Goal: Task Accomplishment & Management: Complete application form

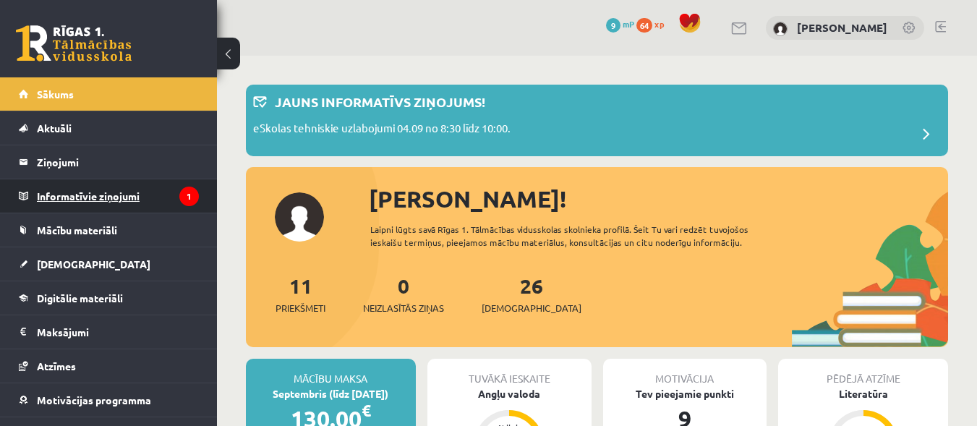
click at [92, 202] on legend "Informatīvie ziņojumi 1" at bounding box center [118, 195] width 162 height 33
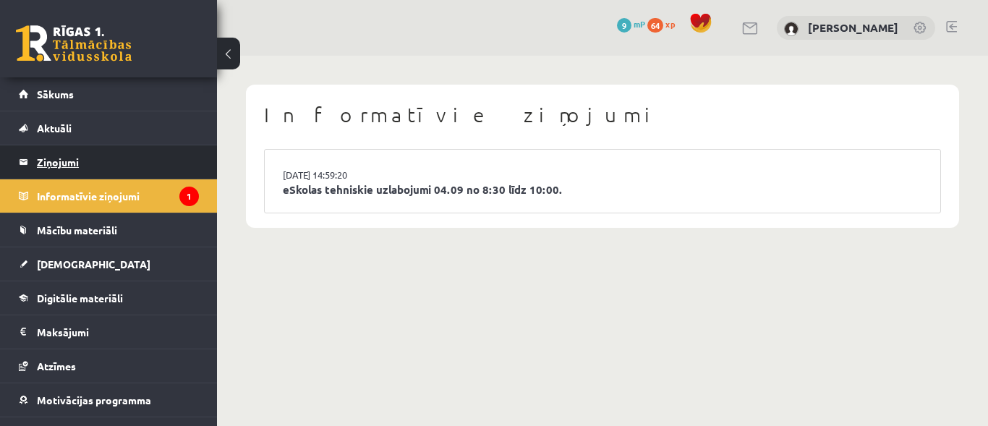
click at [103, 163] on legend "Ziņojumi 0" at bounding box center [118, 161] width 162 height 33
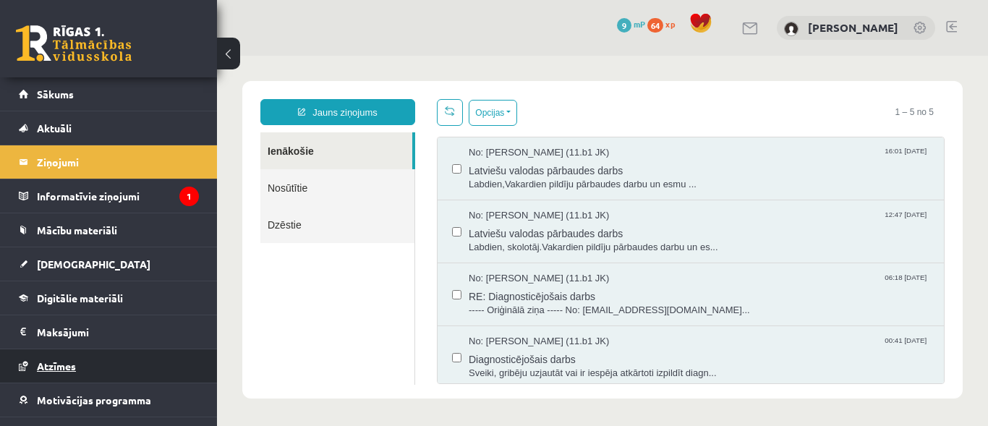
click at [77, 359] on link "Atzīmes" at bounding box center [109, 365] width 180 height 33
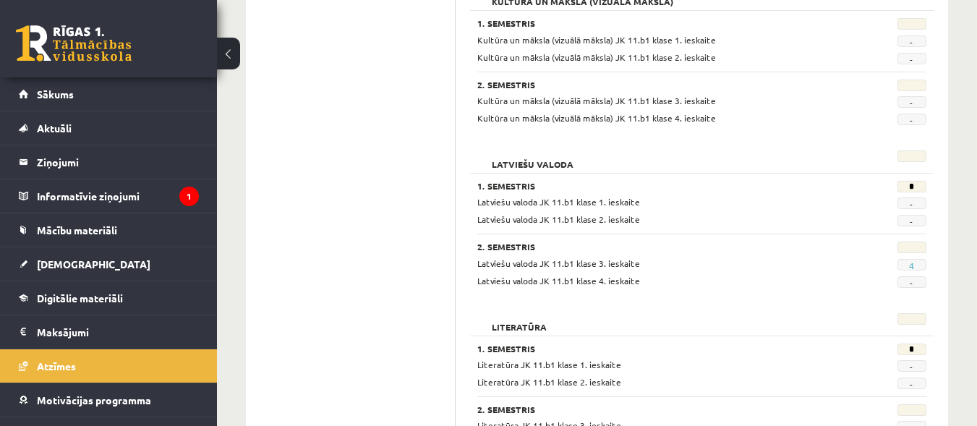
scroll to position [903, 0]
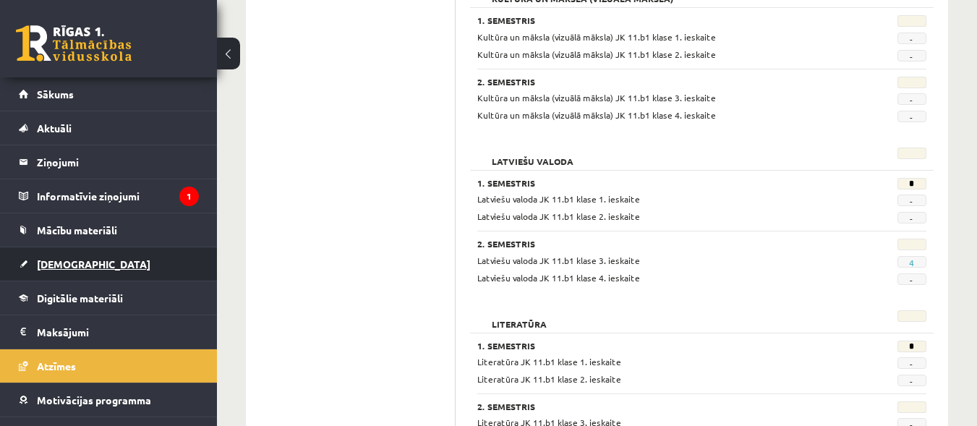
click at [58, 262] on span "[DEMOGRAPHIC_DATA]" at bounding box center [94, 263] width 114 height 13
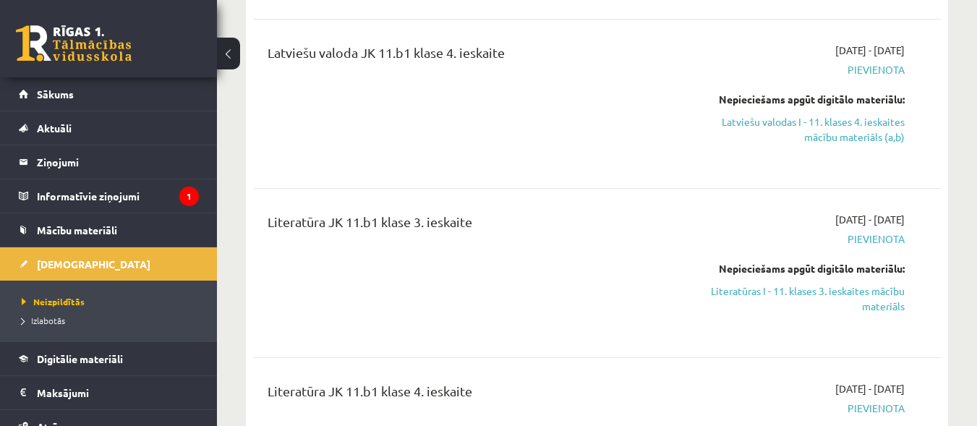
scroll to position [1176, 0]
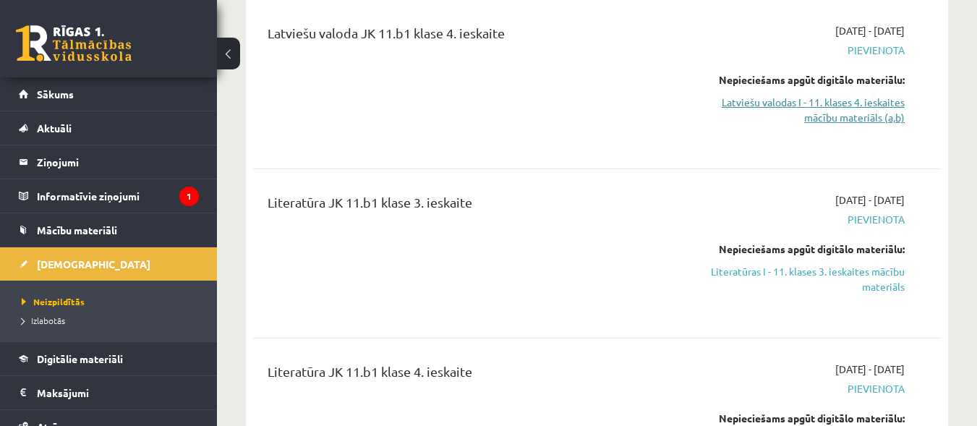
click at [814, 101] on link "Latviešu valodas I - 11. klases 4. ieskaites mācību materiāls (a,b)" at bounding box center [805, 110] width 198 height 30
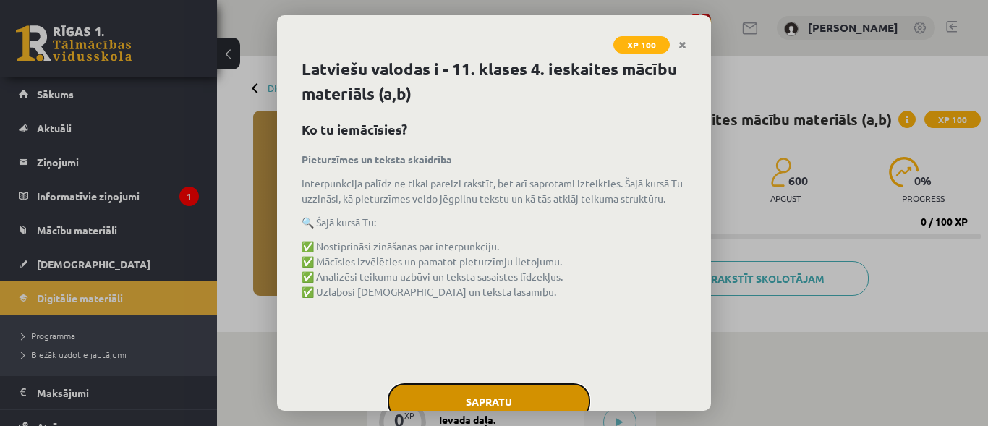
click at [485, 396] on button "Sapratu" at bounding box center [489, 401] width 202 height 36
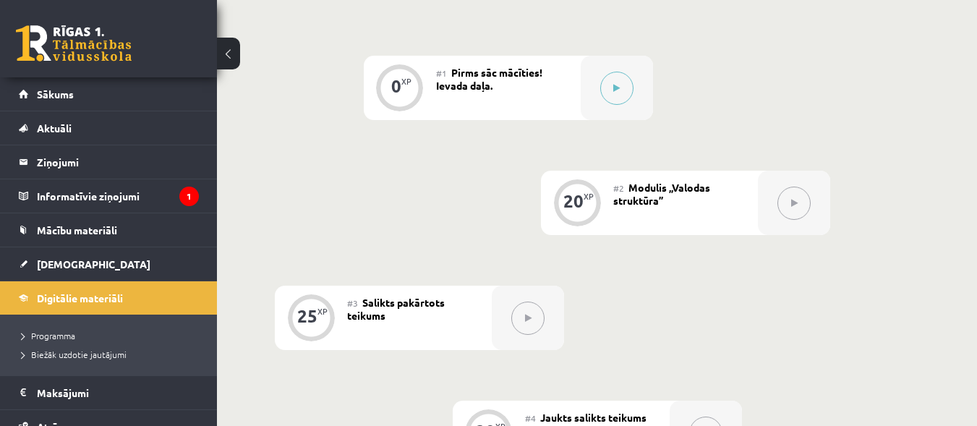
scroll to position [339, 0]
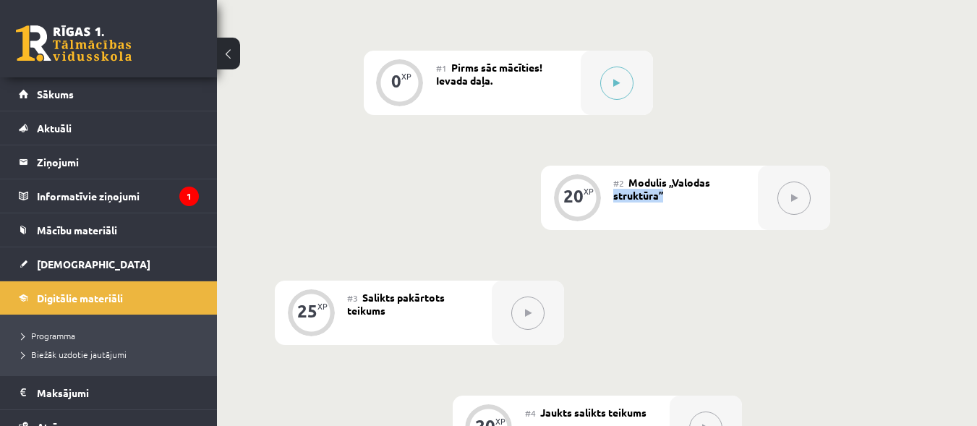
drag, startPoint x: 968, startPoint y: 182, endPoint x: 972, endPoint y: 215, distance: 33.5
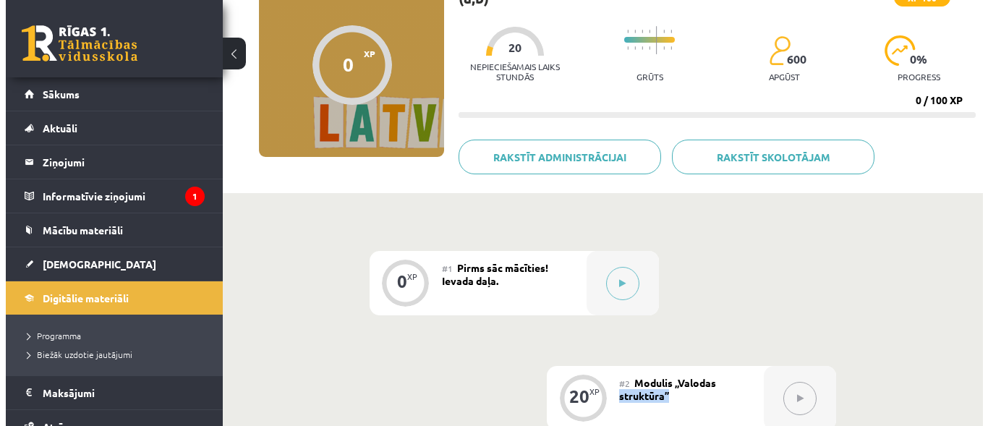
scroll to position [142, 0]
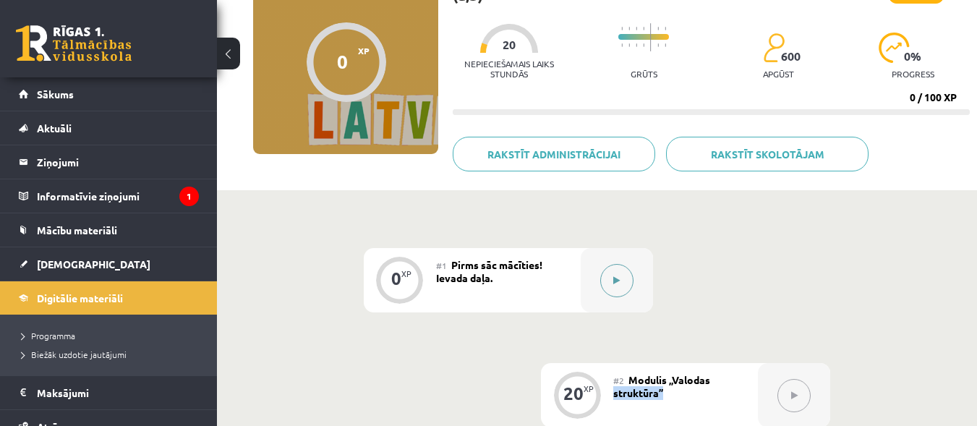
click at [622, 283] on button at bounding box center [616, 280] width 33 height 33
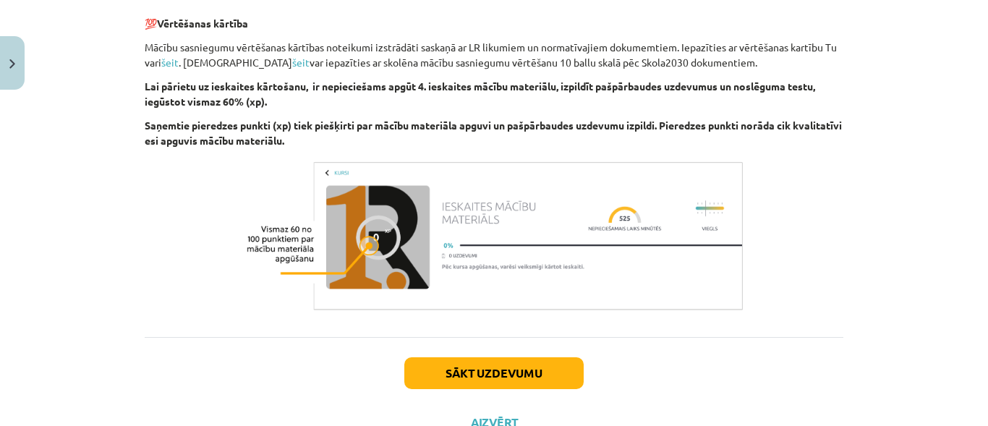
scroll to position [615, 0]
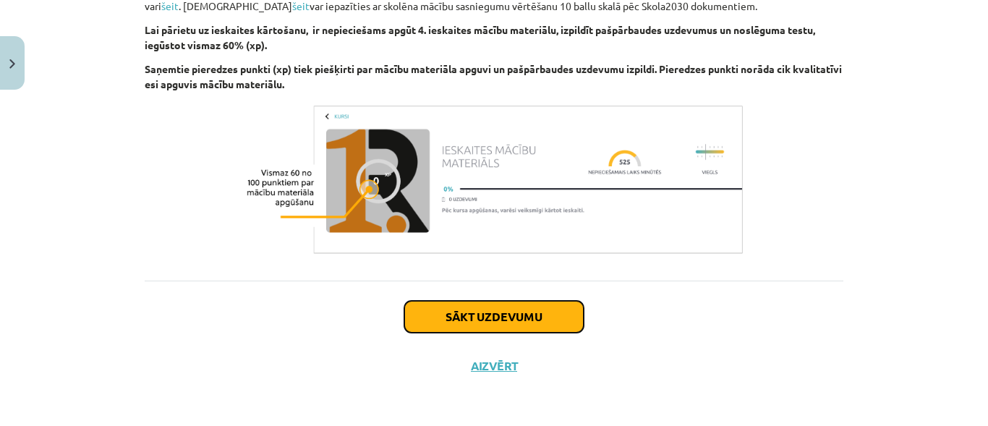
click at [492, 313] on button "Sākt uzdevumu" at bounding box center [493, 317] width 179 height 32
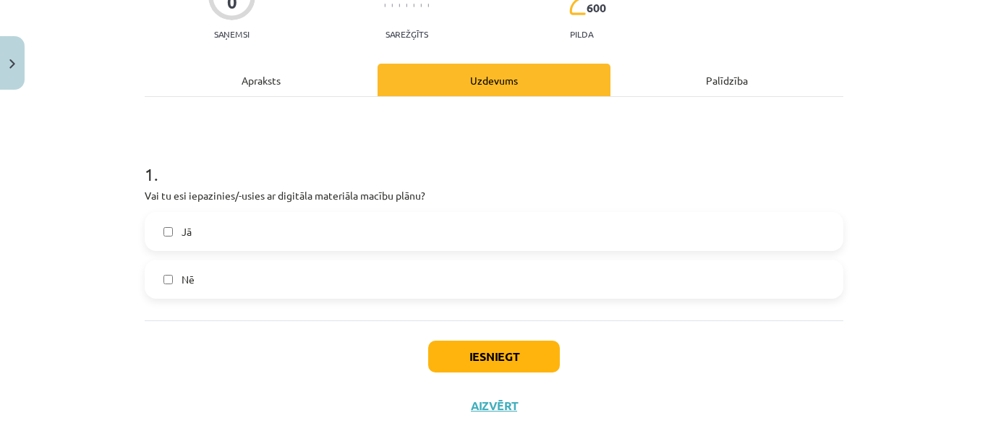
scroll to position [150, 0]
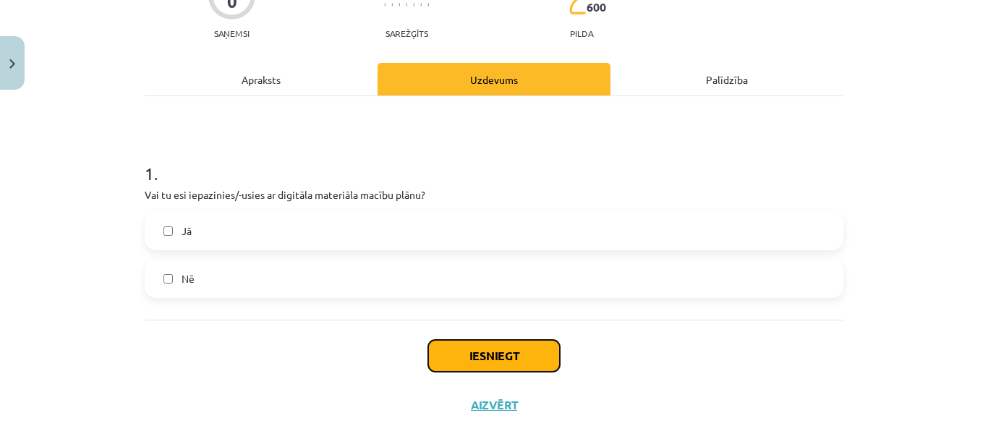
click at [469, 351] on button "Iesniegt" at bounding box center [494, 356] width 132 height 32
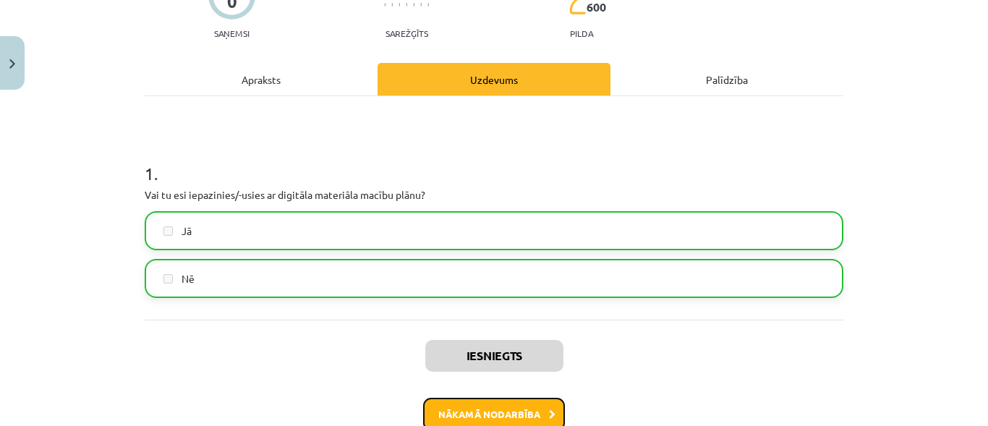
click at [479, 403] on button "Nākamā nodarbība" at bounding box center [494, 414] width 142 height 33
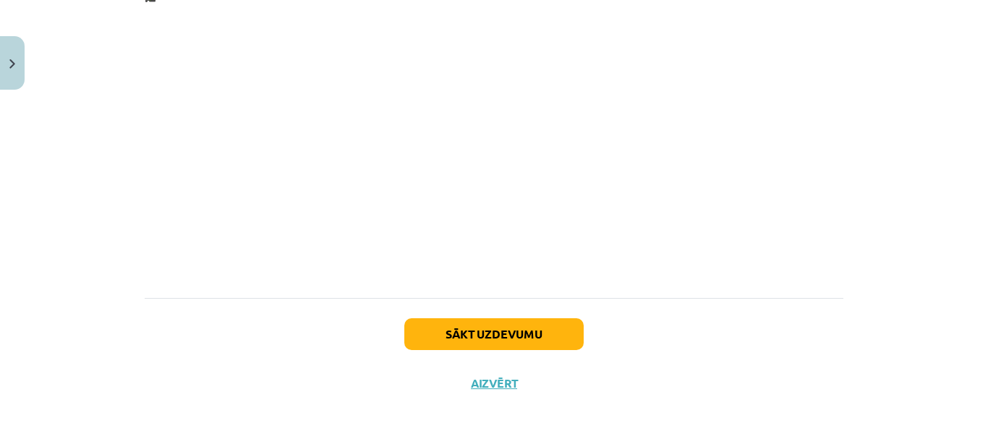
scroll to position [1556, 0]
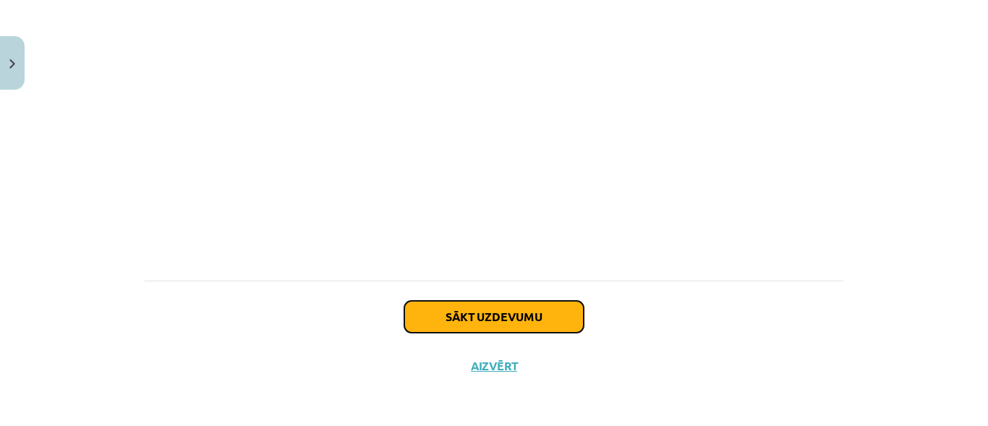
click at [517, 313] on button "Sākt uzdevumu" at bounding box center [493, 317] width 179 height 32
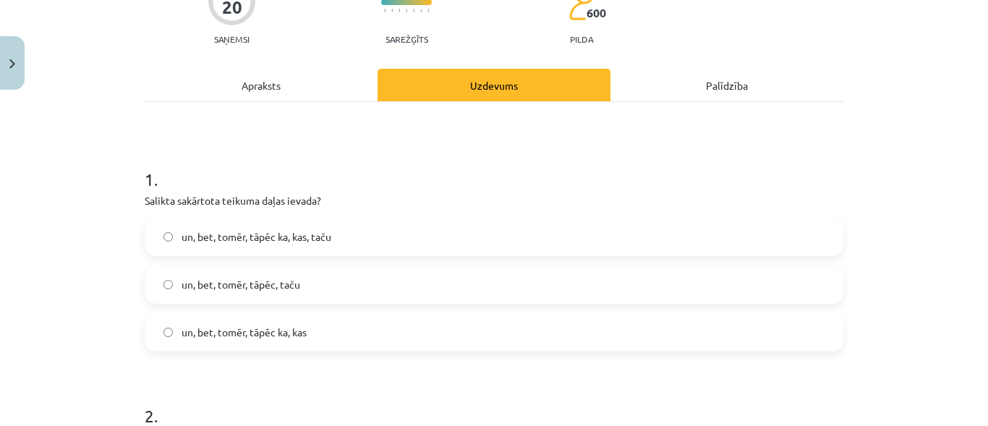
scroll to position [133, 0]
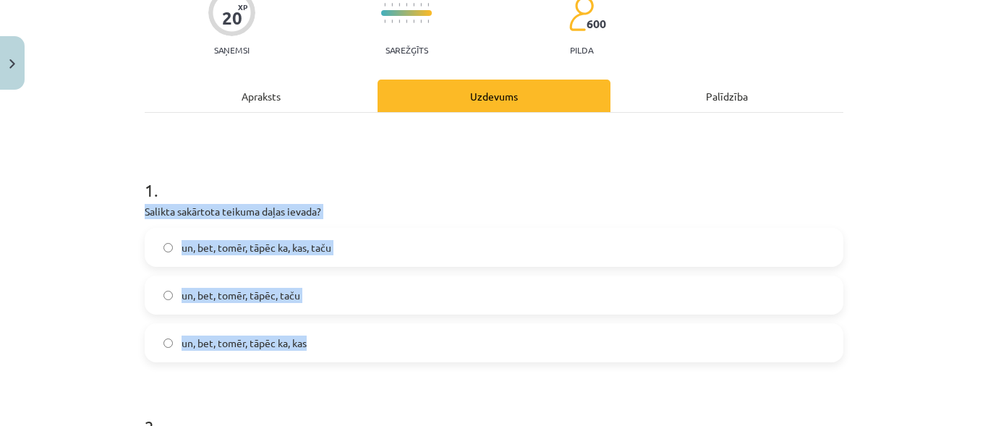
drag, startPoint x: 141, startPoint y: 210, endPoint x: 320, endPoint y: 357, distance: 231.1
click at [320, 357] on div "1 . Salikta sakārtota teikuma daļas ievada? un, bet, tomēr, tāpēc ka, kas, taču…" at bounding box center [494, 258] width 698 height 207
copy div "Salikta sakārtota teikuma daļas ievada? un, bet, tomēr, tāpēc ka, kas, taču un,…"
click at [568, 282] on label "un, bet, tomēr, tāpēc, taču" at bounding box center [494, 295] width 696 height 36
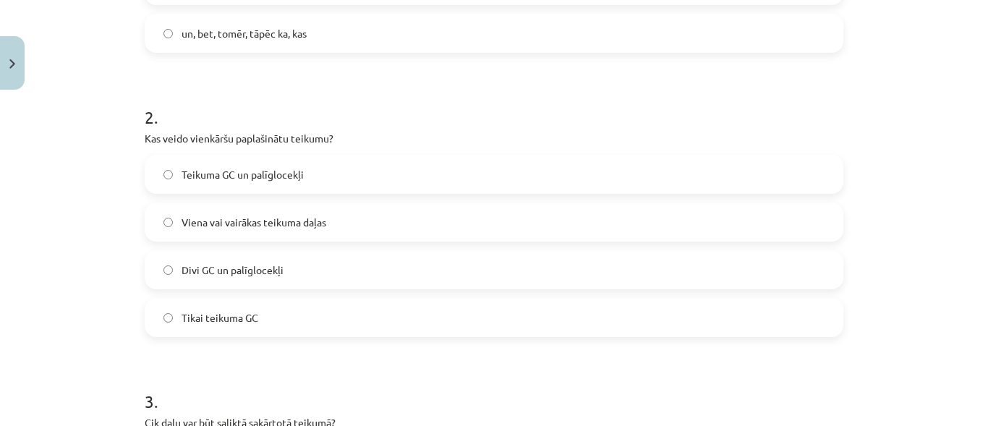
scroll to position [448, 0]
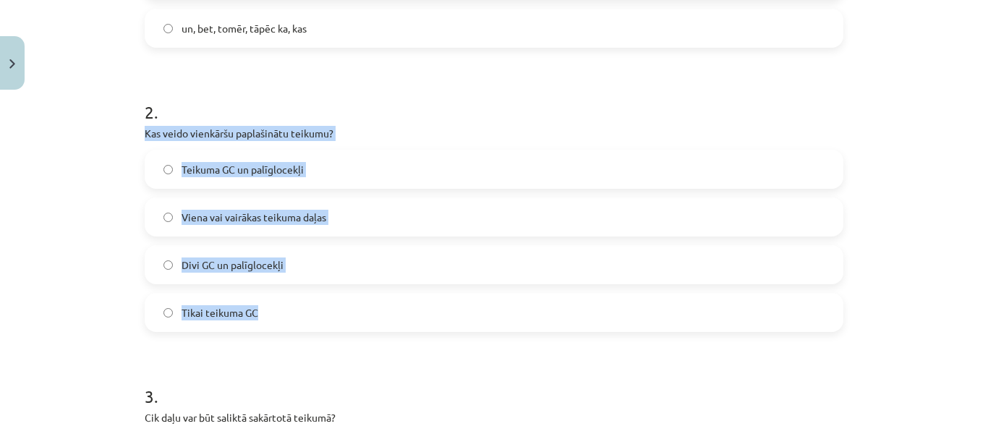
drag, startPoint x: 139, startPoint y: 132, endPoint x: 255, endPoint y: 320, distance: 221.1
click at [255, 320] on div "2 . Kas veido vienkāršu paplašinātu teikumu? Teikuma GC un palīglocekļi Viena v…" at bounding box center [494, 204] width 698 height 255
copy div "Kas veido vienkāršu paplašinātu teikumu? Teikuma GC un palīglocekļi Viena vai v…"
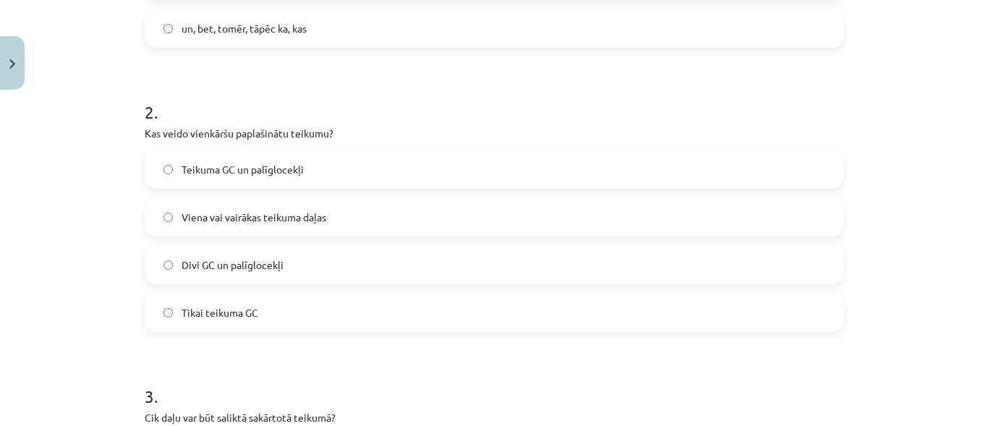
click at [406, 73] on form "1 . Salikta sakārtota teikuma daļas ievada? un, bet, tomēr, tāpēc ka, kas, taču…" at bounding box center [494, 337] width 698 height 995
click at [163, 163] on label "Teikuma GC un palīglocekļi" at bounding box center [494, 169] width 696 height 36
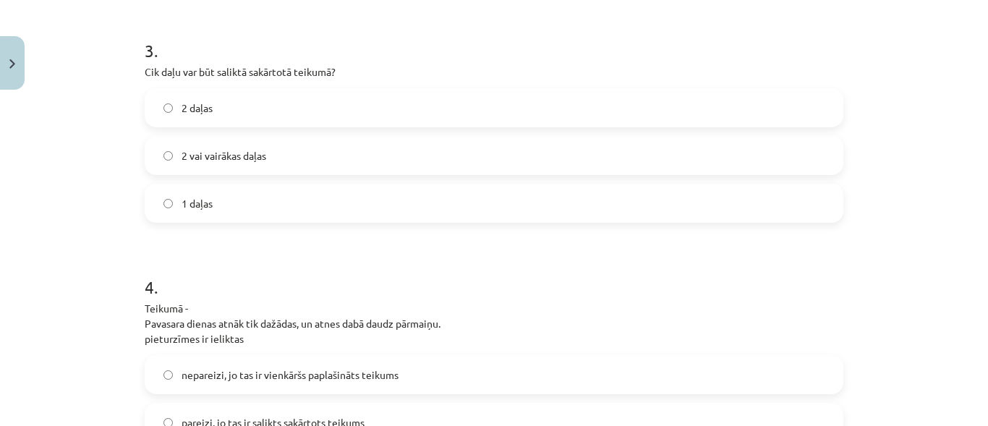
scroll to position [796, 0]
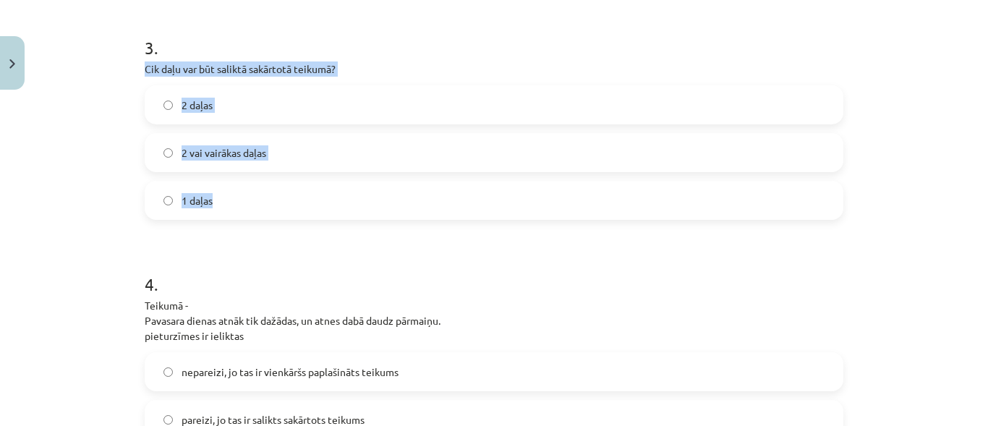
drag, startPoint x: 140, startPoint y: 67, endPoint x: 208, endPoint y: 207, distance: 155.2
click at [208, 207] on div "3 . Cik daļu var būt saliktā sakārtotā teikumā? 2 daļas 2 vai vairākas daļas 1 …" at bounding box center [494, 115] width 698 height 207
click at [87, 196] on div "Mācību tēma: Latviešu valodas i - 11. klases 4. ieskaites mācību materiāls (a,b…" at bounding box center [494, 213] width 988 height 426
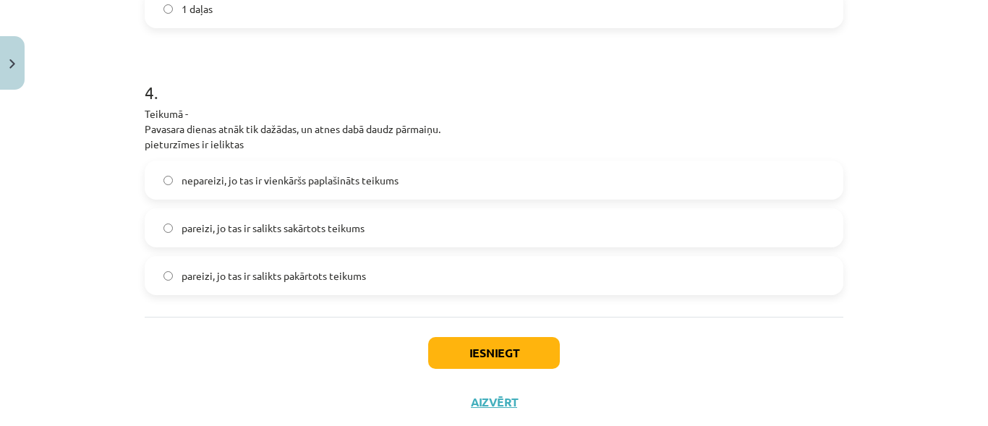
scroll to position [998, 0]
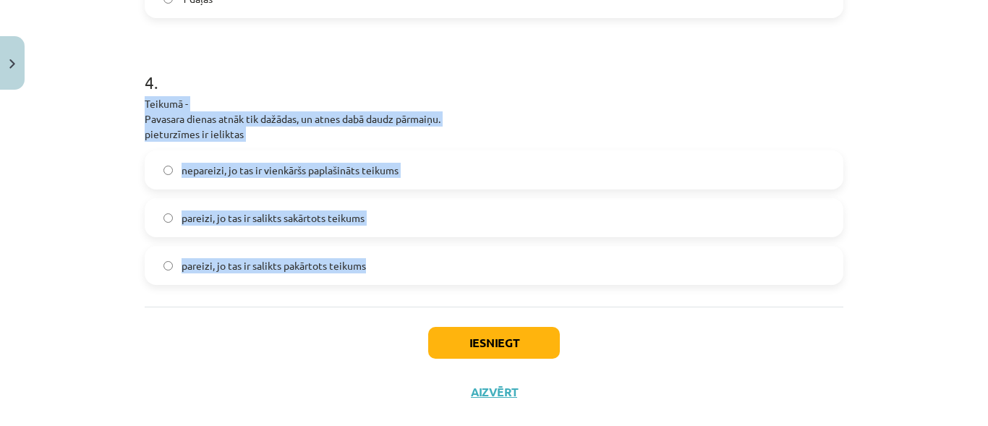
drag, startPoint x: 138, startPoint y: 102, endPoint x: 367, endPoint y: 275, distance: 286.9
copy div "Teikumā - Pavasara dienas atnāk tik dažādas, un atnes dabā daudz pārmaiņu. piet…"
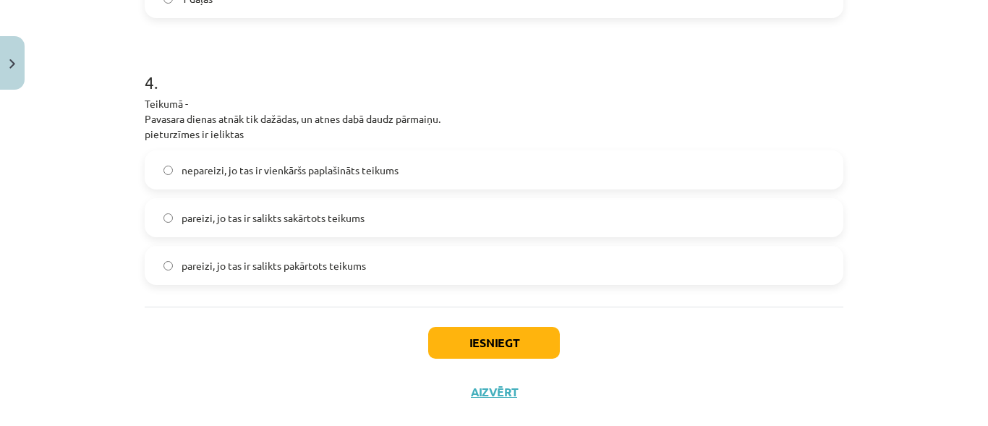
click at [121, 333] on div "Mācību tēma: Latviešu valodas i - 11. klases 4. ieskaites mācību materiāls (a,b…" at bounding box center [494, 213] width 988 height 426
click at [479, 346] on button "Iesniegt" at bounding box center [494, 343] width 132 height 32
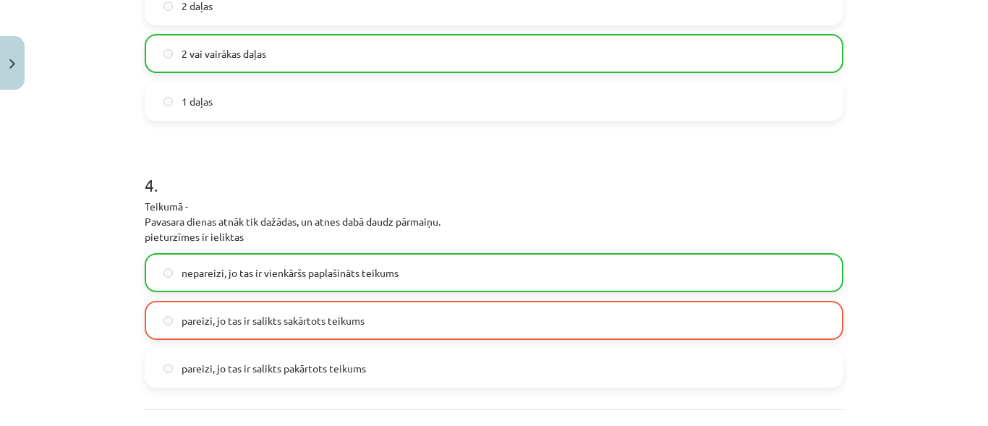
scroll to position [1055, 0]
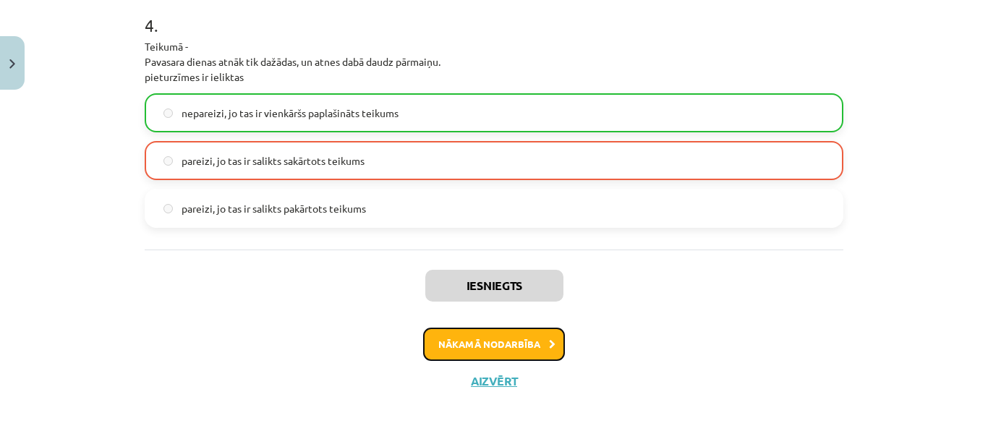
click at [503, 341] on button "Nākamā nodarbība" at bounding box center [494, 344] width 142 height 33
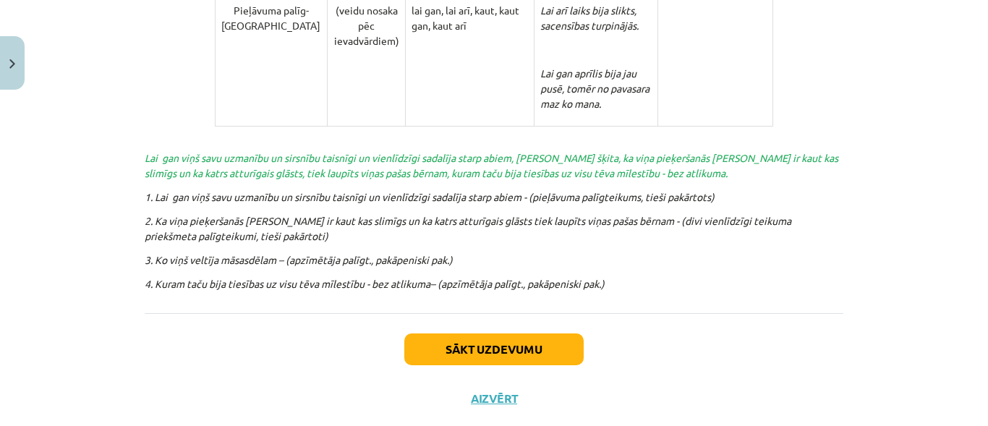
scroll to position [3553, 0]
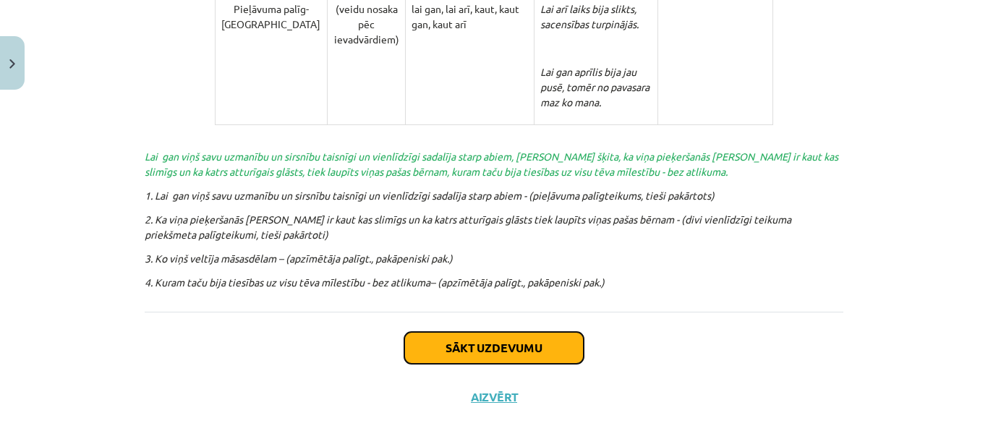
click at [480, 332] on button "Sākt uzdevumu" at bounding box center [493, 348] width 179 height 32
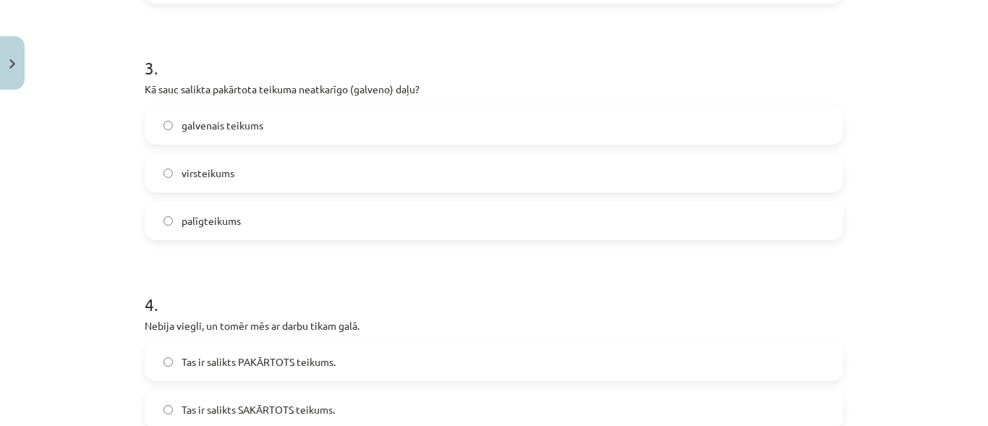
scroll to position [755, 0]
click at [166, 177] on label "virsteikums" at bounding box center [494, 170] width 696 height 36
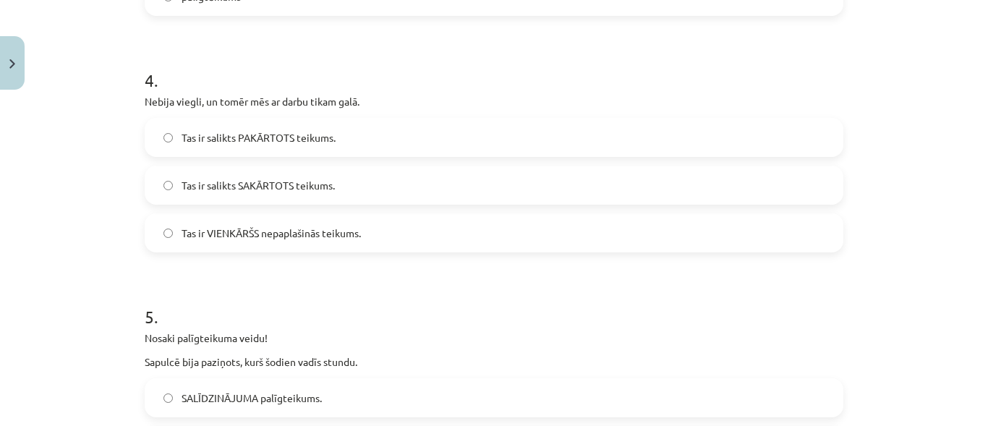
scroll to position [979, 0]
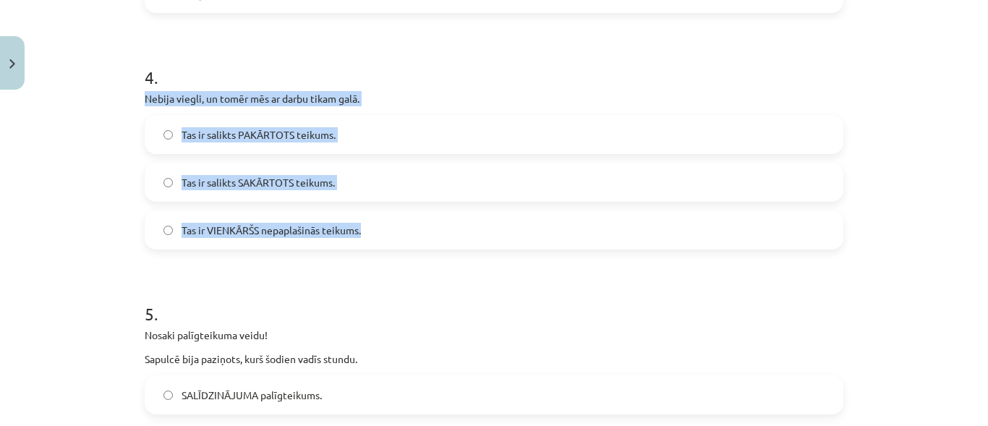
drag, startPoint x: 136, startPoint y: 98, endPoint x: 368, endPoint y: 241, distance: 272.7
copy div "Nebija viegli, un tomēr mēs ar darbu tikam galā. Tas ir salikts PAKĀRTOTS teiku…"
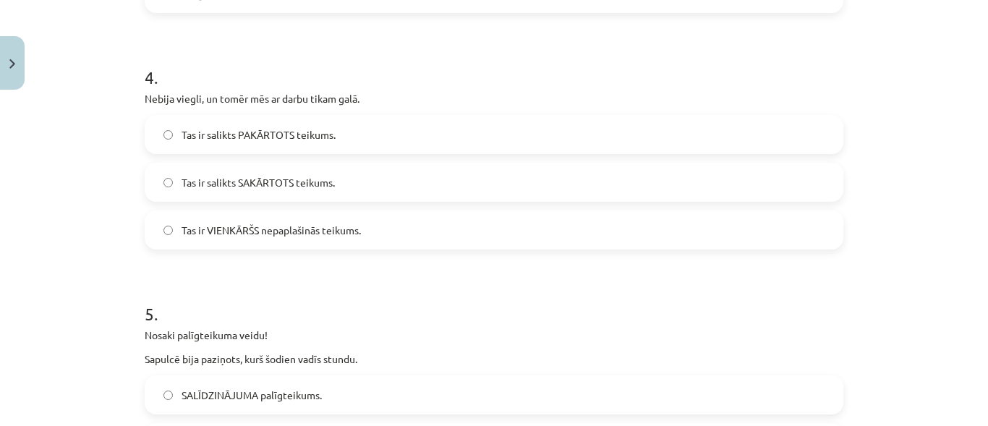
click at [299, 299] on h1 "5 ." at bounding box center [494, 300] width 698 height 45
click at [171, 187] on label "Tas ir salikts SAKĀRTOTS teikums." at bounding box center [494, 182] width 696 height 36
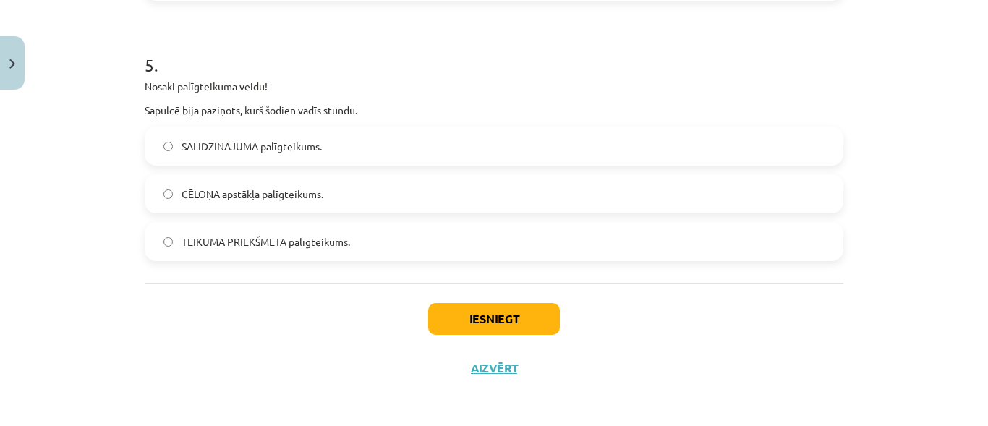
scroll to position [1231, 0]
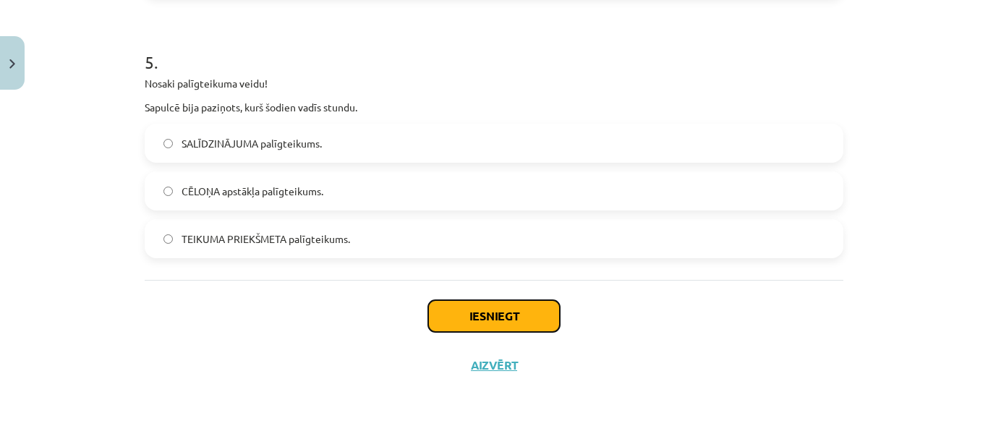
click at [463, 312] on button "Iesniegt" at bounding box center [494, 316] width 132 height 32
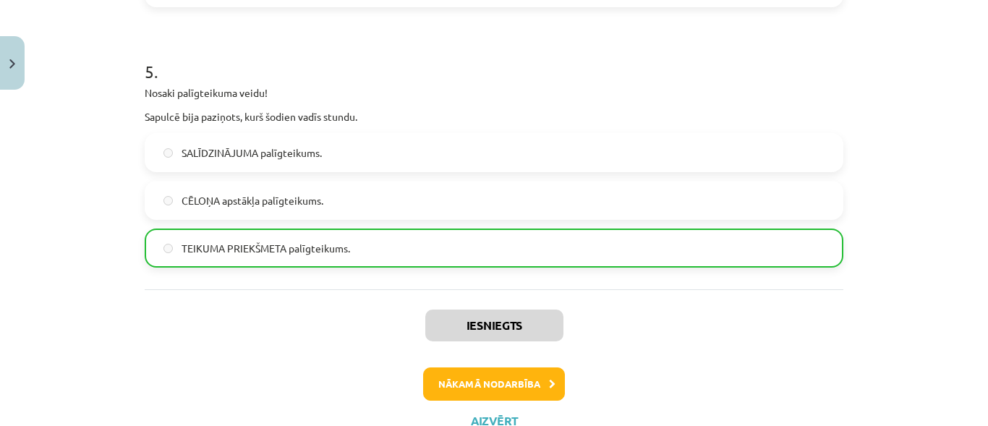
scroll to position [1277, 0]
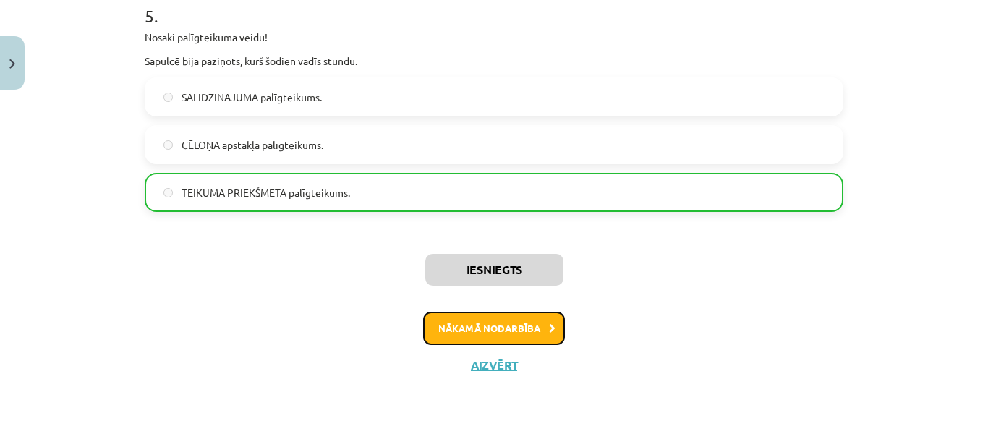
click at [522, 335] on button "Nākamā nodarbība" at bounding box center [494, 328] width 142 height 33
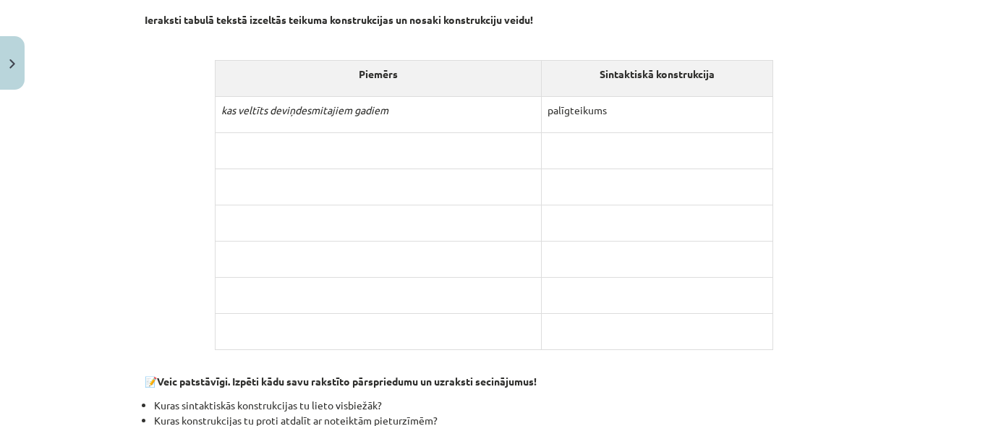
scroll to position [1216, 0]
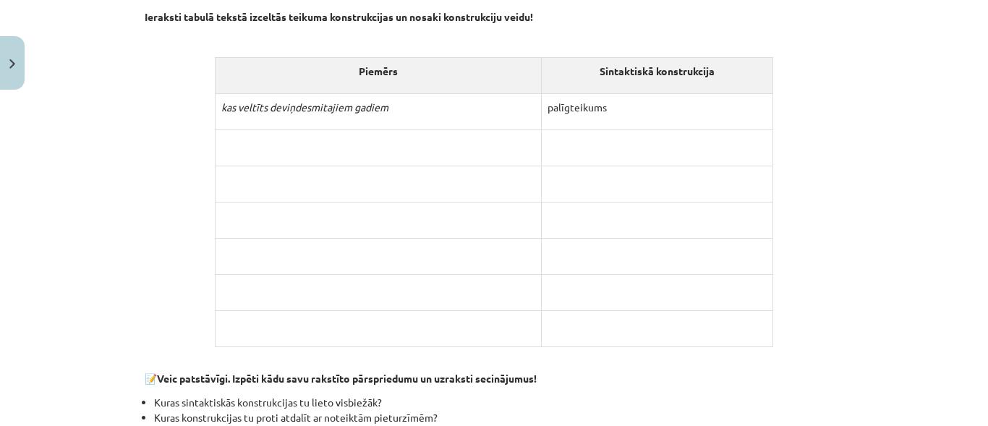
click at [392, 142] on p at bounding box center [378, 143] width 314 height 15
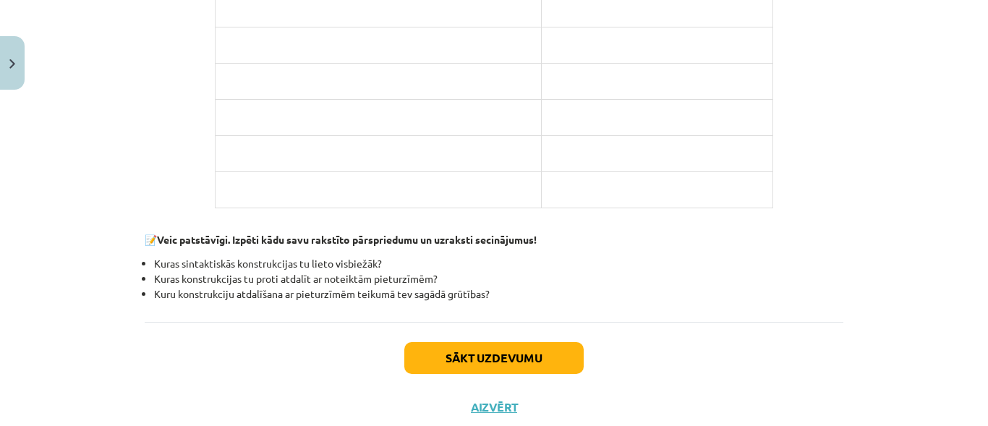
scroll to position [1398, 0]
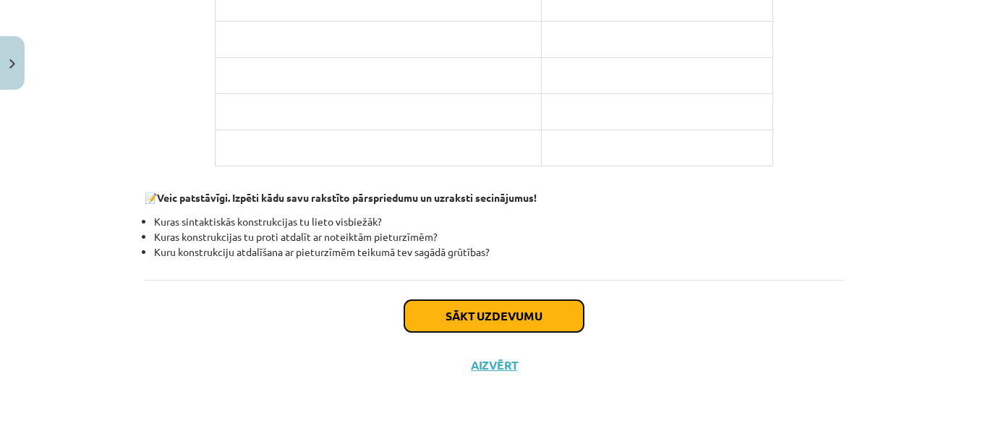
click at [522, 324] on button "Sākt uzdevumu" at bounding box center [493, 316] width 179 height 32
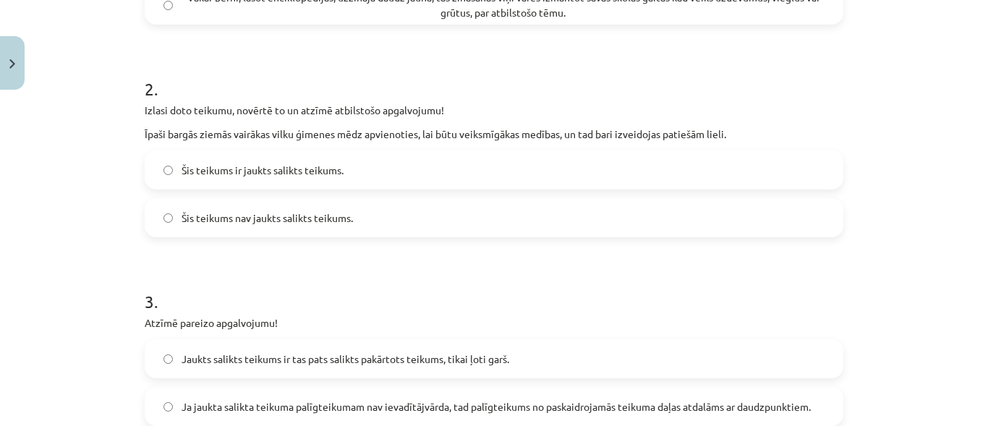
scroll to position [468, 0]
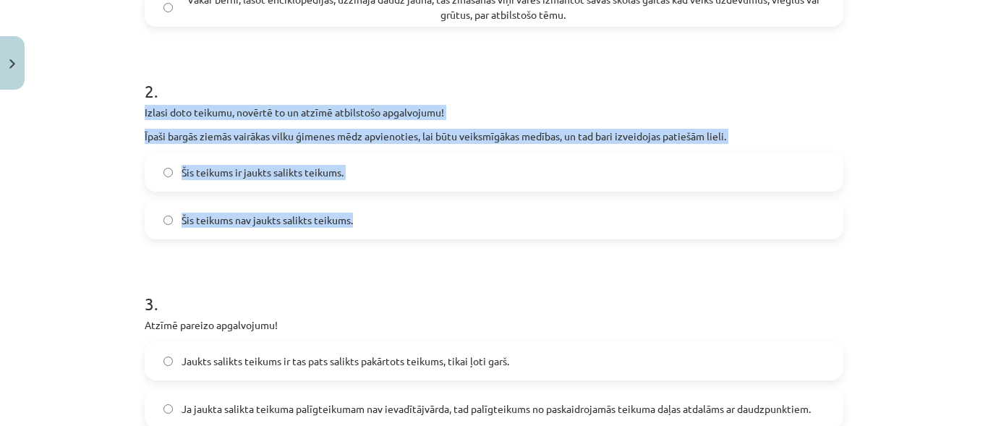
drag, startPoint x: 140, startPoint y: 113, endPoint x: 351, endPoint y: 221, distance: 237.6
click at [351, 221] on div "2 . Izlasi doto teikumu, novērtē to un atzīmē atbilstošo apgalvojumu! Īpaši bar…" at bounding box center [494, 148] width 698 height 184
copy div "Izlasi doto teikumu, novērtē to un atzīmē atbilstošo apgalvojumu! Īpaši bargās …"
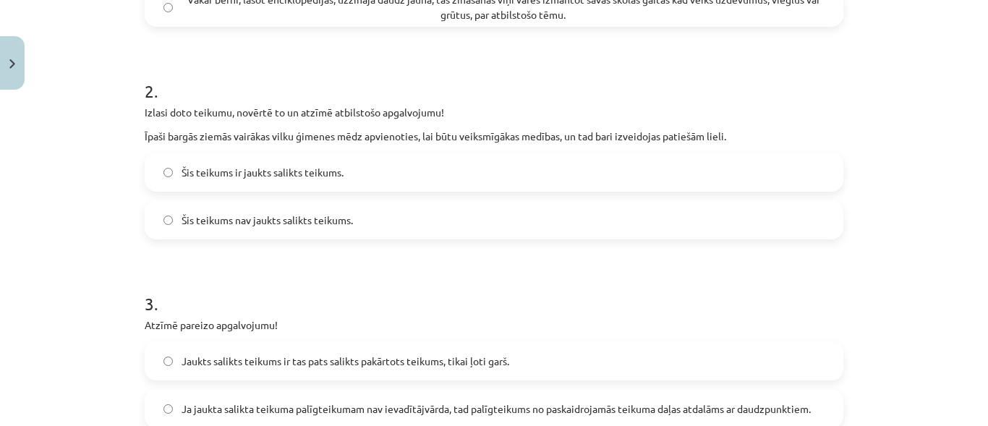
click at [261, 273] on h1 "3 ." at bounding box center [494, 290] width 698 height 45
click at [161, 166] on label "Šis teikums ir jaukts salikts teikums." at bounding box center [494, 172] width 696 height 36
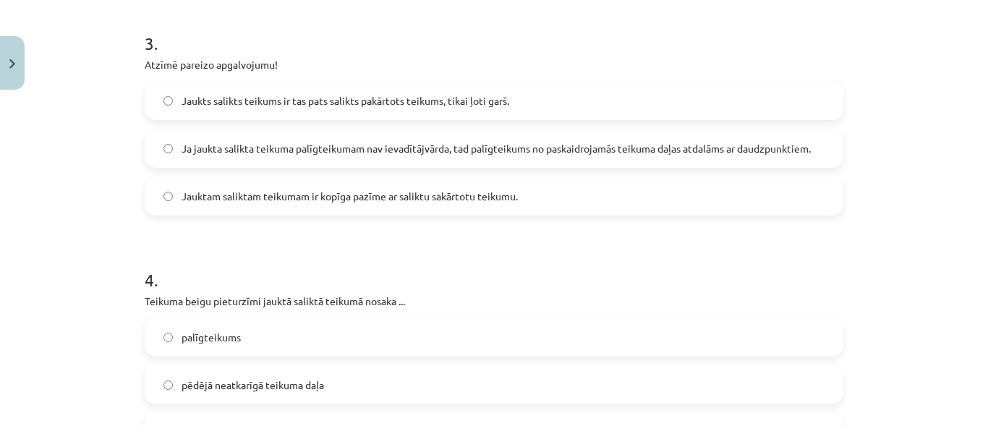
scroll to position [741, 0]
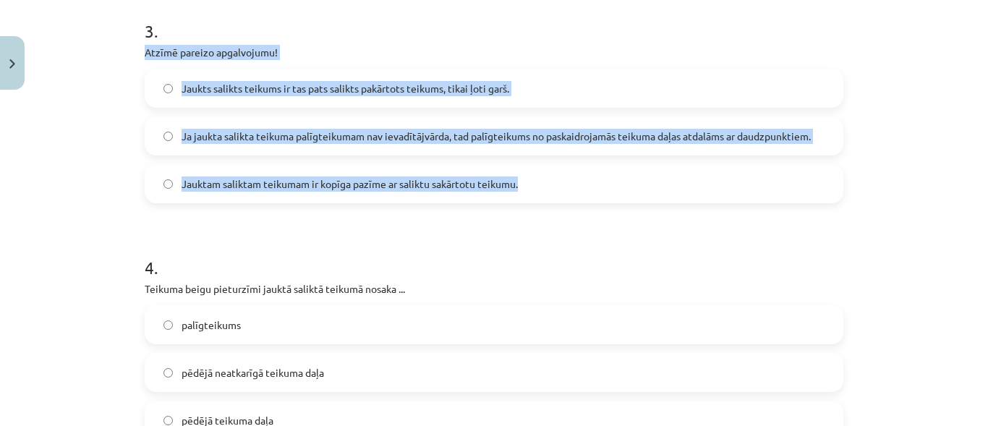
drag, startPoint x: 141, startPoint y: 50, endPoint x: 468, endPoint y: 174, distance: 350.3
click at [558, 189] on div "3 . Atzīmē pareizo apgalvojumu! Jaukts salikts teikums ir tas pats salikts pakā…" at bounding box center [494, 99] width 698 height 207
copy div "Atzīmē pareizo apgalvojumu! Jaukts salikts teikums ir tas pats salikts pakārtot…"
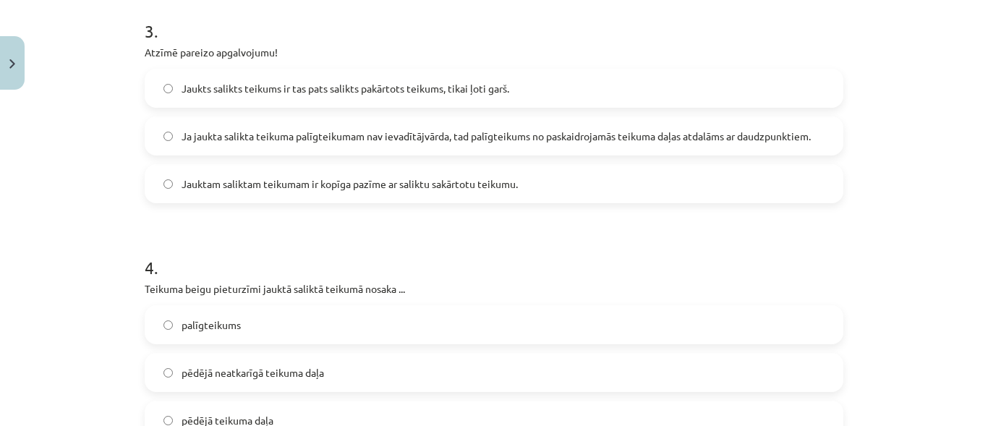
click at [273, 225] on form "1 . Kurā teikumā pieturzīmes ir saliktas pareizi? Vakar bērni, lasot enciklopēd…" at bounding box center [494, 17] width 698 height 941
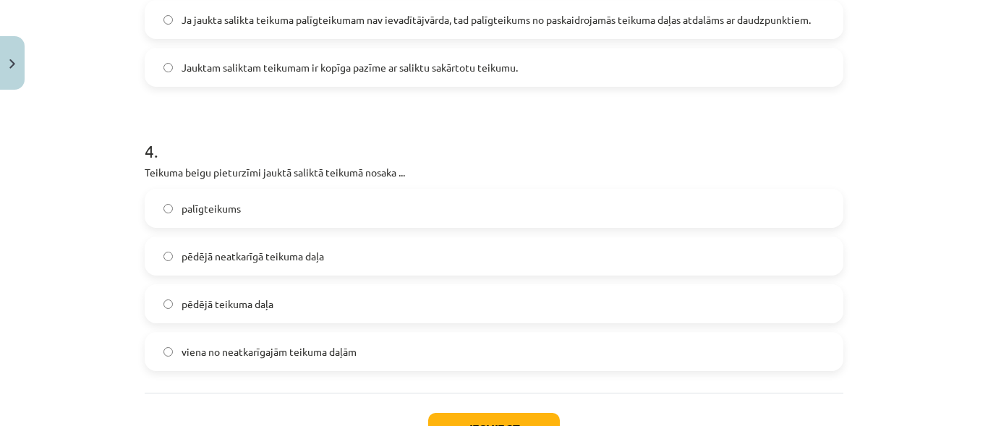
scroll to position [860, 0]
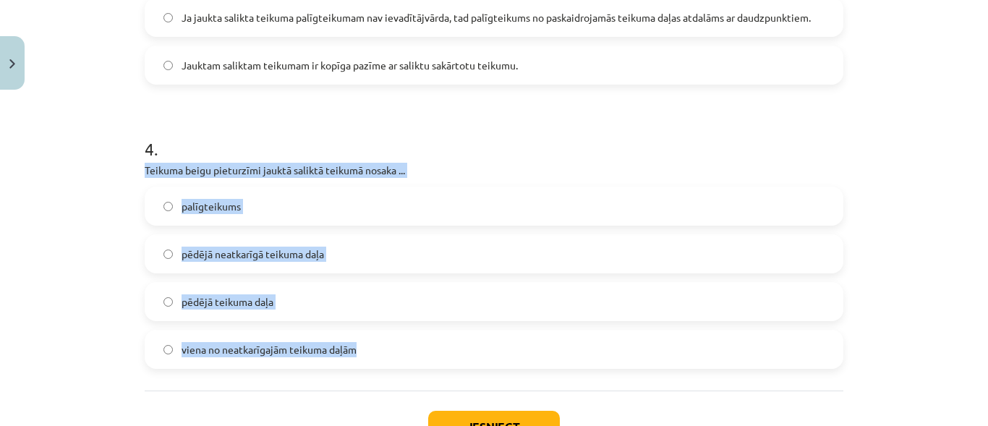
drag, startPoint x: 137, startPoint y: 169, endPoint x: 355, endPoint y: 359, distance: 289.0
copy div "Teikuma beigu pieturzīmi jauktā saliktā teikumā nosaka ... palīgteikums pēdējā …"
click at [110, 301] on div "Mācību tēma: Latviešu valodas i - 11. klases 4. ieskaites mācību materiāls (a,b…" at bounding box center [494, 213] width 988 height 426
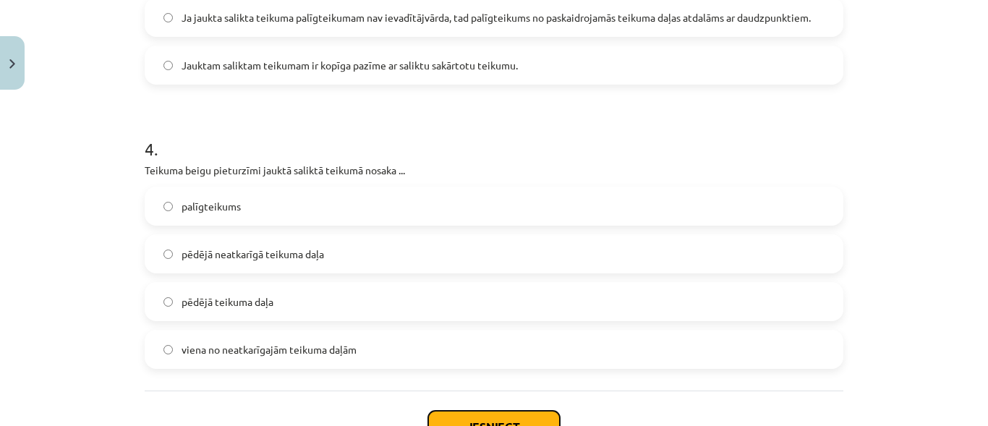
click at [515, 417] on button "Iesniegt" at bounding box center [494, 427] width 132 height 32
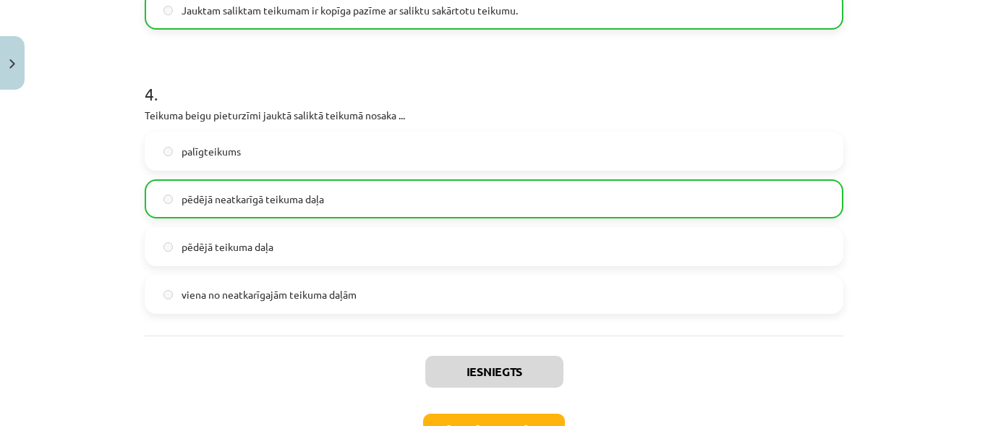
scroll to position [1017, 0]
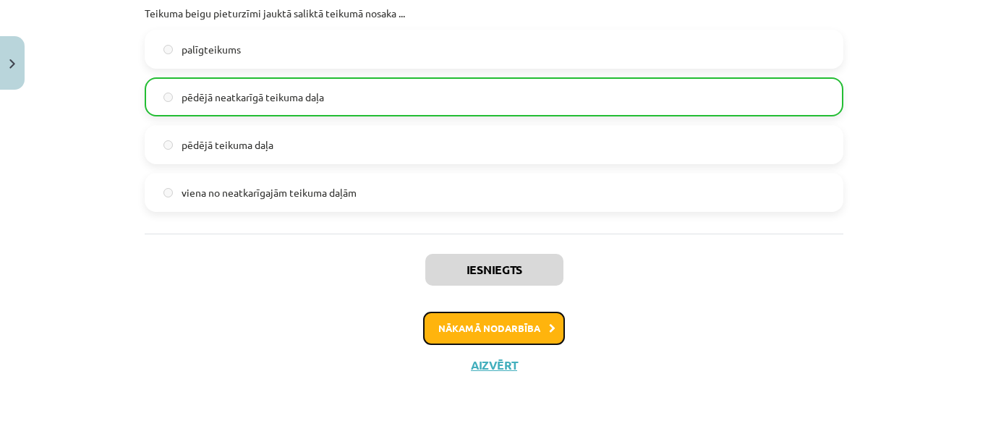
click at [513, 330] on button "Nākamā nodarbība" at bounding box center [494, 328] width 142 height 33
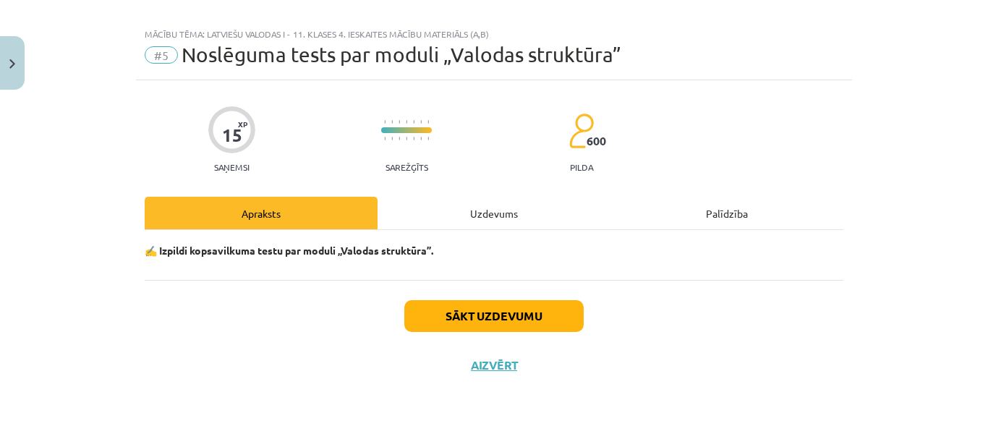
scroll to position [16, 0]
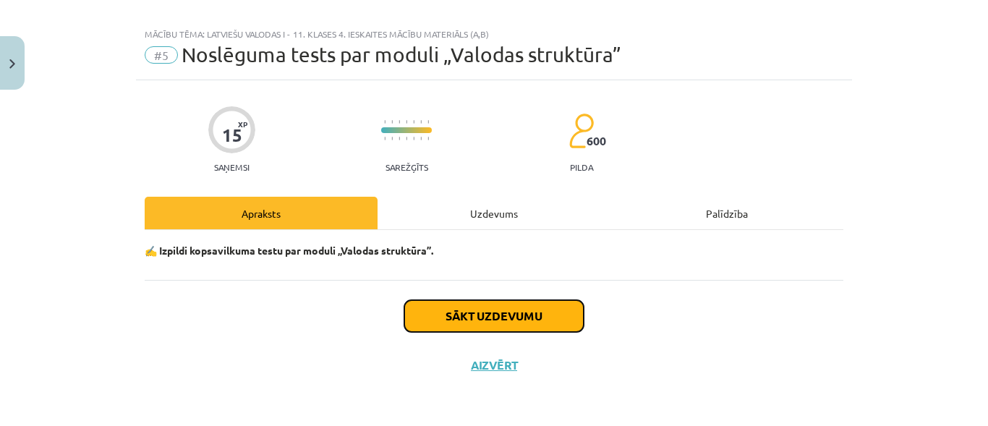
click at [501, 307] on button "Sākt uzdevumu" at bounding box center [493, 316] width 179 height 32
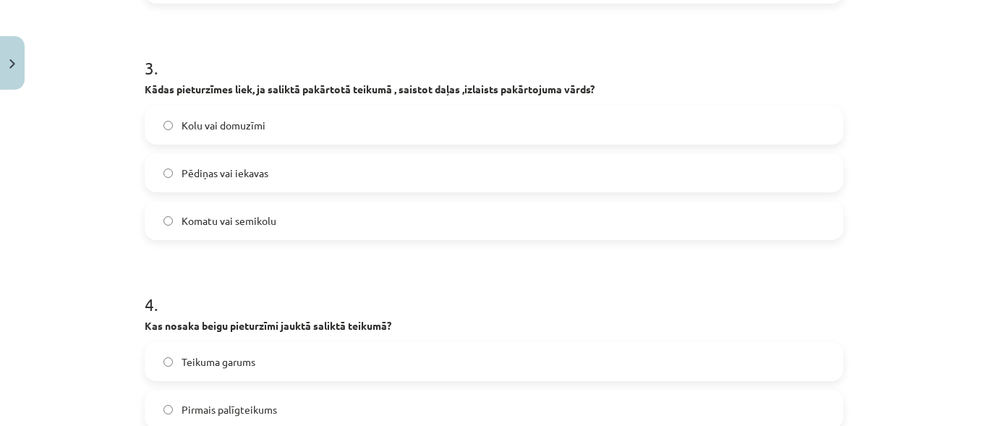
scroll to position [734, 0]
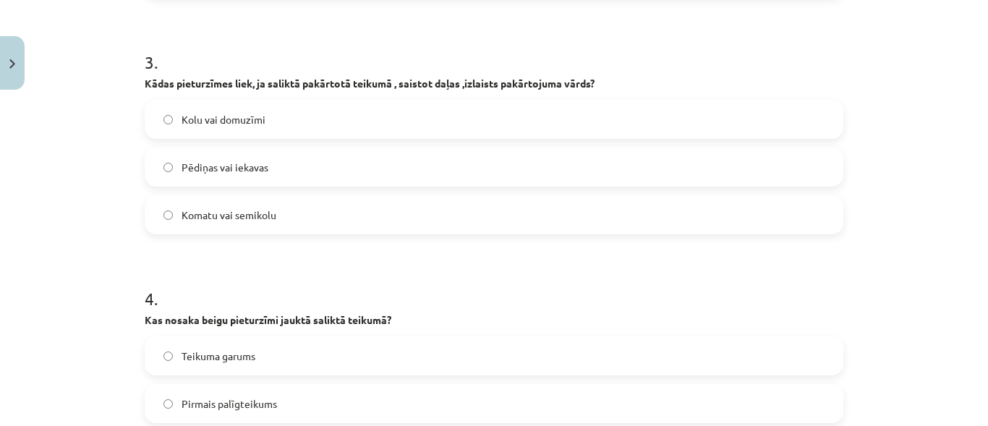
click at [162, 125] on label "Kolu vai domuzīmi" at bounding box center [494, 119] width 696 height 36
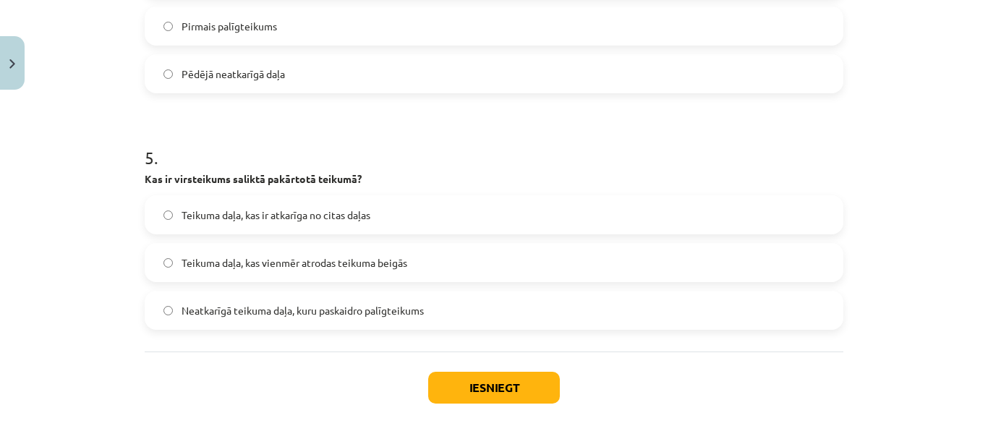
scroll to position [1114, 0]
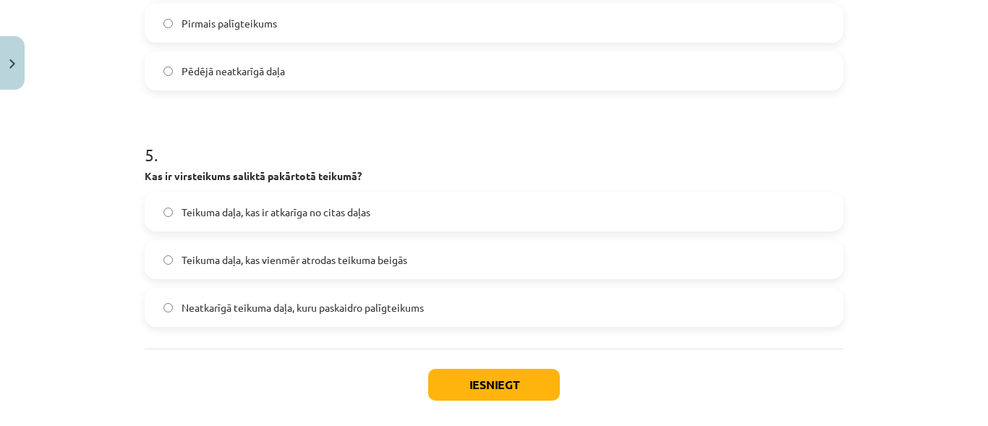
click at [161, 312] on label "Neatkarīgā teikuma daļa, kuru paskaidro palīgteikums" at bounding box center [494, 307] width 696 height 36
click at [496, 377] on button "Iesniegt" at bounding box center [494, 385] width 132 height 32
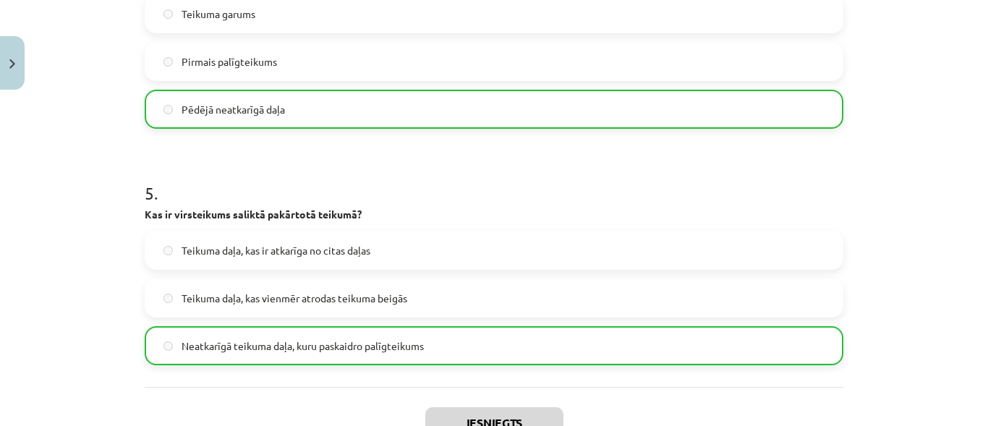
scroll to position [1229, 0]
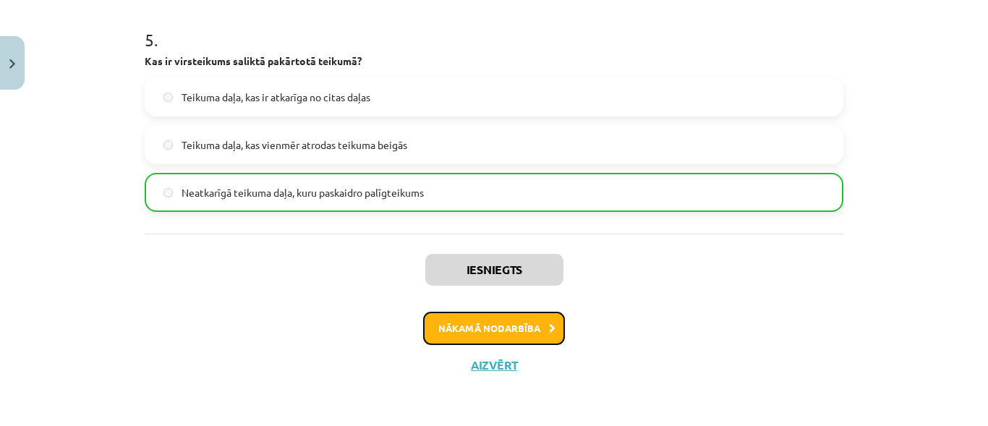
click at [523, 322] on button "Nākamā nodarbība" at bounding box center [494, 328] width 142 height 33
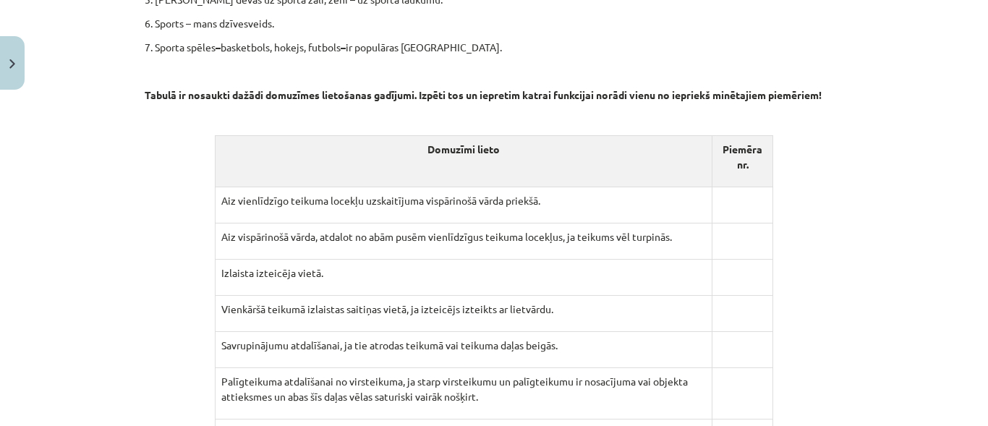
scroll to position [2590, 0]
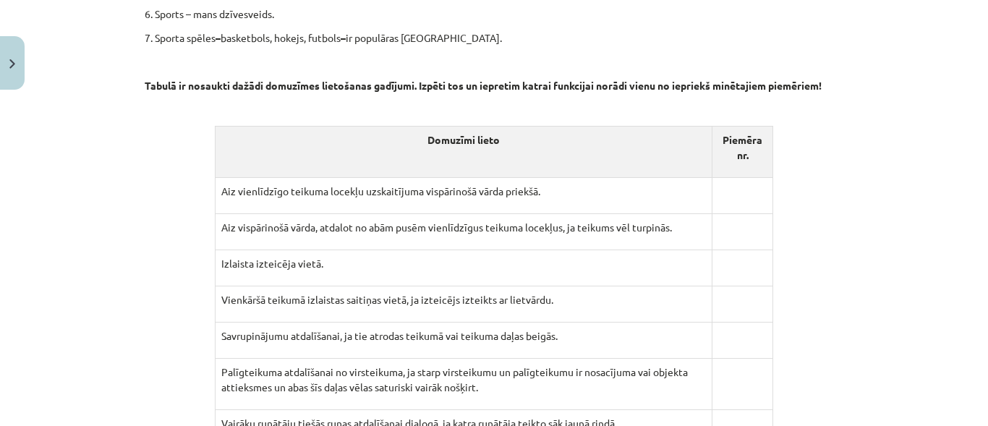
click at [740, 184] on p at bounding box center [742, 191] width 48 height 15
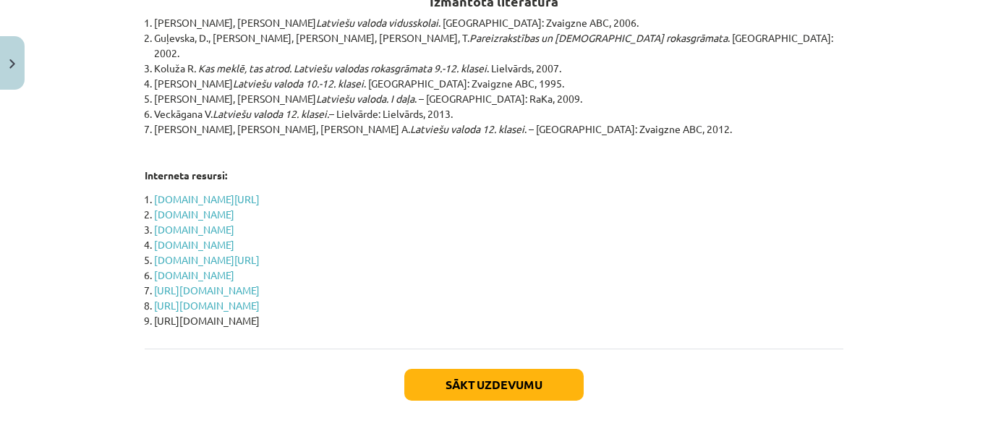
scroll to position [4771, 0]
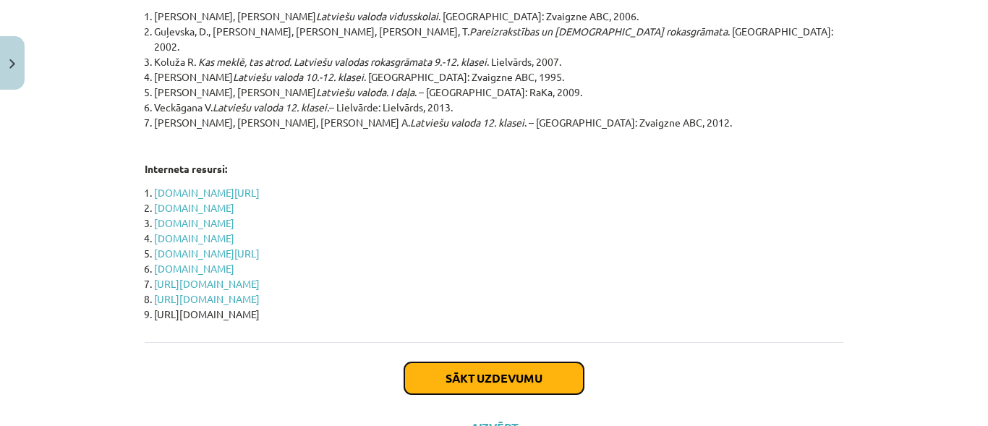
click at [529, 362] on button "Sākt uzdevumu" at bounding box center [493, 378] width 179 height 32
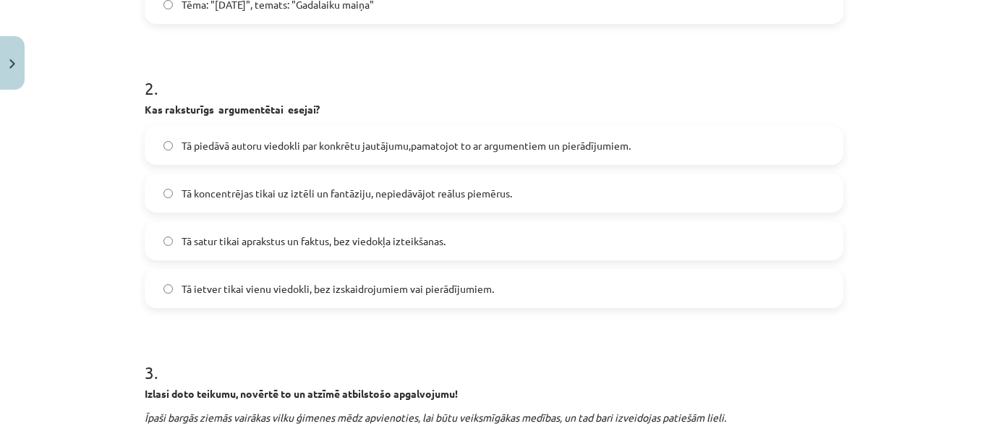
scroll to position [527, 0]
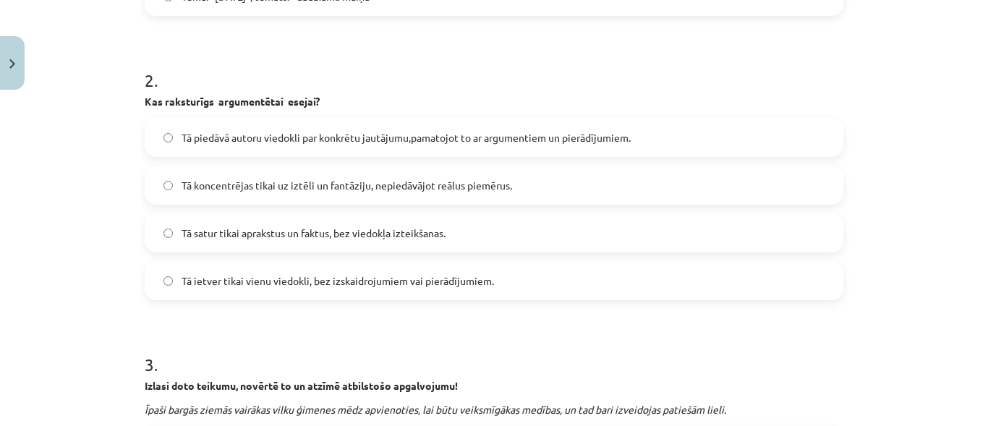
click at [171, 134] on label "Tā piedāvā autoru viedokli par konkrētu jautājumu,pamatojot to ar argumentiem u…" at bounding box center [494, 137] width 696 height 36
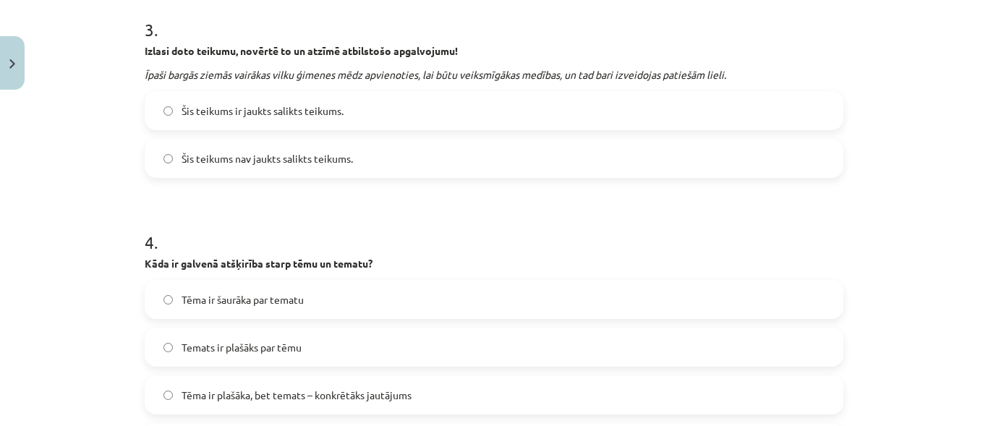
scroll to position [865, 0]
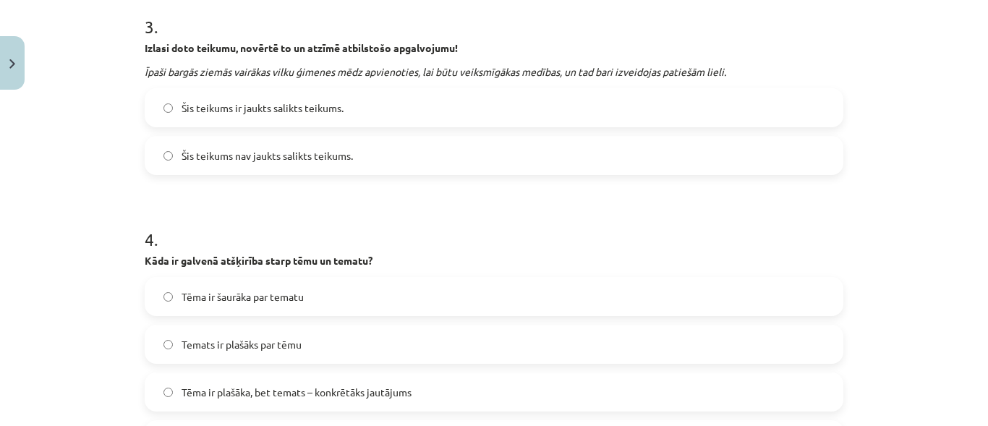
click at [165, 114] on label "Šis teikums ir jaukts salikts teikums." at bounding box center [494, 108] width 696 height 36
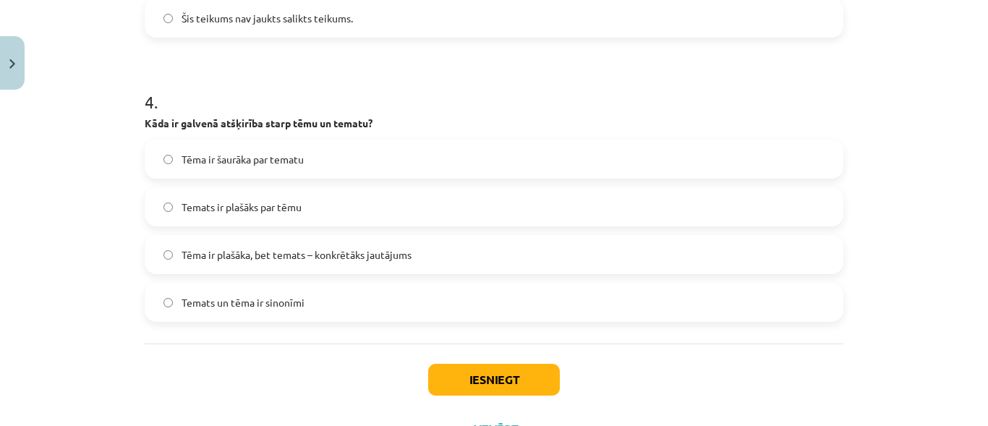
scroll to position [1005, 0]
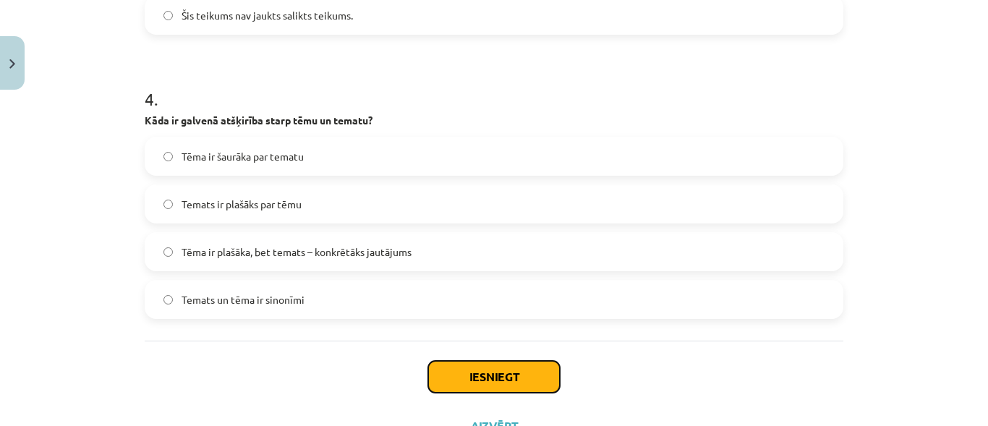
click at [510, 369] on button "Iesniegt" at bounding box center [494, 377] width 132 height 32
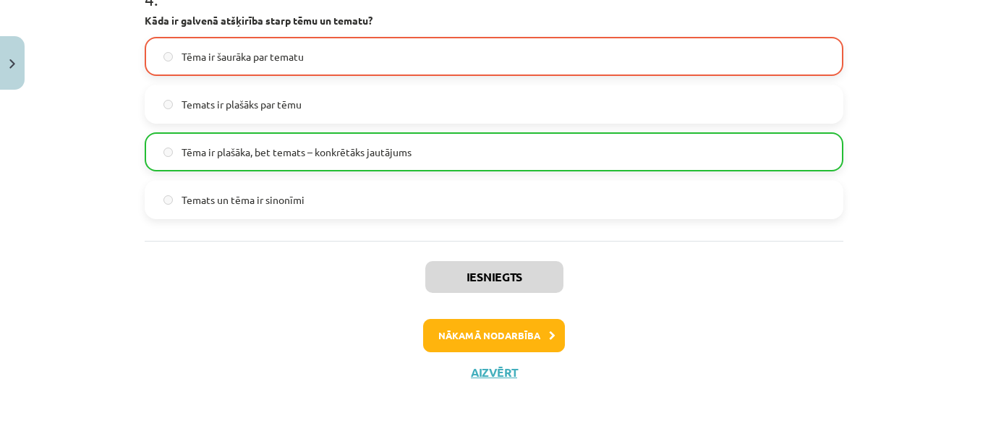
scroll to position [1112, 0]
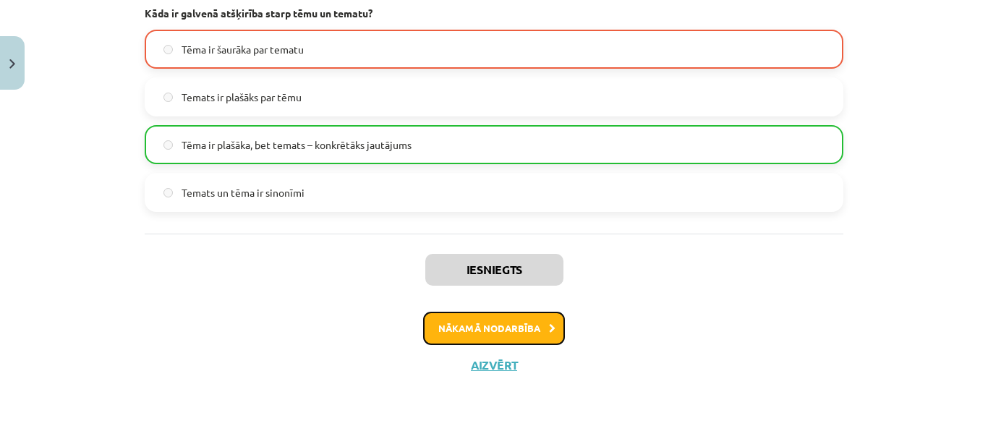
click at [484, 324] on button "Nākamā nodarbība" at bounding box center [494, 328] width 142 height 33
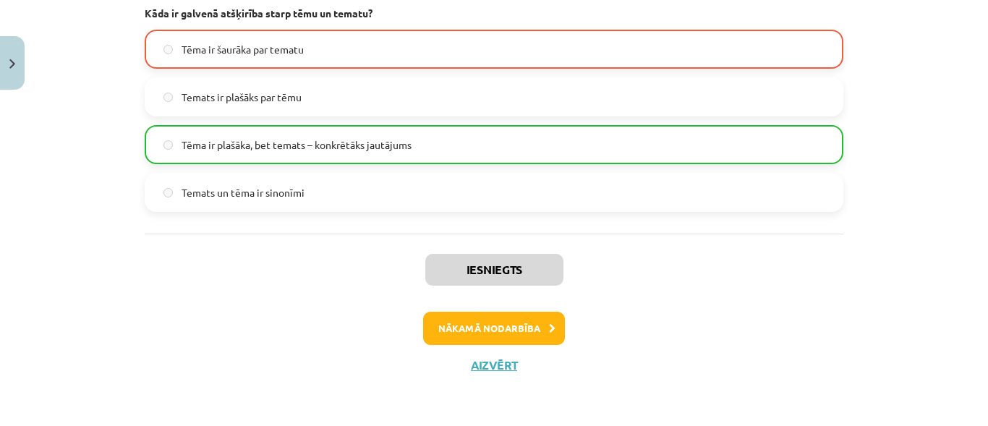
scroll to position [16, 0]
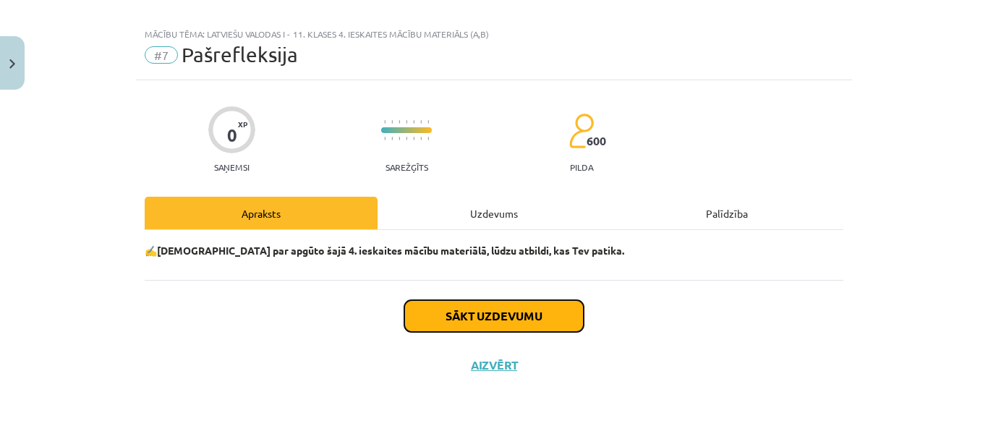
click at [482, 311] on button "Sākt uzdevumu" at bounding box center [493, 316] width 179 height 32
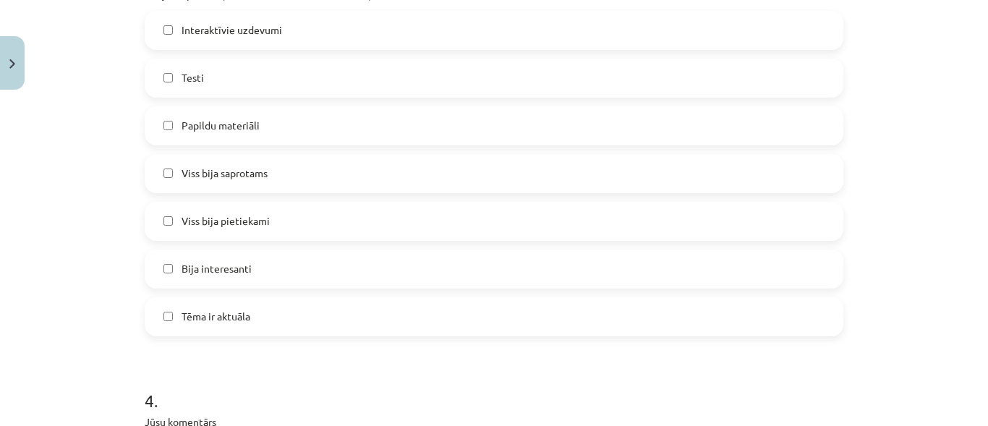
scroll to position [1168, 0]
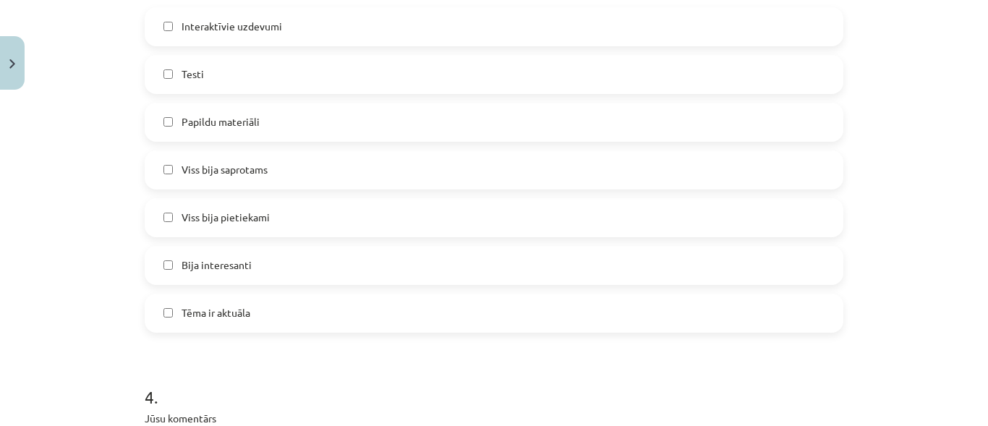
click at [155, 128] on label "Papildu materiāli" at bounding box center [494, 122] width 696 height 36
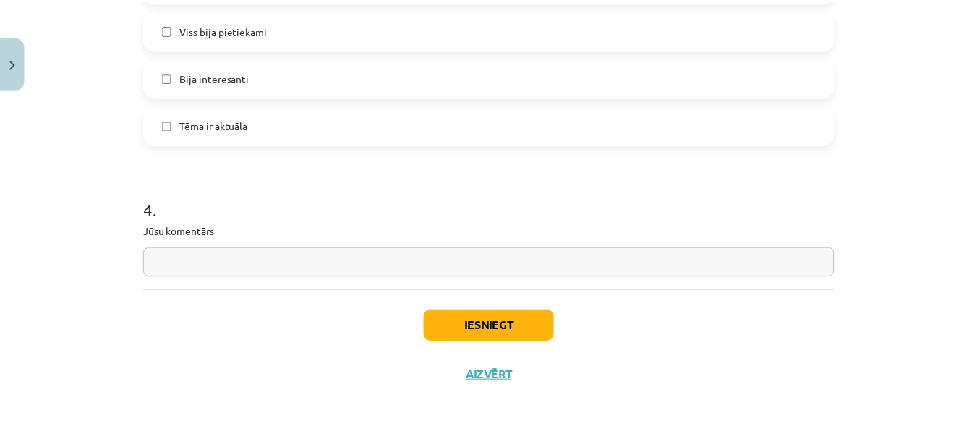
scroll to position [1358, 0]
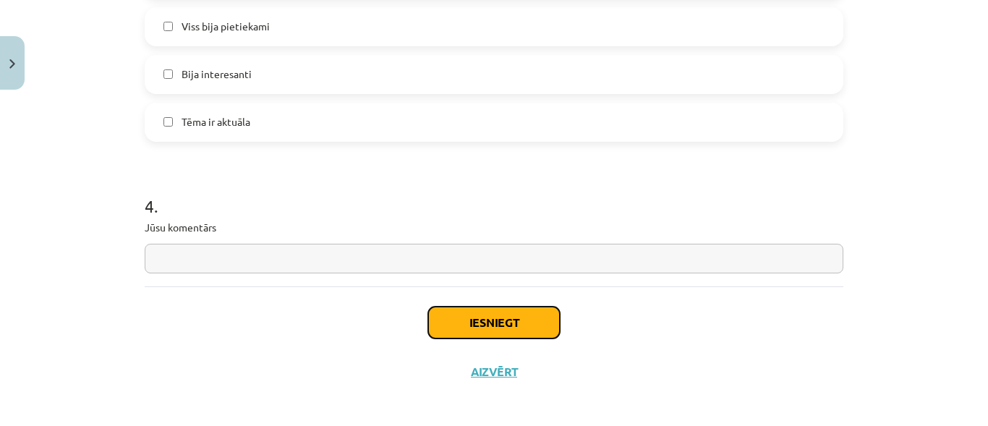
click at [525, 316] on button "Iesniegt" at bounding box center [494, 323] width 132 height 32
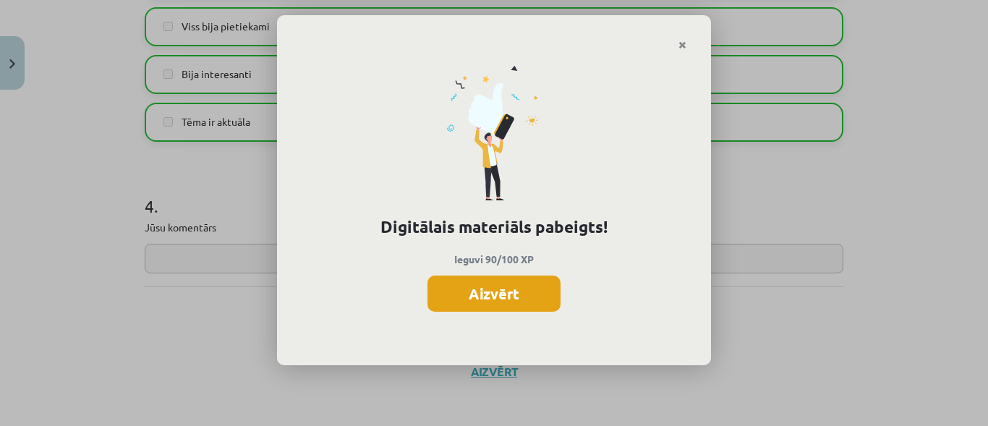
click at [528, 300] on button "Aizvērt" at bounding box center [493, 293] width 133 height 36
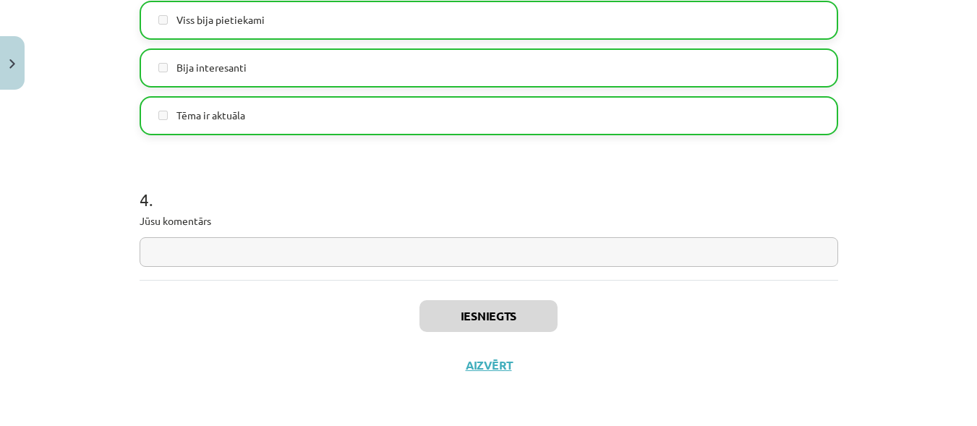
scroll to position [0, 0]
click at [481, 366] on button "Aizvērt" at bounding box center [488, 365] width 55 height 14
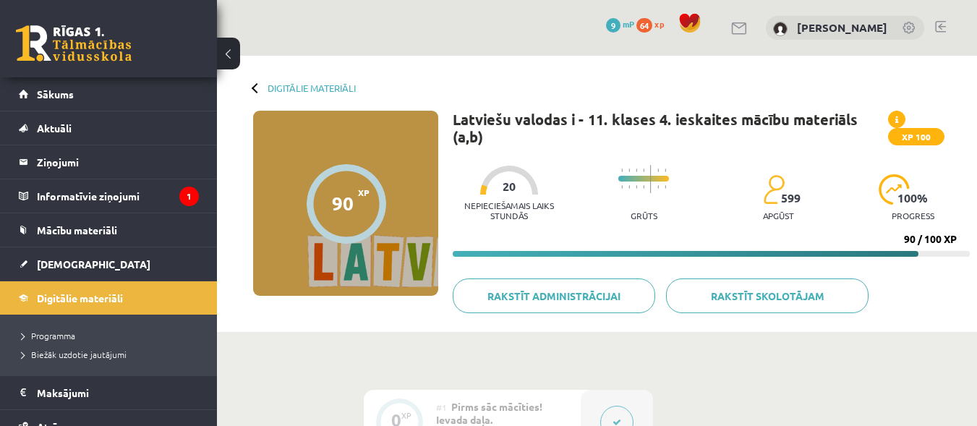
click at [255, 92] on div at bounding box center [257, 87] width 10 height 10
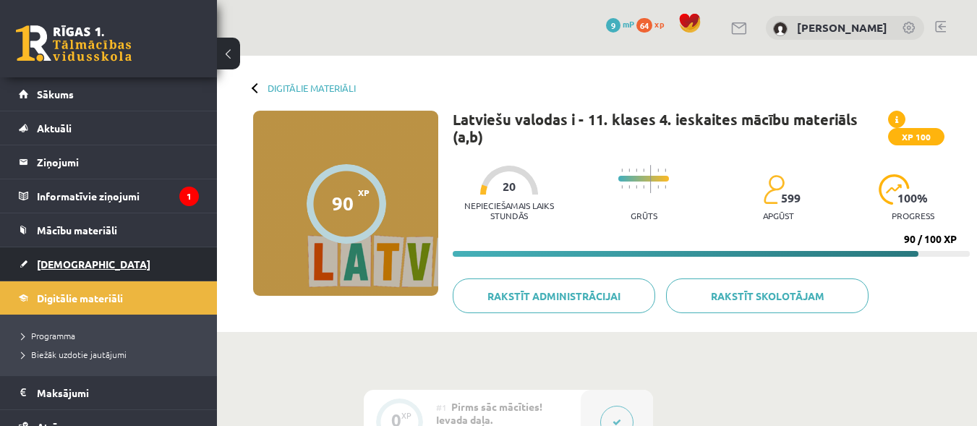
click at [73, 268] on span "[DEMOGRAPHIC_DATA]" at bounding box center [94, 263] width 114 height 13
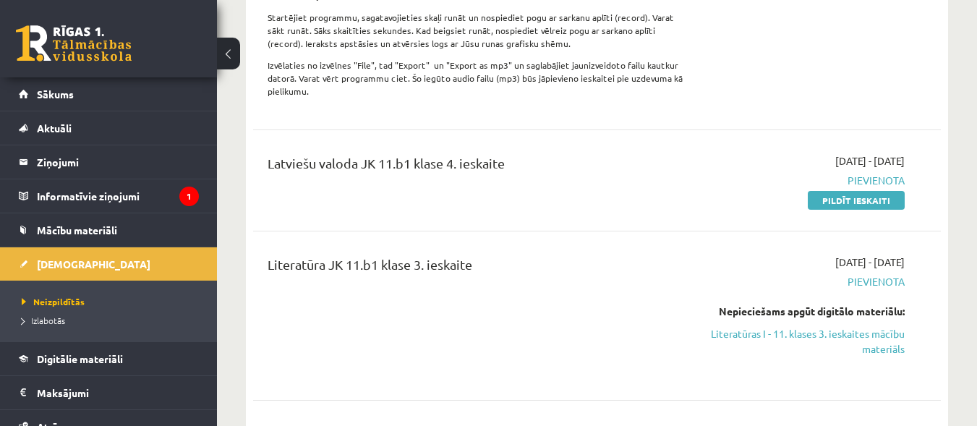
scroll to position [1066, 0]
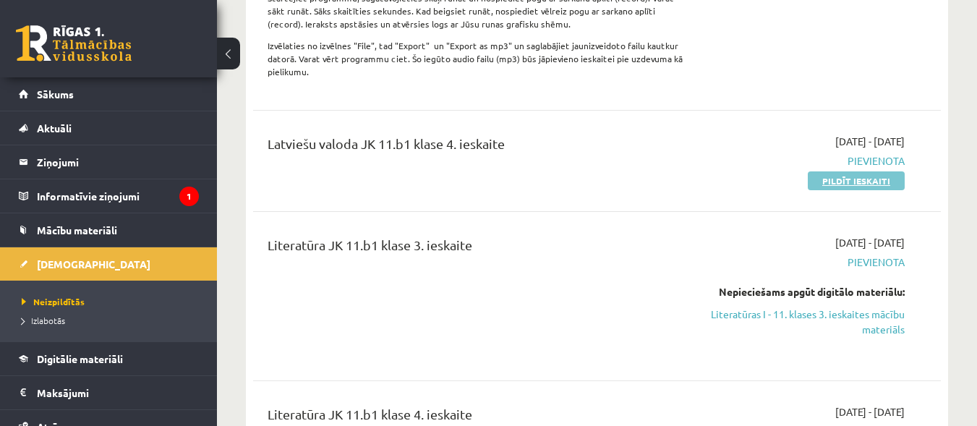
click at [844, 184] on link "Pildīt ieskaiti" at bounding box center [856, 180] width 97 height 19
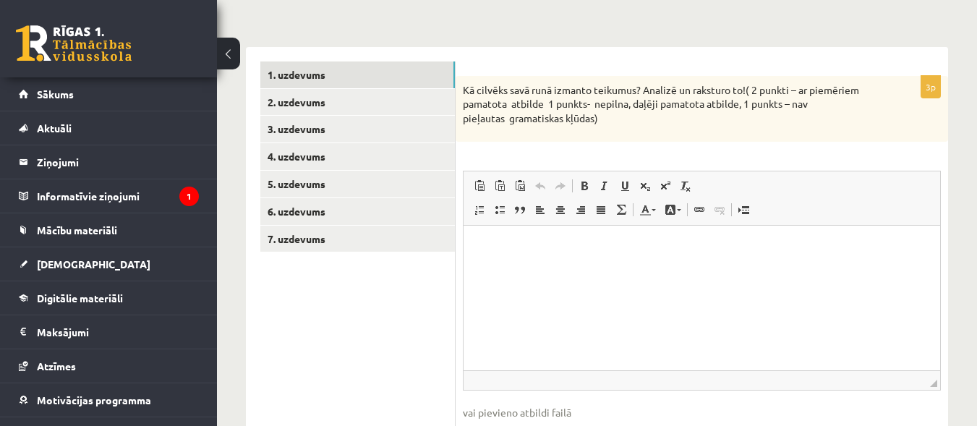
scroll to position [200, 0]
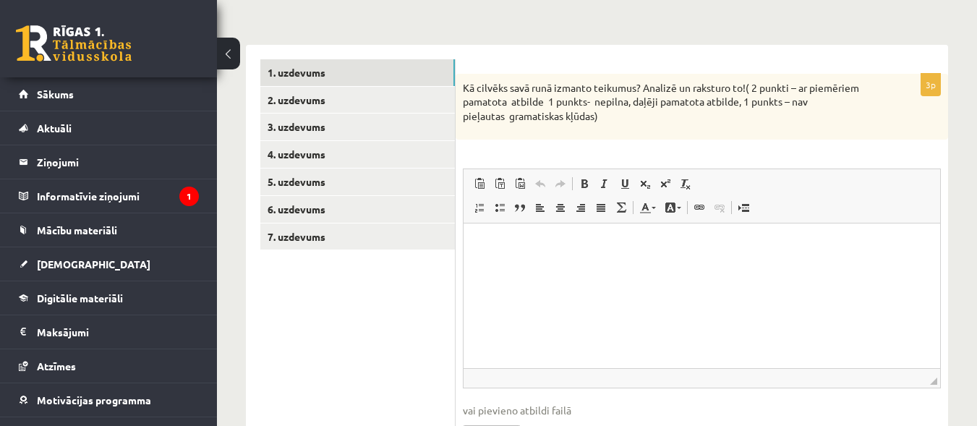
click at [591, 257] on html at bounding box center [701, 245] width 476 height 44
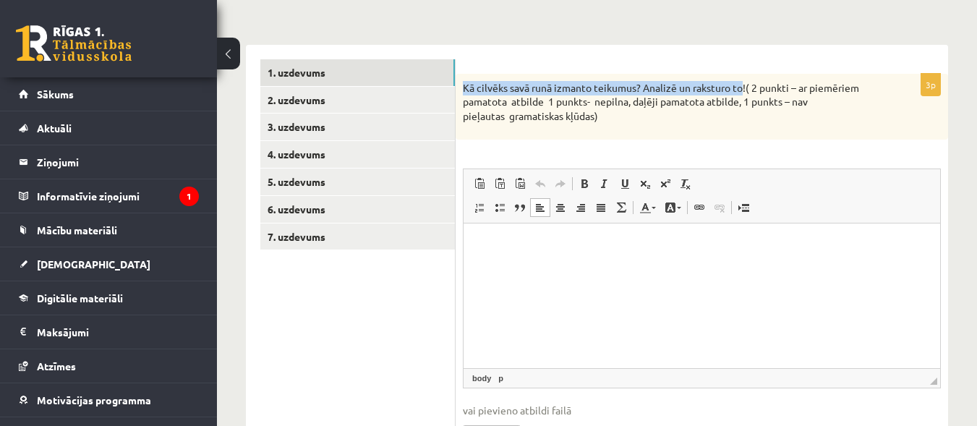
drag, startPoint x: 463, startPoint y: 90, endPoint x: 745, endPoint y: 89, distance: 282.0
click at [745, 89] on p "Kā cilvēks savā runā izmanto teikumus? Analizē un raksturo to! ( 2 punkti – ar …" at bounding box center [666, 102] width 406 height 43
copy p "Kā cilvēks savā runā izmanto teikumus? Analizē un raksturo to"
click at [509, 244] on p "Визуальный текстовый редактор, wiswyg-editor-user-answer-47024964853400" at bounding box center [702, 244] width 448 height 15
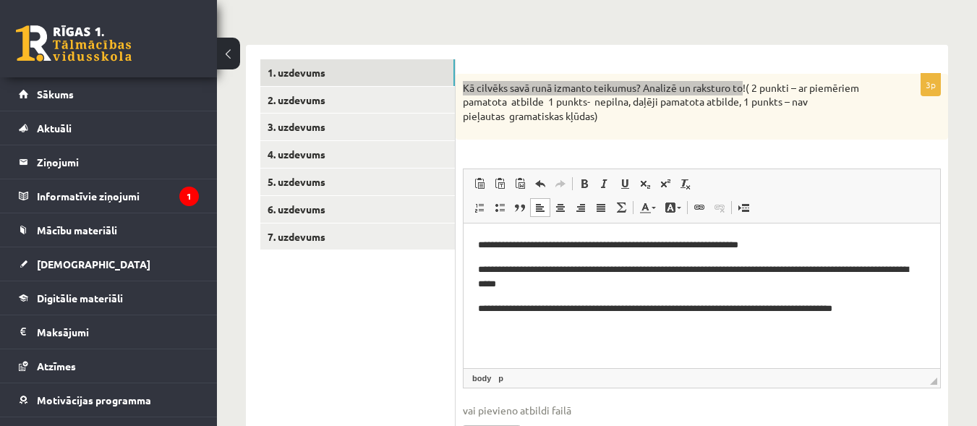
click at [700, 307] on p "**********" at bounding box center [702, 308] width 448 height 15
click at [737, 268] on p "**********" at bounding box center [702, 277] width 448 height 30
click at [598, 286] on p "**********" at bounding box center [702, 277] width 448 height 30
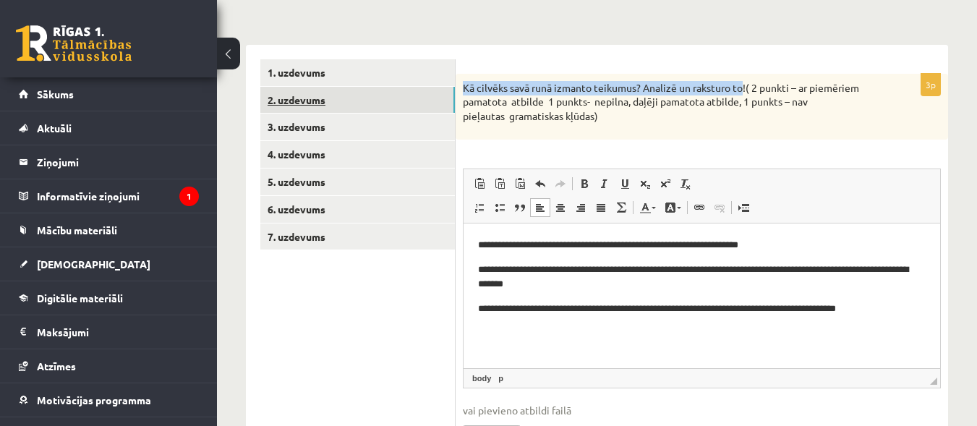
click at [310, 101] on link "2. uzdevums" at bounding box center [357, 100] width 194 height 27
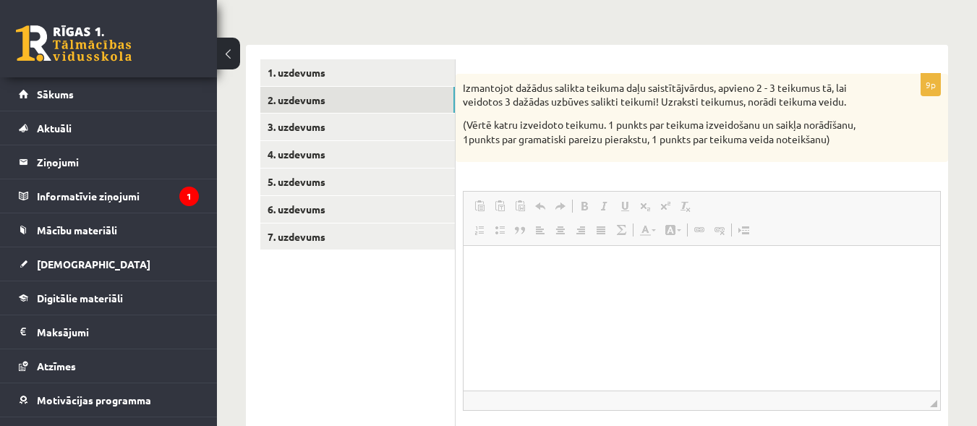
scroll to position [0, 0]
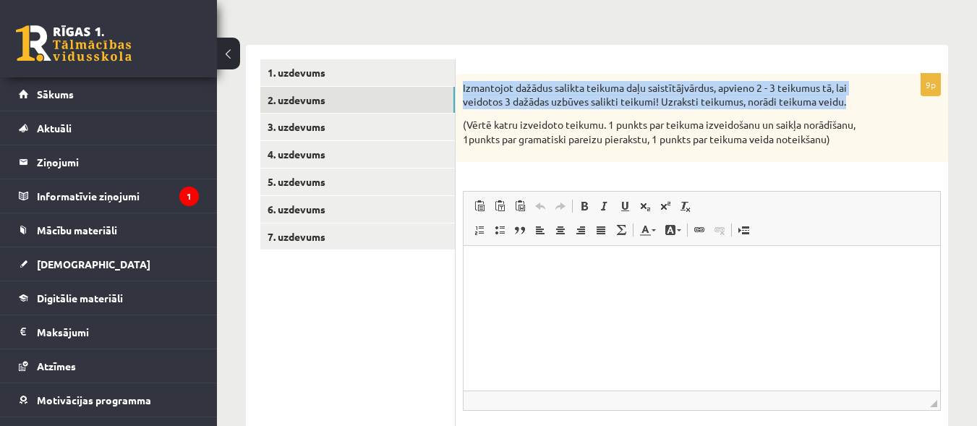
drag, startPoint x: 463, startPoint y: 90, endPoint x: 786, endPoint y: 99, distance: 322.6
click at [849, 108] on p "Izmantojot dažādus salikta teikuma daļu saistītājvārdus, apvieno 2 - 3 teikumus…" at bounding box center [666, 95] width 406 height 28
copy p "Izmantojot dažādus salikta teikuma daļu saistītājvārdus, apvieno 2 - 3 teikumus…"
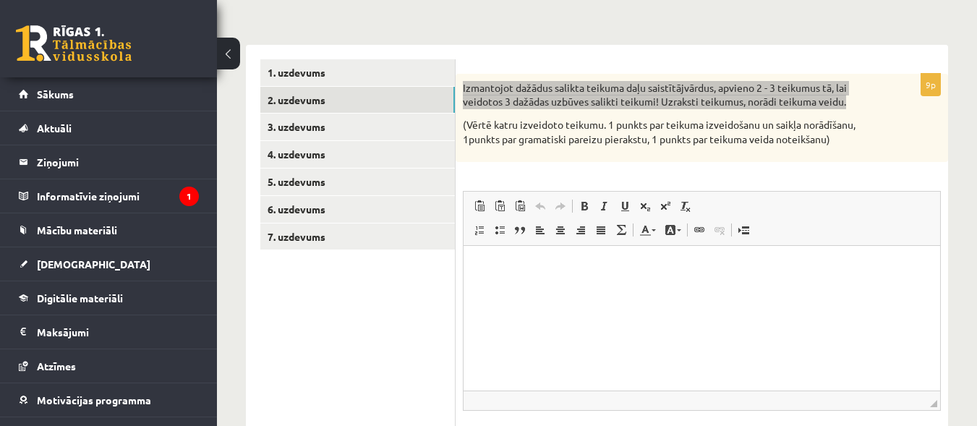
click at [515, 260] on p "Визуальный текстовый редактор, wiswyg-editor-user-answer-47024775034060" at bounding box center [702, 267] width 448 height 15
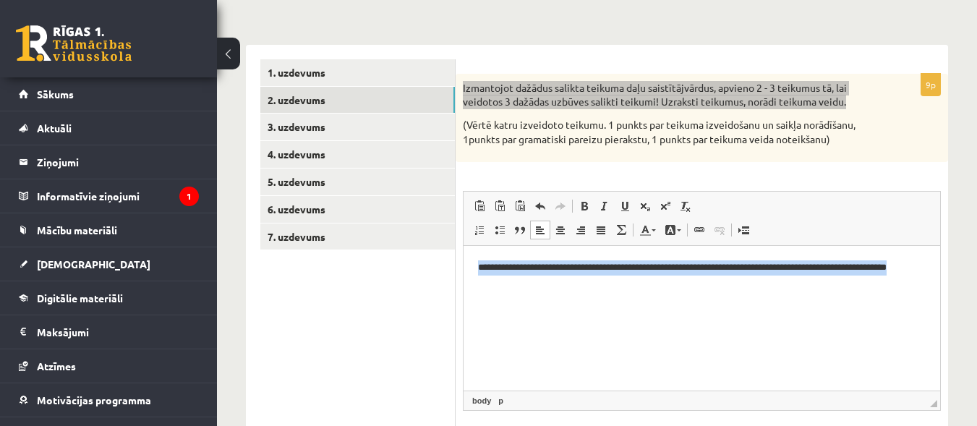
drag, startPoint x: 476, startPoint y: 263, endPoint x: 500, endPoint y: 285, distance: 32.2
click at [500, 285] on html "**********" at bounding box center [701, 275] width 476 height 59
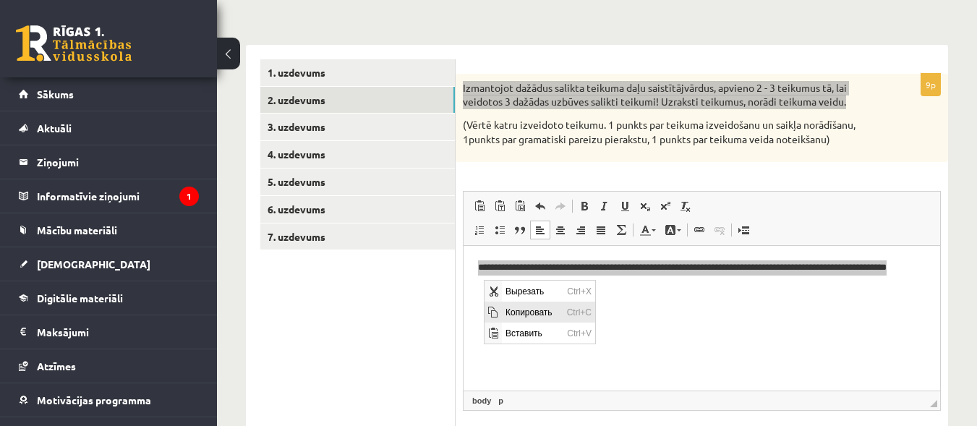
click at [512, 317] on span "Копировать" at bounding box center [532, 311] width 61 height 21
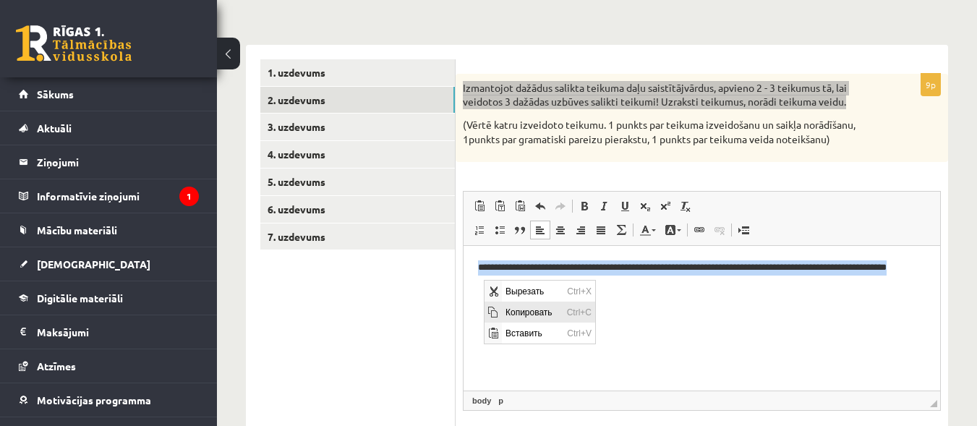
copy p "**********"
click at [513, 290] on html "**********" at bounding box center [701, 275] width 476 height 59
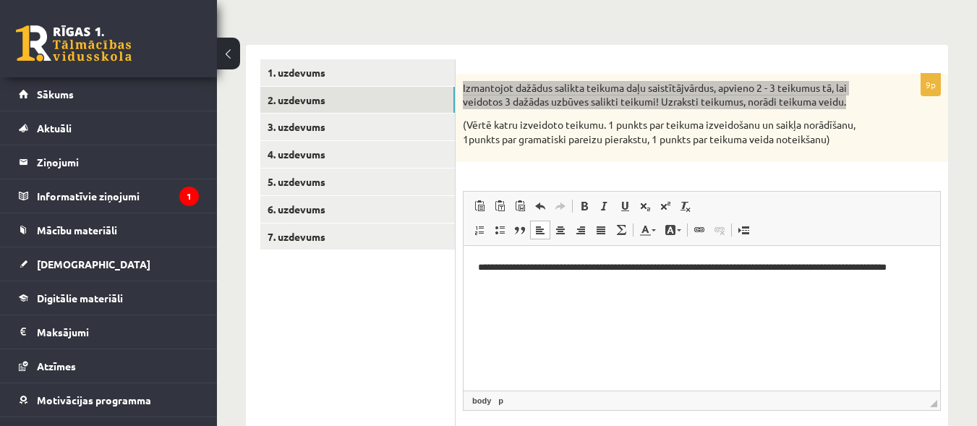
click at [505, 276] on p "**********" at bounding box center [702, 275] width 448 height 30
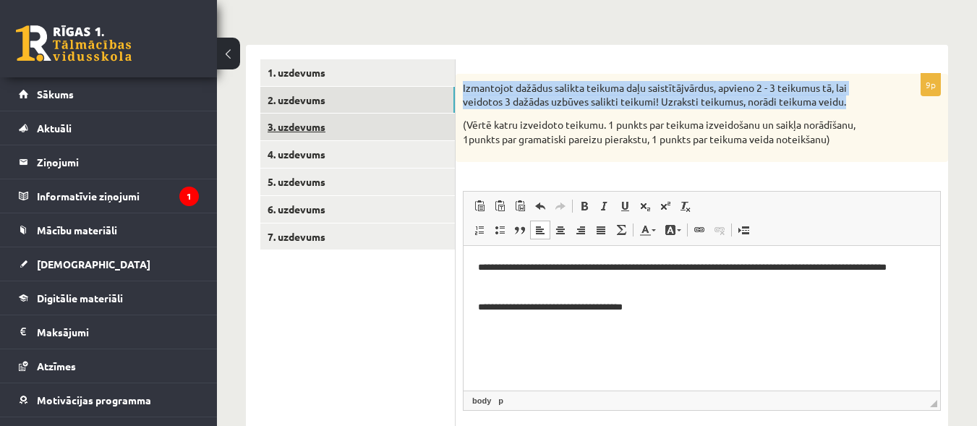
click at [313, 124] on link "3. uzdevums" at bounding box center [357, 127] width 194 height 27
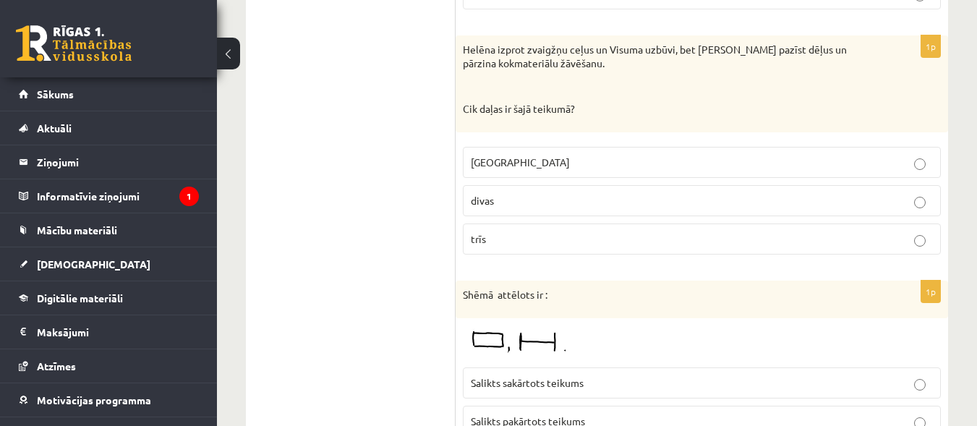
scroll to position [878, 0]
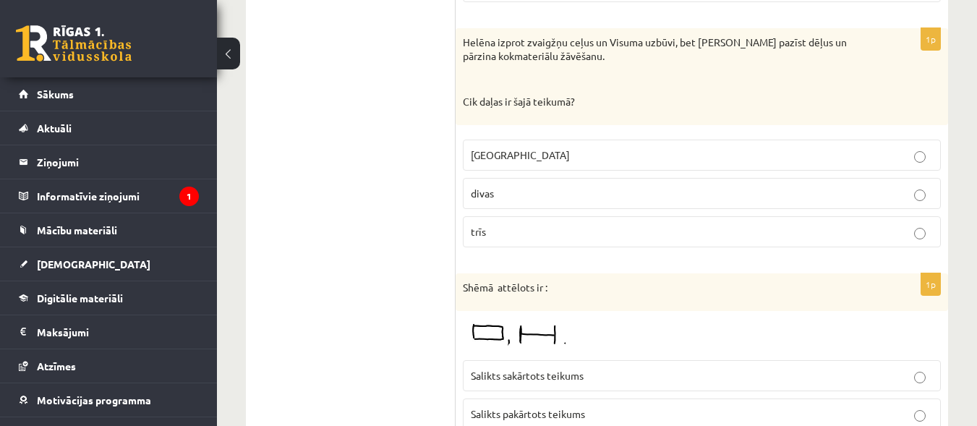
click at [920, 187] on p "divas" at bounding box center [702, 193] width 462 height 15
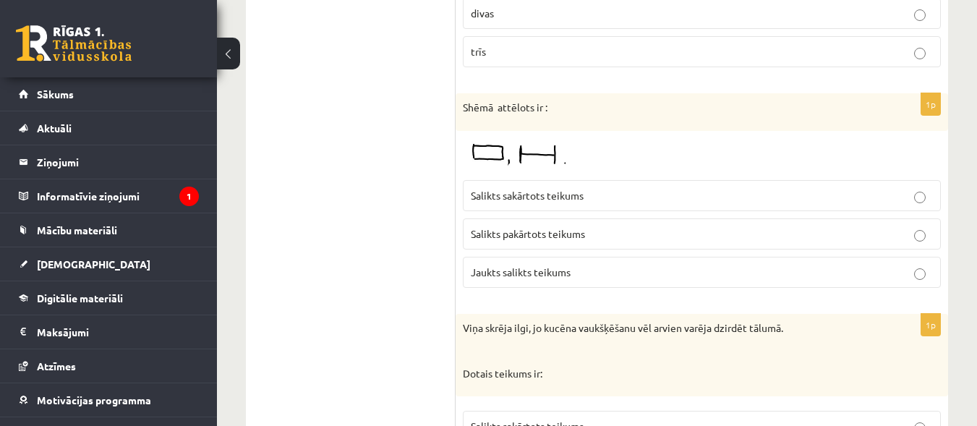
scroll to position [1066, 0]
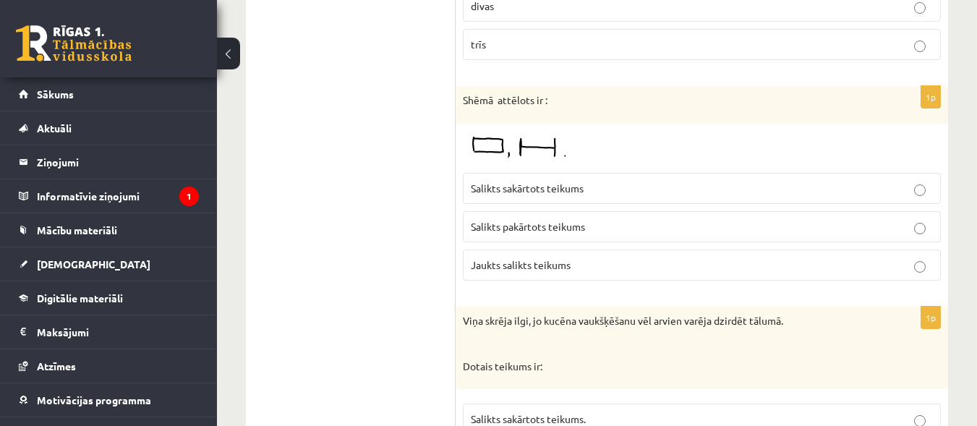
click at [920, 197] on label "Salikts sakārtots teikums" at bounding box center [702, 188] width 478 height 31
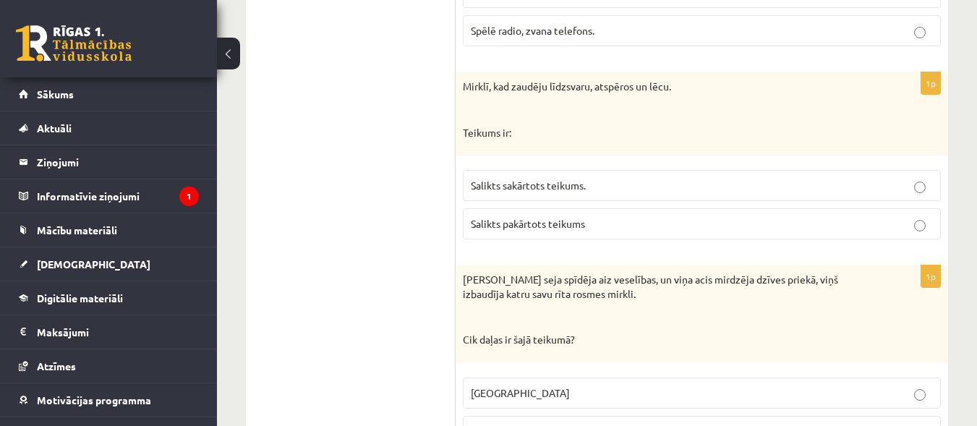
scroll to position [1893, 0]
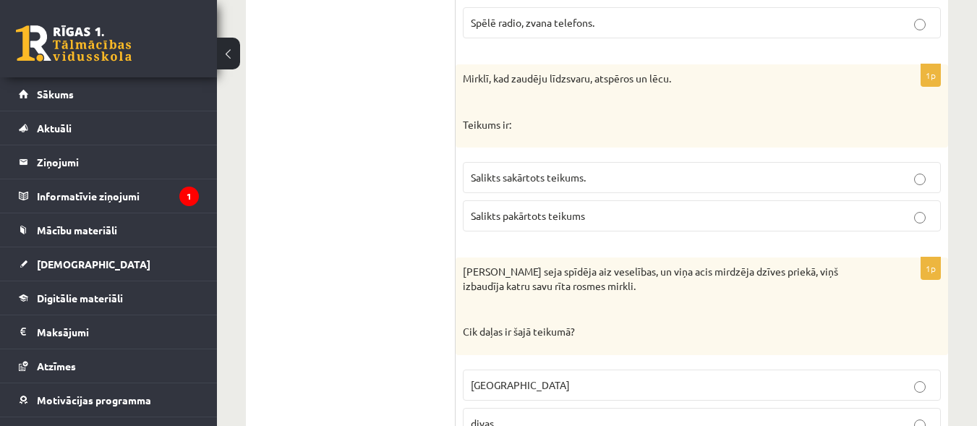
click at [925, 183] on p "Salikts sakārtots teikums." at bounding box center [702, 177] width 462 height 15
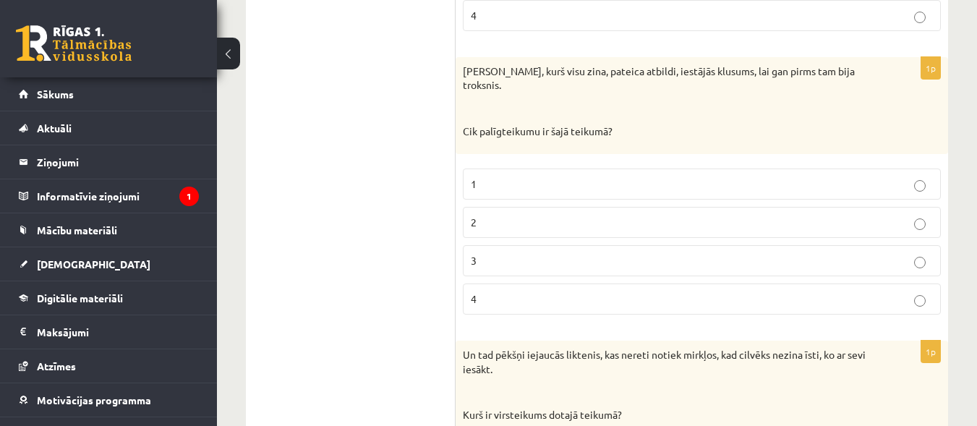
scroll to position [3078, 0]
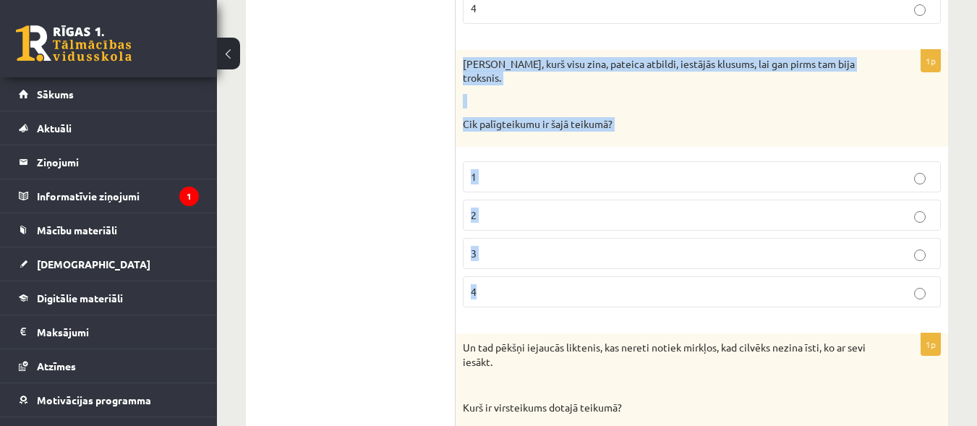
drag, startPoint x: 463, startPoint y: 63, endPoint x: 531, endPoint y: 273, distance: 220.9
click at [531, 273] on div "1p Kad Jānis, kurš visu zina, pateica atbildi, iestājās klusums, lai gan pirms …" at bounding box center [701, 184] width 492 height 269
copy div "Kad Jānis, kurš visu zina, pateica atbildi, iestājās klusums, lai gan pirms tam…"
click at [928, 246] on p "3" at bounding box center [702, 253] width 462 height 15
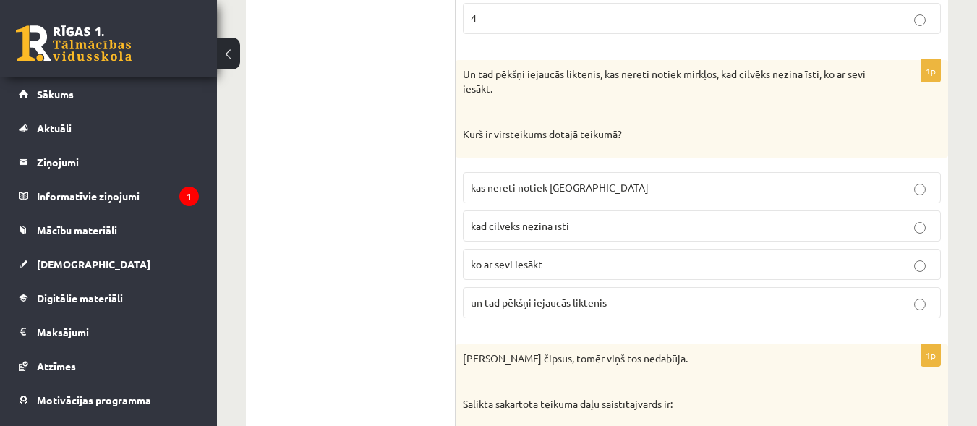
scroll to position [3359, 0]
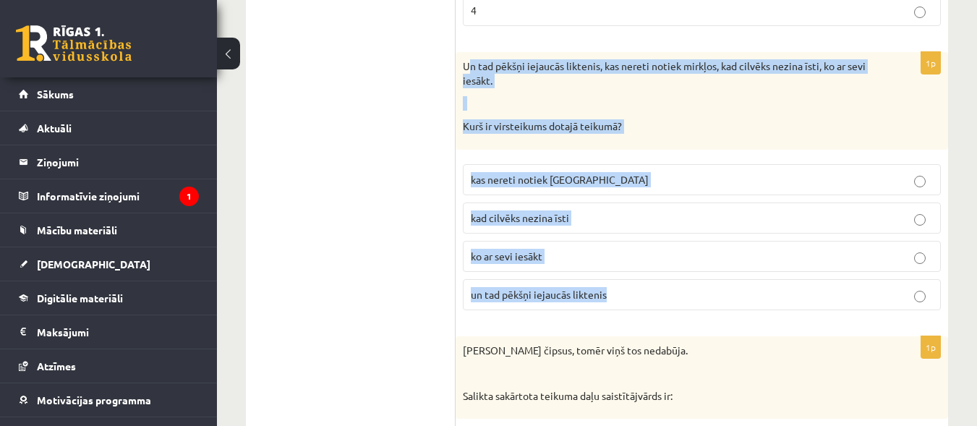
drag, startPoint x: 467, startPoint y: 53, endPoint x: 618, endPoint y: 292, distance: 283.0
click at [618, 292] on div "1p Un tad pēkšņi iejaucās liktenis, kas nereti notiek mirkļos, kad cilvēks nezi…" at bounding box center [701, 186] width 492 height 269
copy div "n tad pēkšņi iejaucās liktenis, kas nereti notiek mirkļos, kad cilvēks nezina ī…"
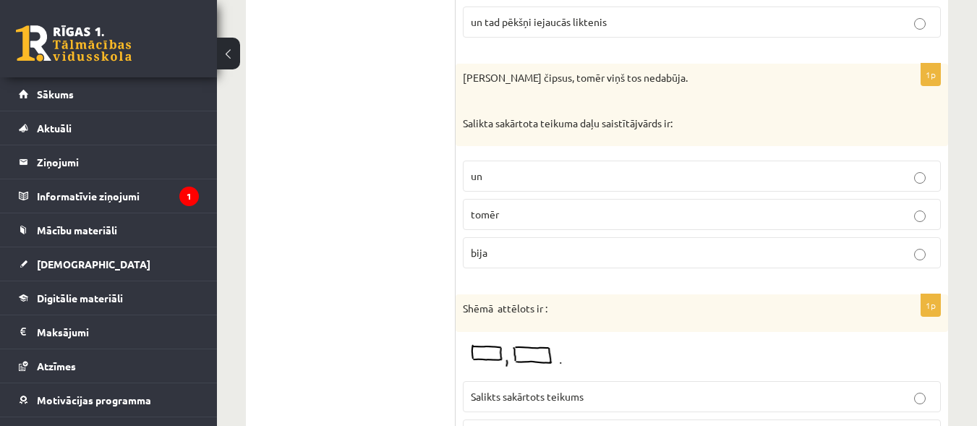
scroll to position [3639, 0]
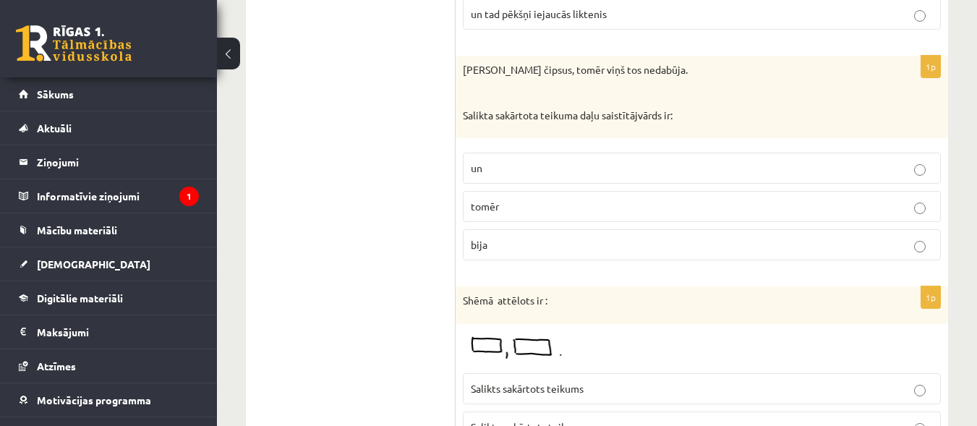
click at [920, 201] on label "tomēr" at bounding box center [702, 206] width 478 height 31
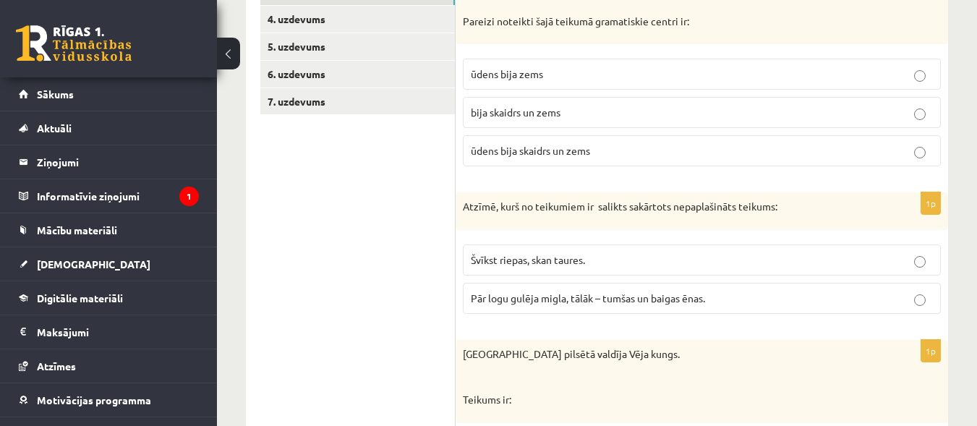
scroll to position [218, 0]
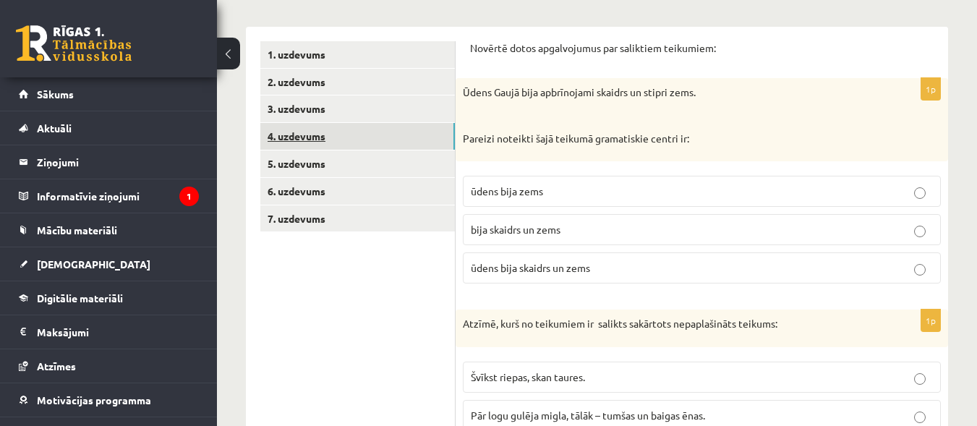
click at [373, 134] on link "4. uzdevums" at bounding box center [357, 136] width 194 height 27
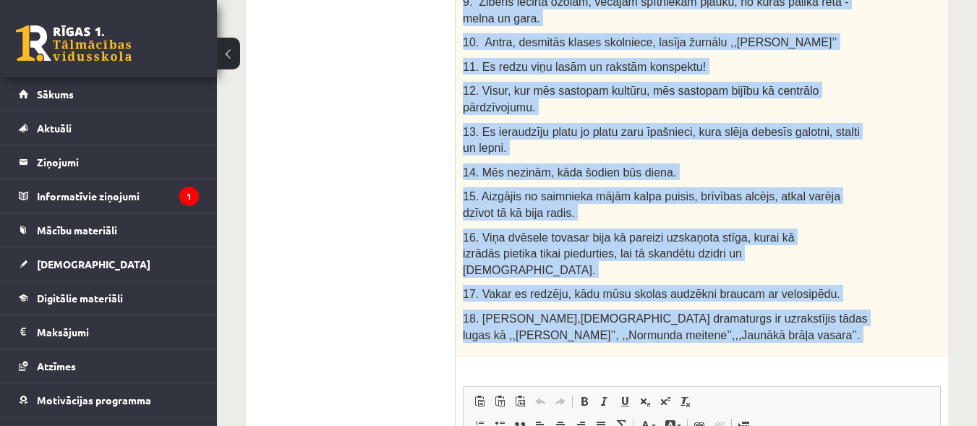
scroll to position [643, 0]
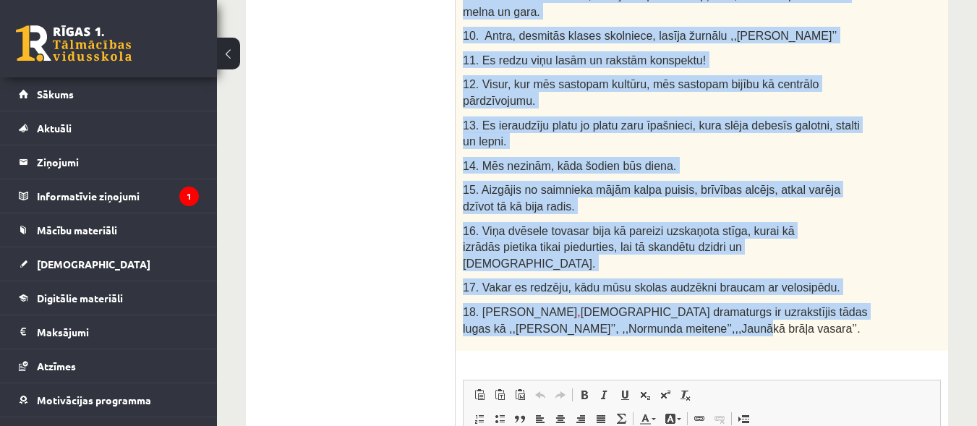
drag, startPoint x: 463, startPoint y: 50, endPoint x: 622, endPoint y: 284, distance: 283.1
copy div "1. Daudzi absolventi, protams, stāsies augstskolās. 2. Sniegs kūstot pavasara s…"
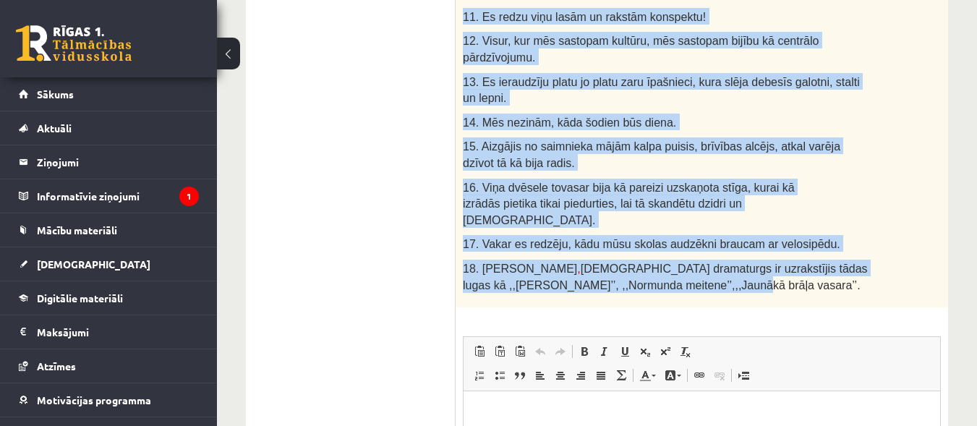
scroll to position [722, 0]
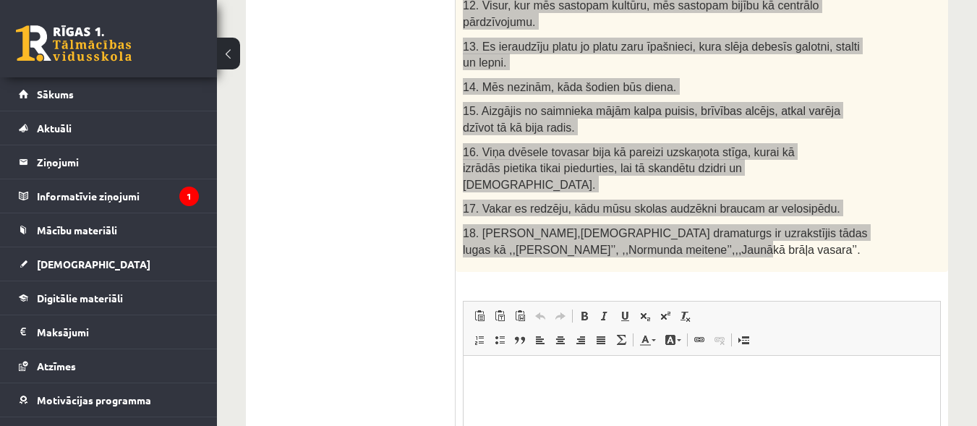
click at [539, 390] on html at bounding box center [701, 378] width 476 height 44
click at [541, 388] on html at bounding box center [701, 378] width 476 height 44
drag, startPoint x: 541, startPoint y: 388, endPoint x: 502, endPoint y: 388, distance: 39.0
click at [505, 400] on html at bounding box center [701, 378] width 476 height 44
click at [515, 344] on span "Вставить" at bounding box center [536, 340] width 51 height 21
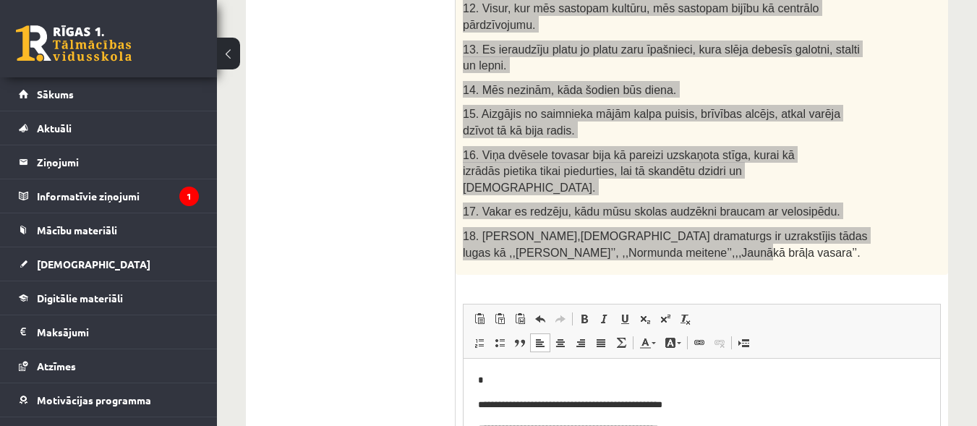
scroll to position [724, 0]
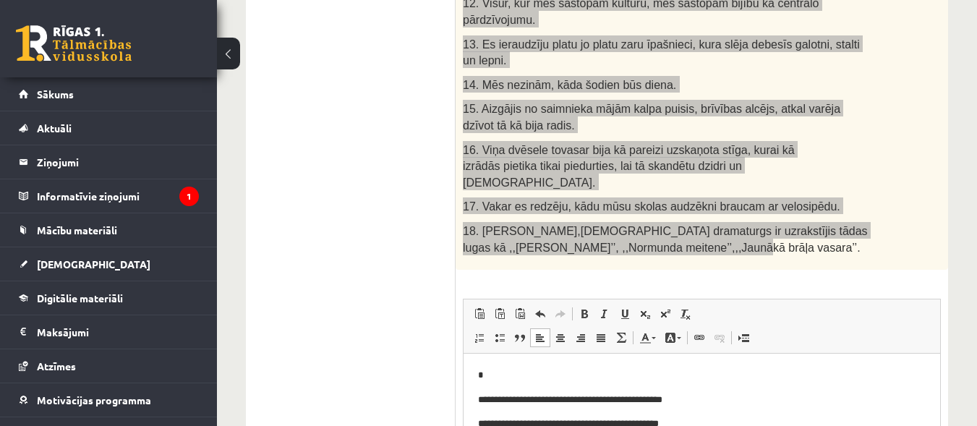
click at [489, 378] on p "*" at bounding box center [696, 375] width 437 height 15
click at [706, 404] on p "**********" at bounding box center [696, 400] width 437 height 15
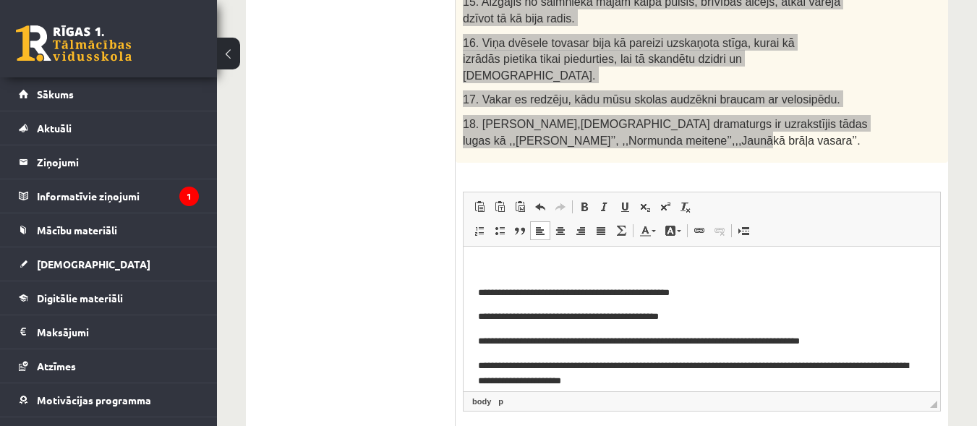
scroll to position [834, 0]
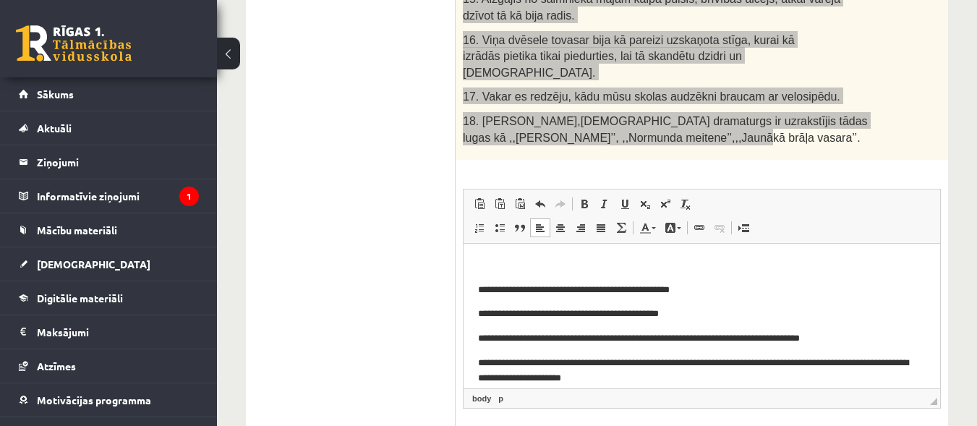
click at [566, 291] on p "**********" at bounding box center [696, 290] width 437 height 15
click at [706, 292] on p "**********" at bounding box center [696, 290] width 437 height 15
click at [692, 314] on p "**********" at bounding box center [696, 314] width 437 height 15
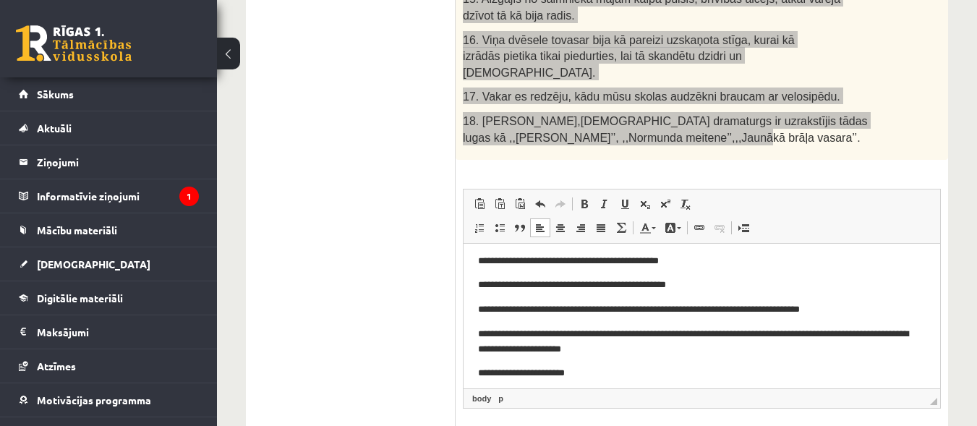
scroll to position [42, 0]
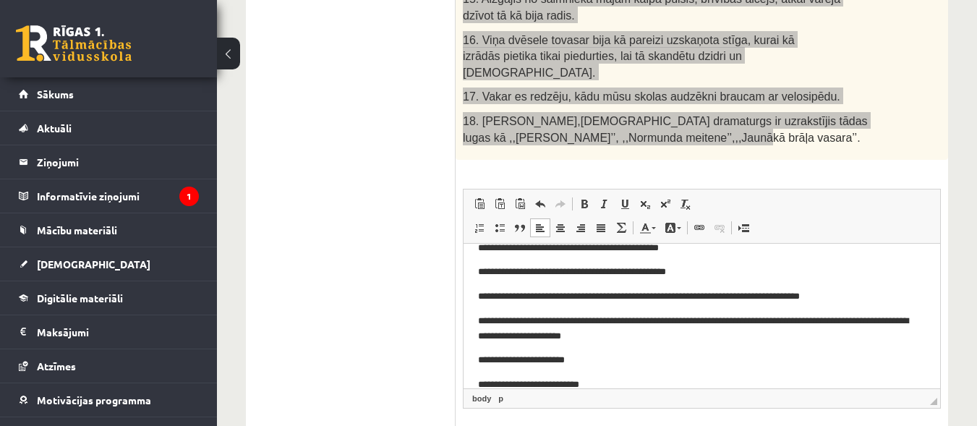
click at [562, 246] on p "**********" at bounding box center [696, 248] width 437 height 15
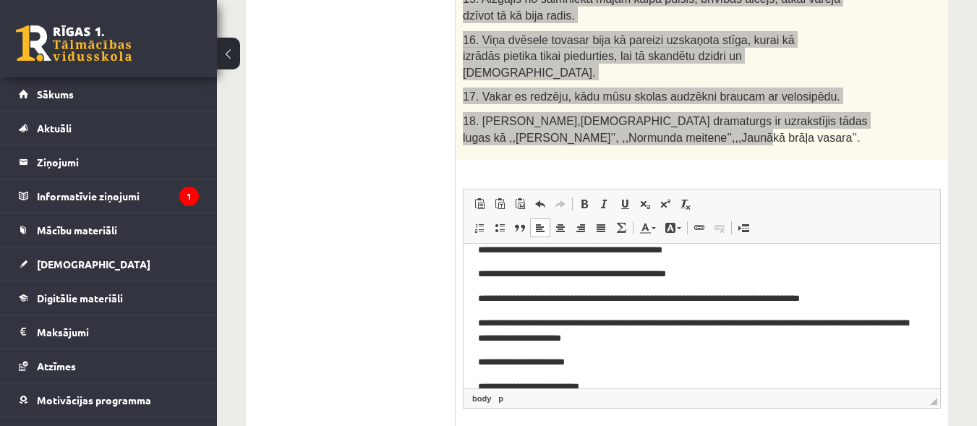
click at [693, 251] on p "**********" at bounding box center [696, 250] width 437 height 15
click at [553, 298] on p "**********" at bounding box center [696, 298] width 437 height 15
click at [745, 298] on p "**********" at bounding box center [696, 298] width 437 height 15
click at [635, 342] on p "**********" at bounding box center [696, 331] width 437 height 30
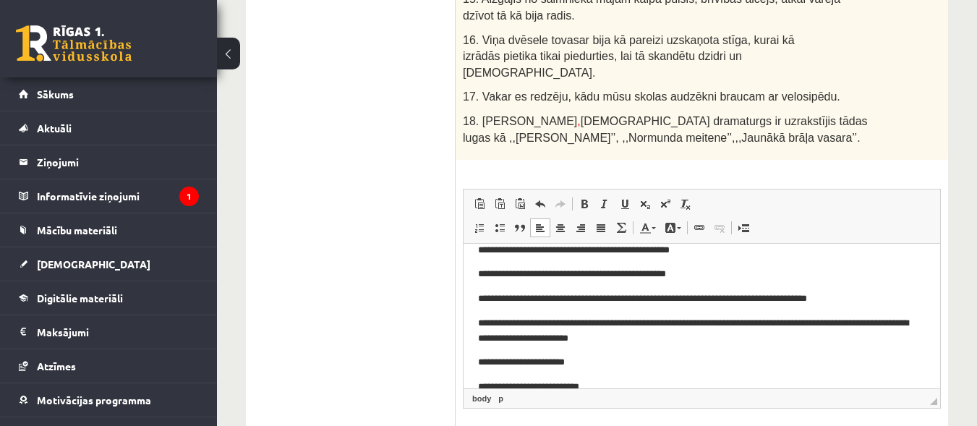
drag, startPoint x: 944, startPoint y: 243, endPoint x: 948, endPoint y: 253, distance: 10.7
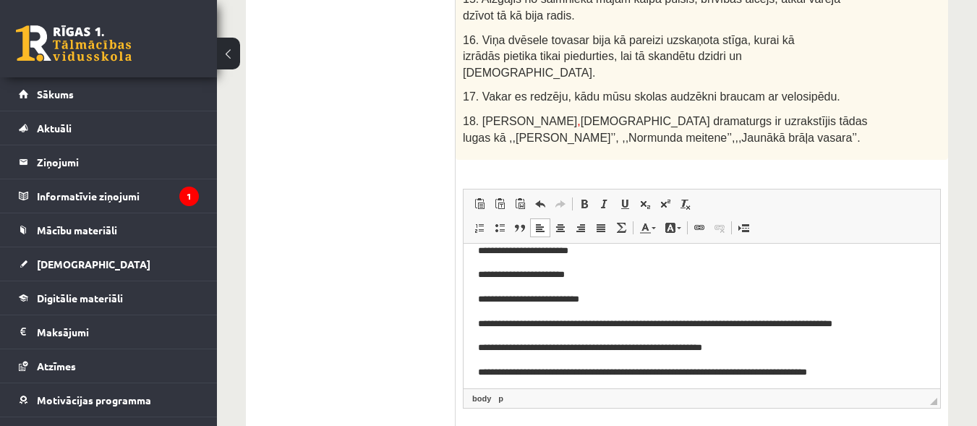
scroll to position [134, 0]
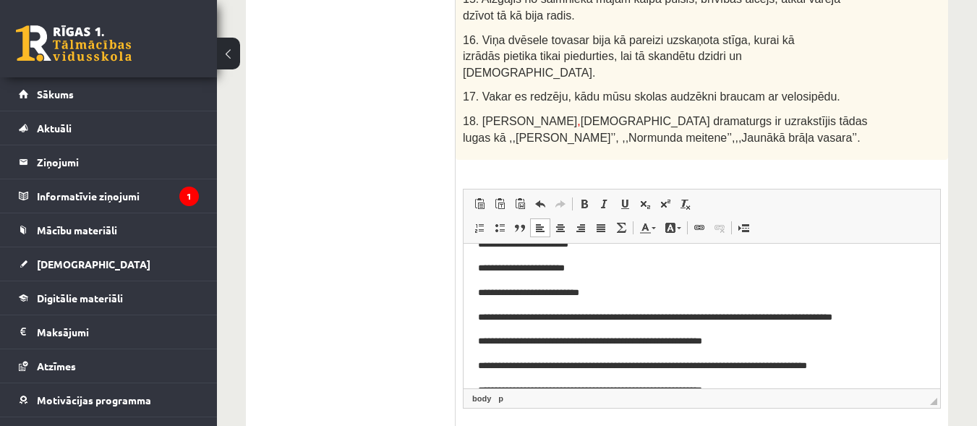
click at [523, 270] on p "**********" at bounding box center [696, 268] width 437 height 15
click at [547, 270] on p "**********" at bounding box center [696, 268] width 437 height 15
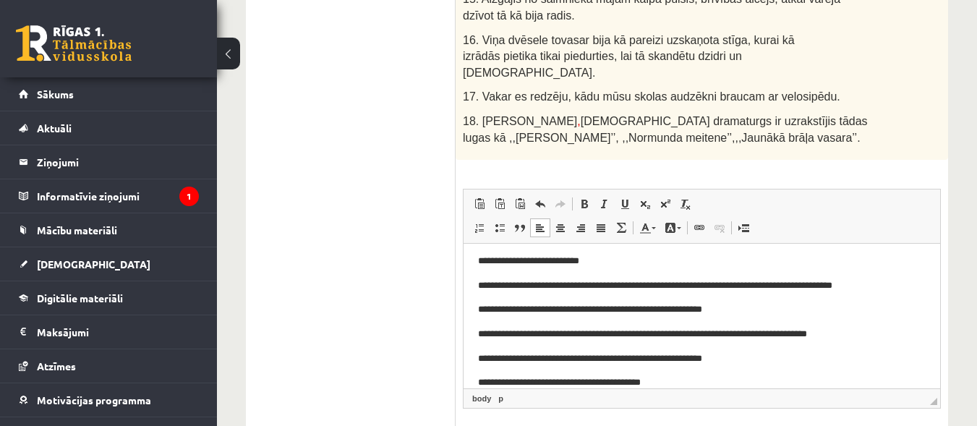
scroll to position [169, 0]
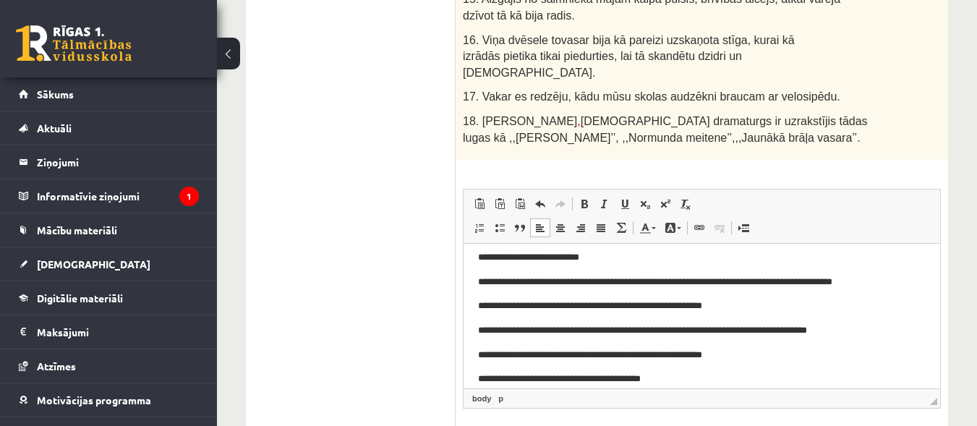
click at [598, 258] on p "**********" at bounding box center [696, 257] width 437 height 15
click at [561, 280] on p "**********" at bounding box center [696, 282] width 437 height 15
click at [583, 280] on p "**********" at bounding box center [696, 282] width 437 height 15
click at [737, 304] on p "**********" at bounding box center [696, 306] width 437 height 15
click at [865, 330] on p "**********" at bounding box center [696, 330] width 437 height 15
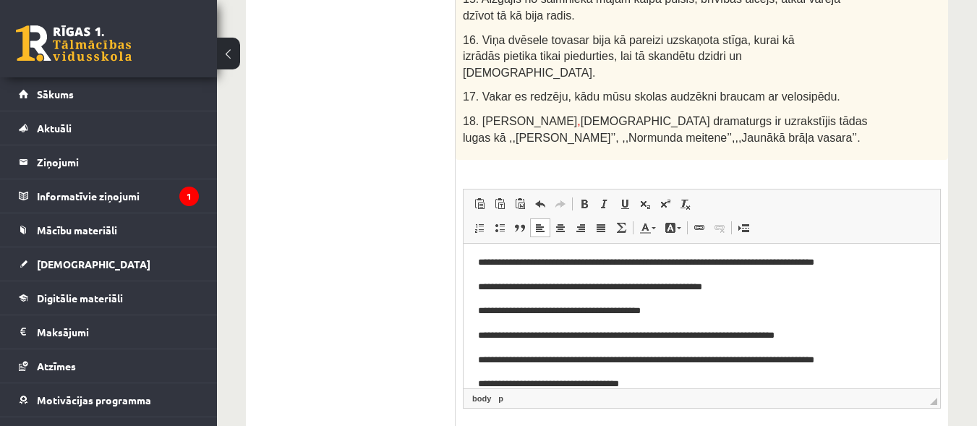
scroll to position [240, 0]
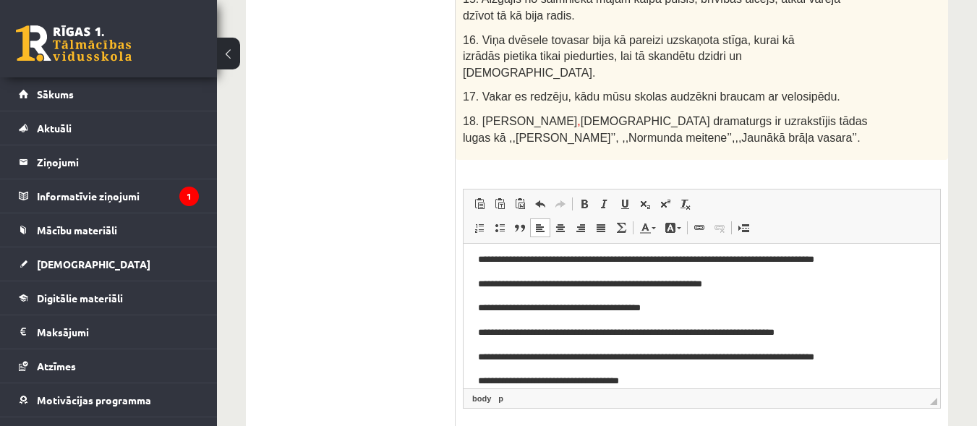
click at [689, 304] on p "**********" at bounding box center [696, 308] width 437 height 15
click at [738, 285] on p "**********" at bounding box center [696, 284] width 437 height 15
click at [693, 309] on p "**********" at bounding box center [696, 308] width 437 height 15
click at [853, 330] on p "**********" at bounding box center [696, 332] width 437 height 15
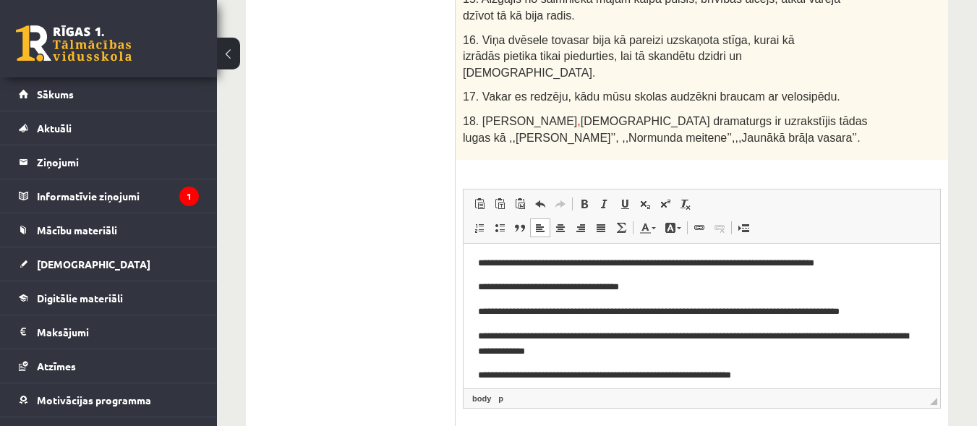
scroll to position [337, 0]
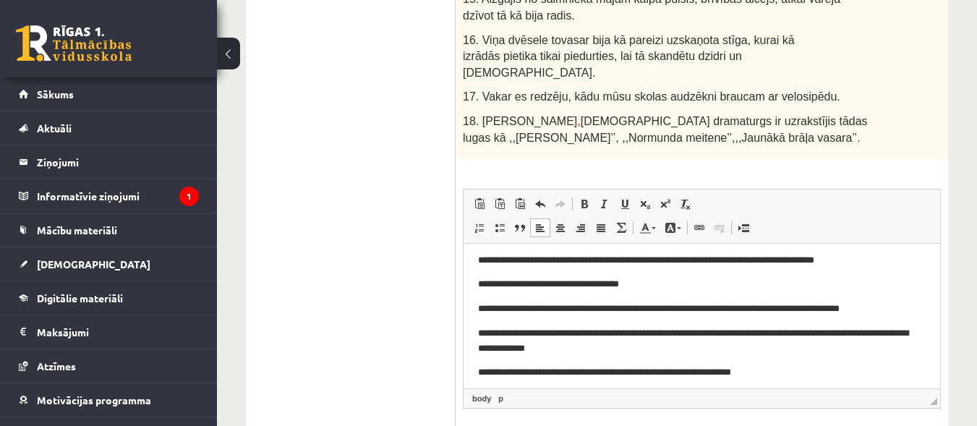
click at [850, 258] on p "**********" at bounding box center [696, 260] width 437 height 15
click at [661, 288] on p "**********" at bounding box center [696, 284] width 437 height 15
click at [892, 309] on p "**********" at bounding box center [696, 308] width 437 height 15
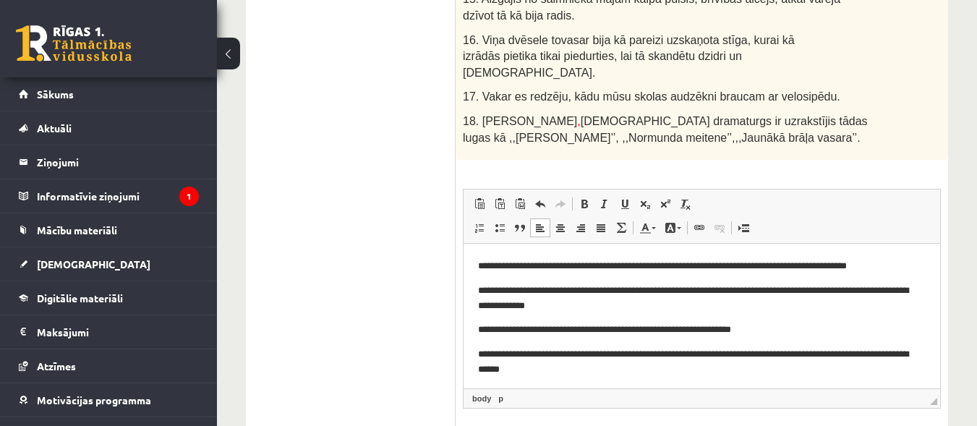
scroll to position [385, 0]
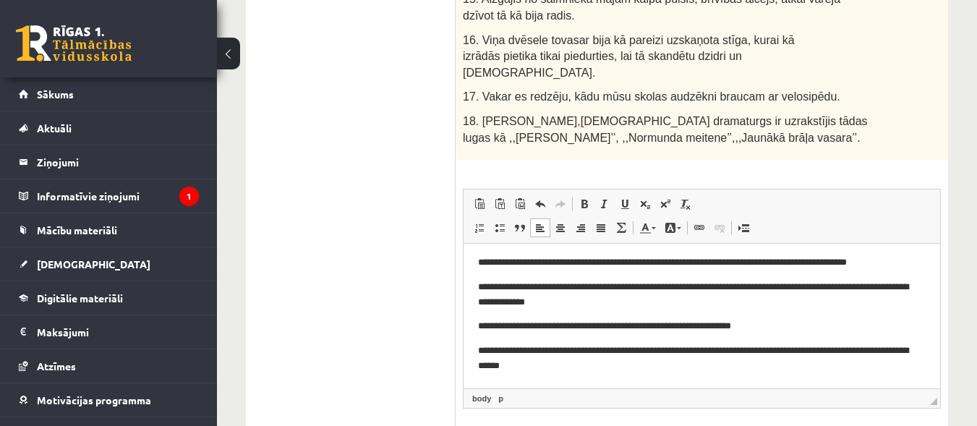
drag, startPoint x: 933, startPoint y: 348, endPoint x: 1405, endPoint y: 560, distance: 516.5
click at [597, 301] on p "**********" at bounding box center [696, 295] width 437 height 30
click at [788, 324] on p "**********" at bounding box center [696, 326] width 437 height 15
click at [748, 348] on p "**********" at bounding box center [696, 358] width 437 height 30
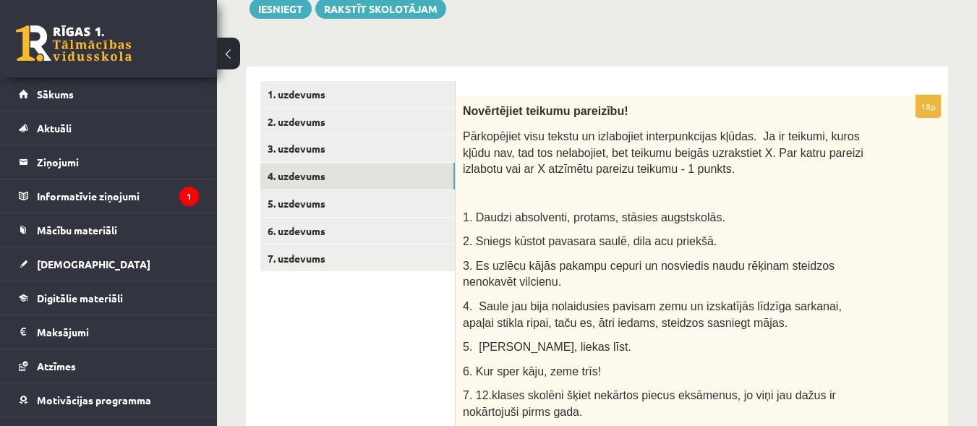
scroll to position [133, 0]
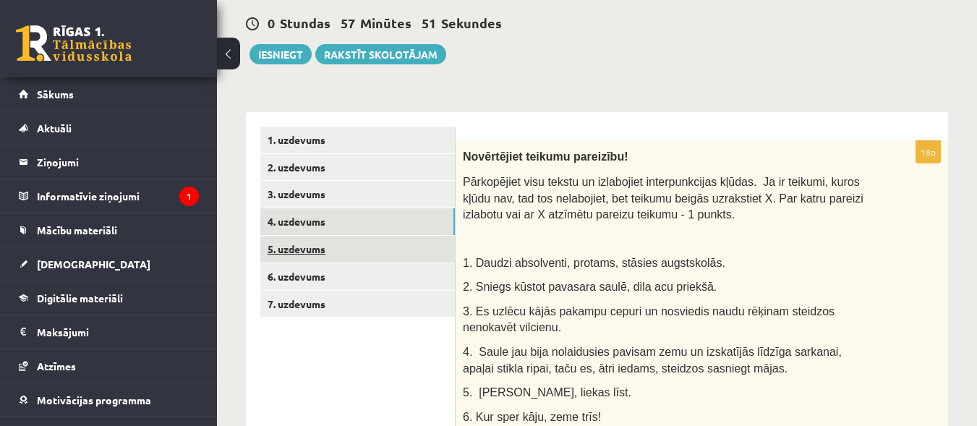
click at [303, 245] on link "5. uzdevums" at bounding box center [357, 249] width 194 height 27
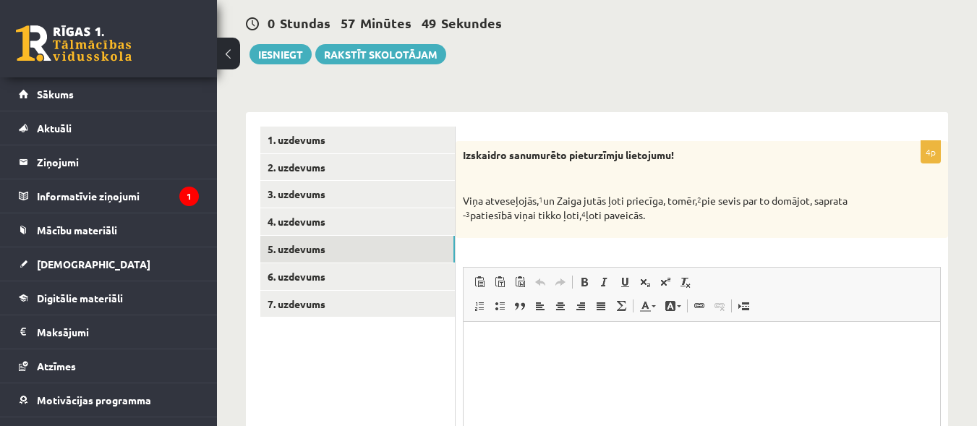
scroll to position [0, 0]
drag, startPoint x: 463, startPoint y: 153, endPoint x: 661, endPoint y: 222, distance: 209.2
click at [661, 222] on div "Izskaidro sanumurēto pieturzīmju lietojumu! Viņa atveseļojās, 1 un Zaiga jutās …" at bounding box center [701, 189] width 492 height 97
copy div "Izskaidro sanumurēto pieturzīmju lietojumu! Viņa atveseļojās, 1 un Zaiga jutās …"
click at [574, 344] on p "Визуальный текстовый редактор, wiswyg-editor-user-answer-47025361849820" at bounding box center [702, 343] width 448 height 15
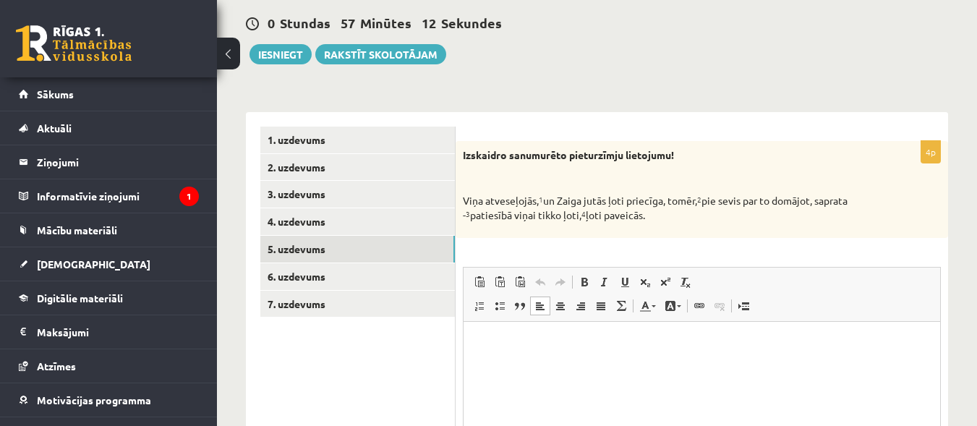
click at [574, 344] on p "Визуальный текстовый редактор, wiswyg-editor-user-answer-47025361849820" at bounding box center [702, 343] width 448 height 15
click at [718, 227] on div "Izskaidro sanumurēto pieturzīmju lietojumu! Viņa atveseļojās, 1 un Zaiga jutās …" at bounding box center [701, 189] width 492 height 97
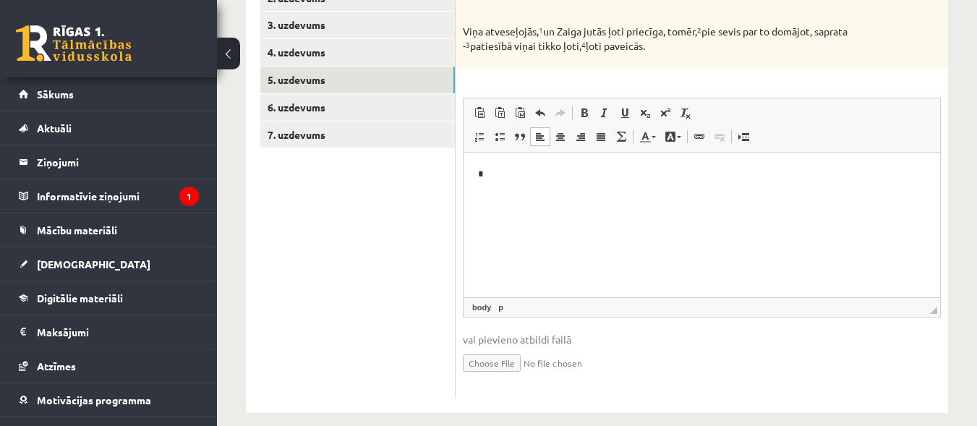
scroll to position [320, 0]
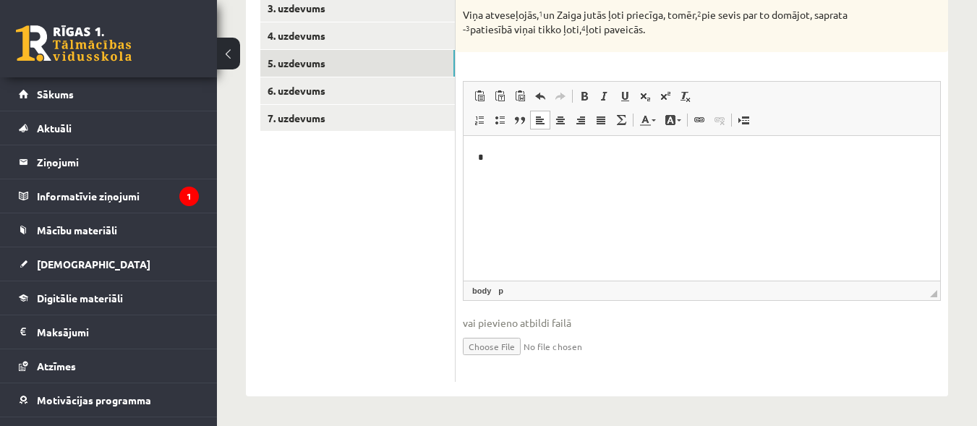
click at [503, 164] on p "*" at bounding box center [702, 157] width 448 height 15
click at [490, 155] on p "**********" at bounding box center [702, 157] width 448 height 15
click at [658, 156] on p "**********" at bounding box center [702, 157] width 448 height 15
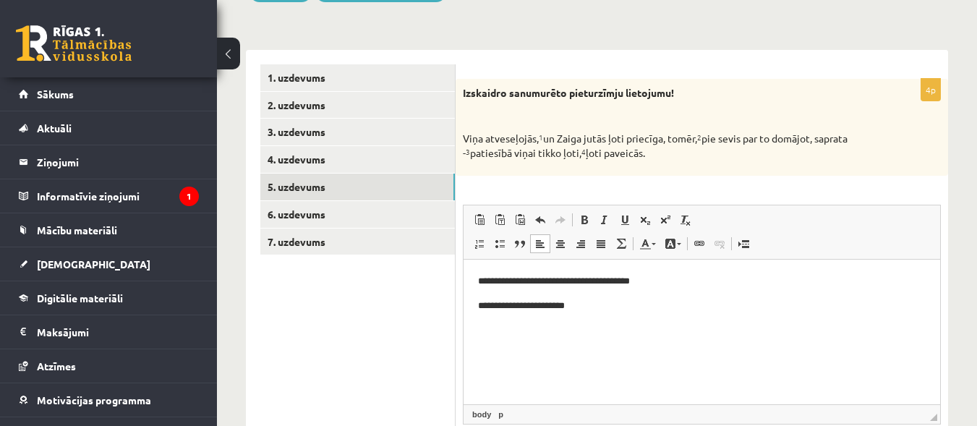
scroll to position [0, 0]
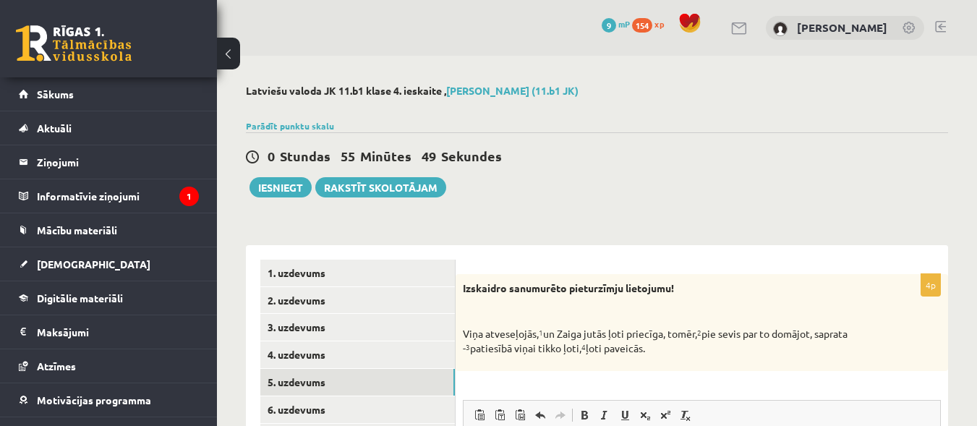
click at [898, 20] on div "[PERSON_NAME]" at bounding box center [845, 28] width 158 height 25
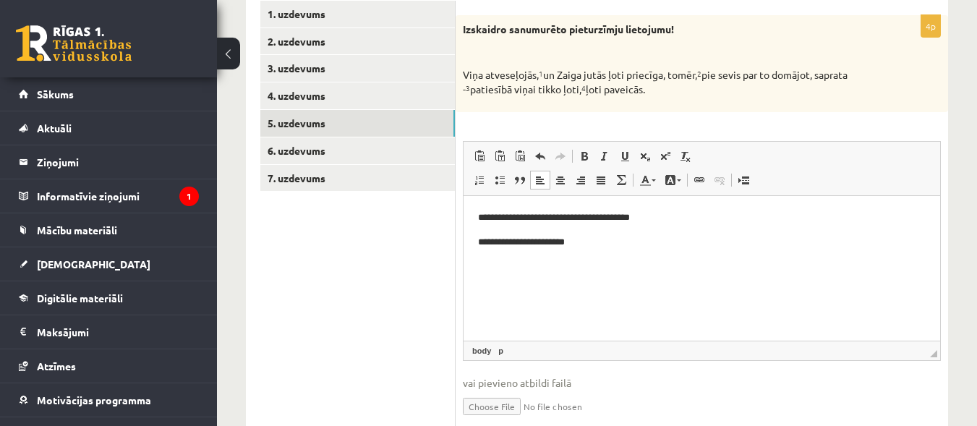
scroll to position [274, 0]
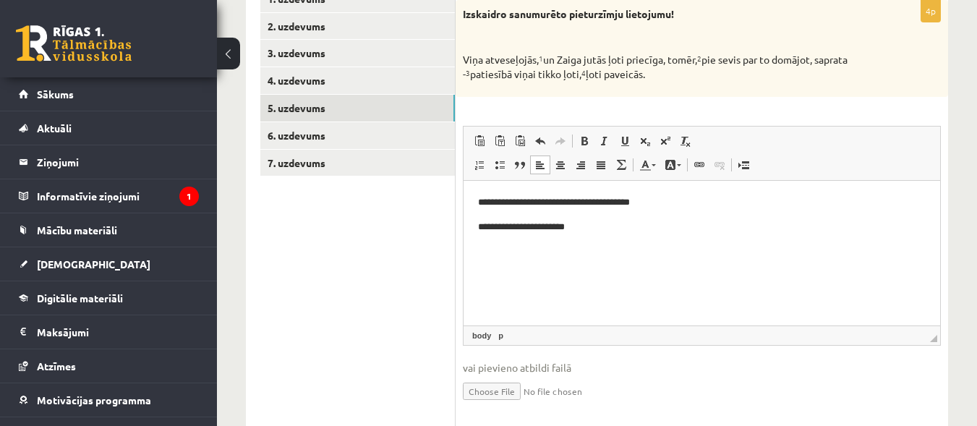
click at [590, 228] on p "**********" at bounding box center [702, 227] width 448 height 15
click at [544, 255] on p "**********" at bounding box center [702, 251] width 448 height 15
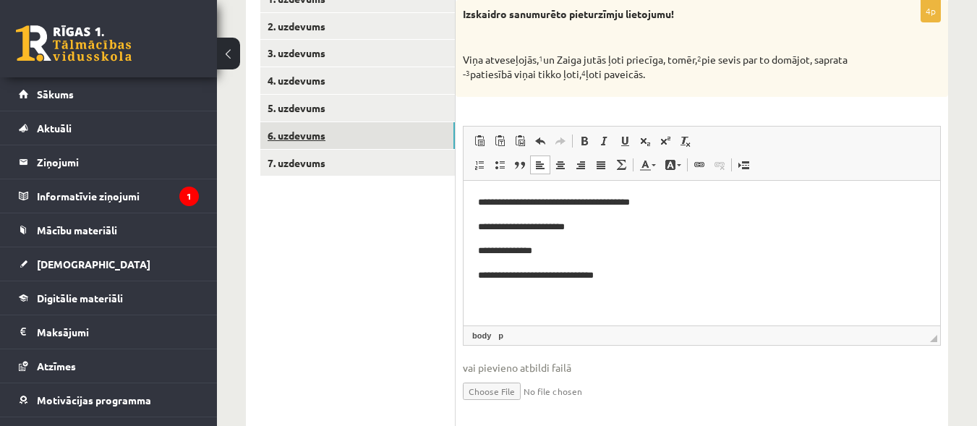
click at [320, 131] on link "6. uzdevums" at bounding box center [357, 135] width 194 height 27
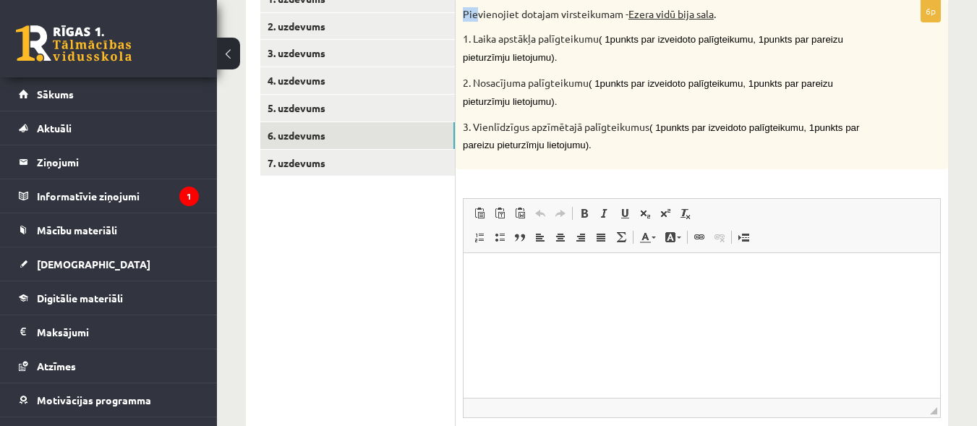
scroll to position [273, 0]
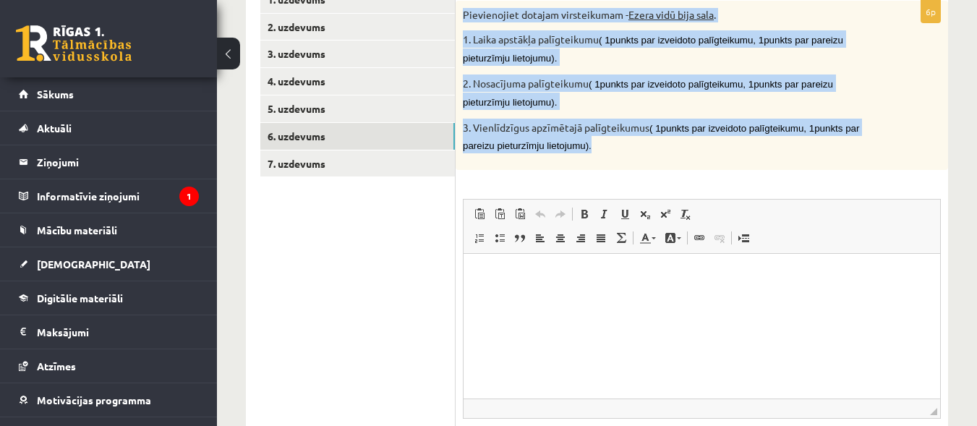
drag, startPoint x: 464, startPoint y: 13, endPoint x: 587, endPoint y: 149, distance: 183.2
click at [587, 149] on div "Pievienojiet dotajam virsteikumam - Ezera vidū bija sala . 1. Laika apstākļa pa…" at bounding box center [701, 85] width 492 height 169
copy div "Pievienojiet dotajam virsteikumam - Ezera vidū bija sala . 1. Laika apstākļa pa…"
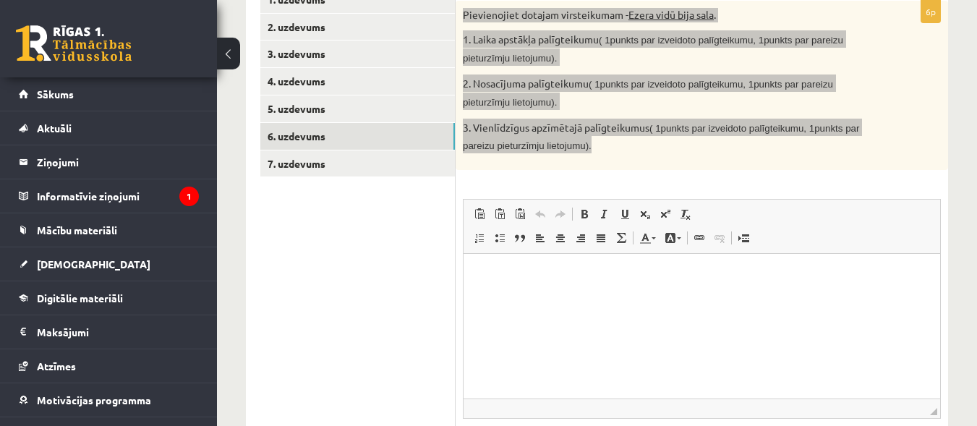
click at [516, 270] on p "Визуальный текстовый редактор, wiswyg-editor-user-answer-47024852252020" at bounding box center [702, 275] width 448 height 15
click at [517, 270] on p "Визуальный текстовый редактор, wiswyg-editor-user-answer-47024852252020" at bounding box center [702, 275] width 448 height 15
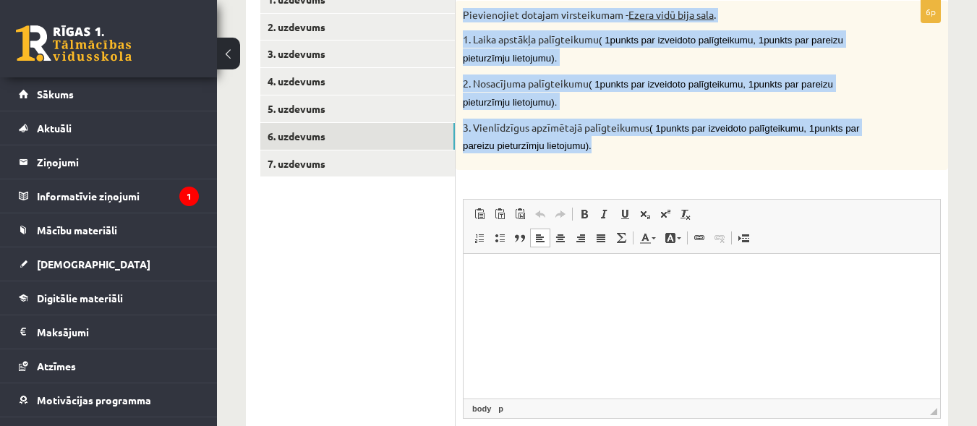
click at [709, 158] on div "Pievienojiet dotajam virsteikumam - Ezera vidū bija sala . 1. Laika apstākļa pa…" at bounding box center [701, 85] width 492 height 169
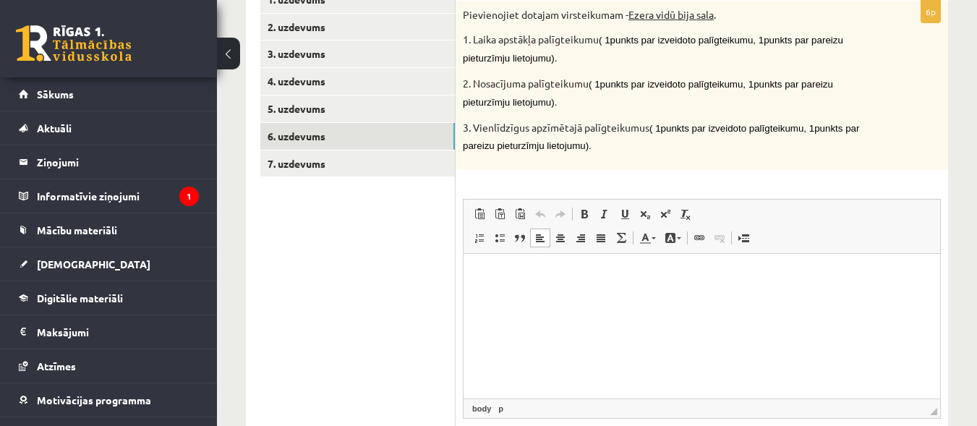
click at [526, 283] on html at bounding box center [701, 275] width 476 height 44
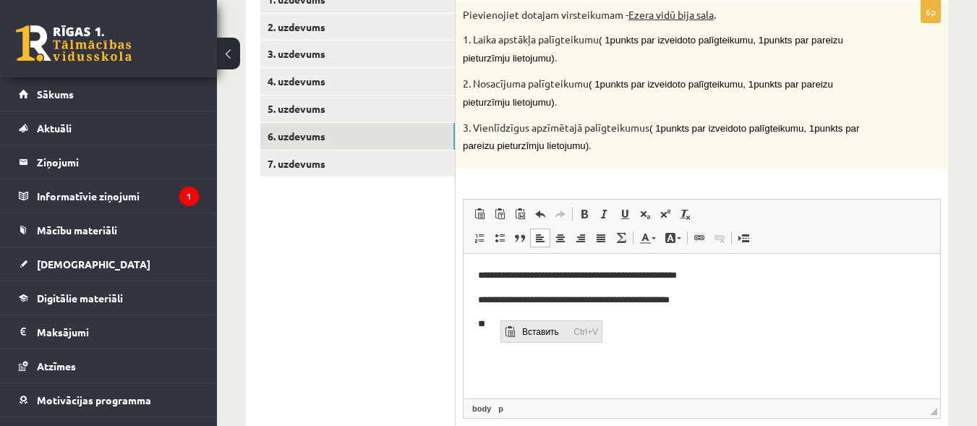
click at [523, 326] on span "Вставить" at bounding box center [543, 330] width 51 height 21
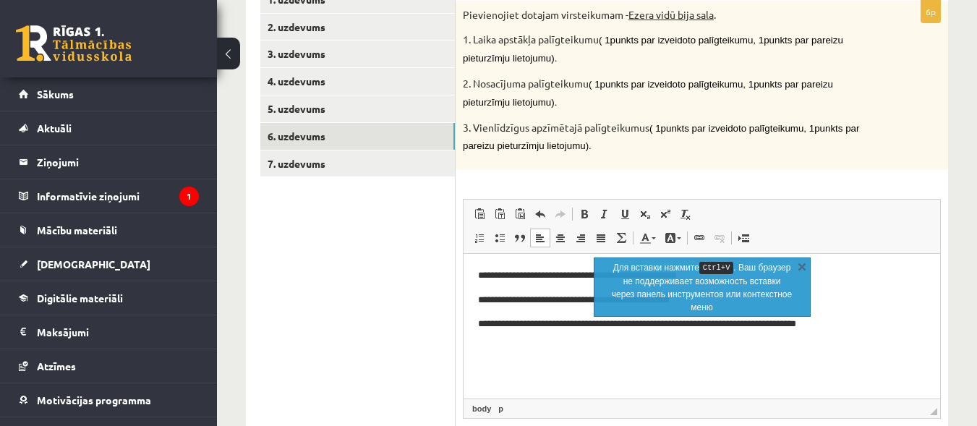
click at [492, 322] on p "**********" at bounding box center [702, 323] width 448 height 15
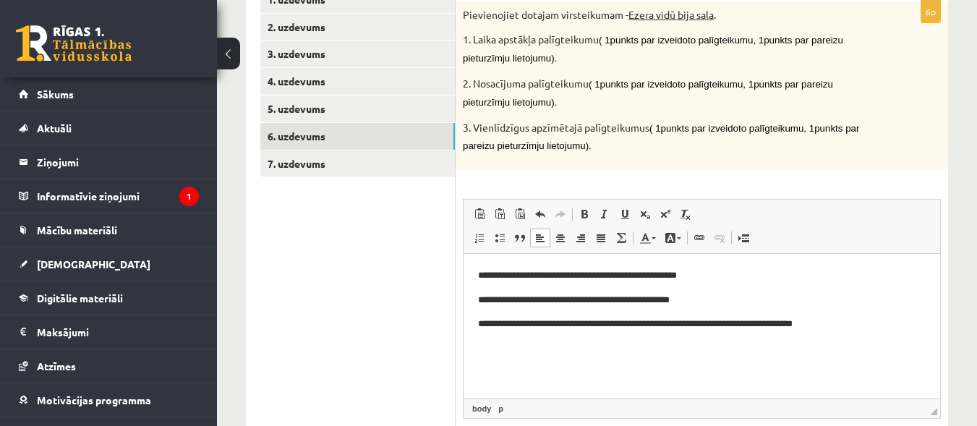
click at [691, 321] on p "**********" at bounding box center [702, 323] width 448 height 15
click at [863, 322] on p "**********" at bounding box center [702, 323] width 448 height 15
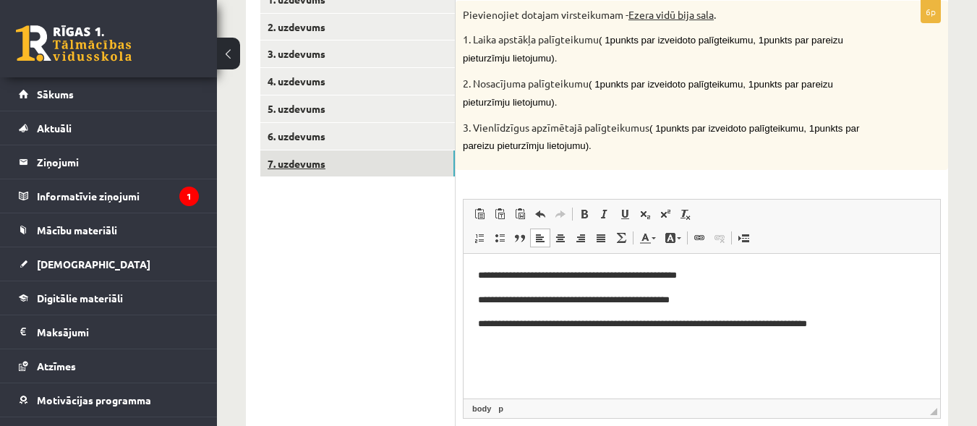
click at [341, 164] on link "7. uzdevums" at bounding box center [357, 163] width 194 height 27
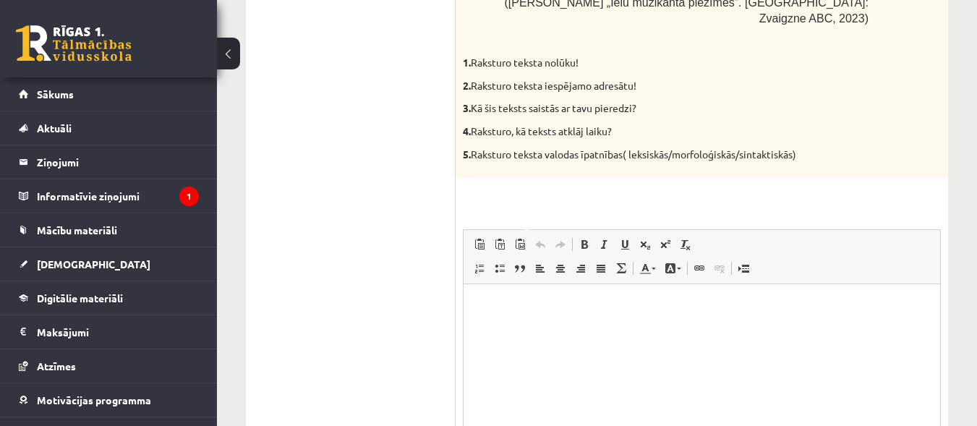
scroll to position [1568, 0]
click at [747, 314] on html at bounding box center [701, 304] width 476 height 44
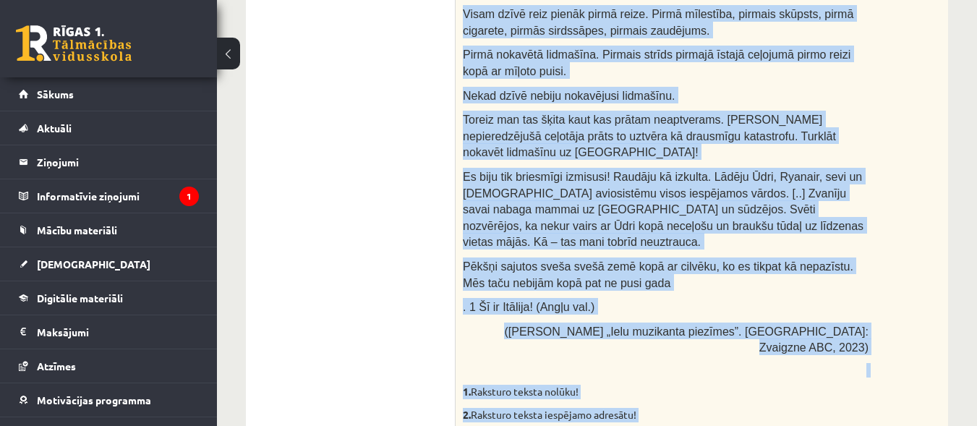
scroll to position [1251, 0]
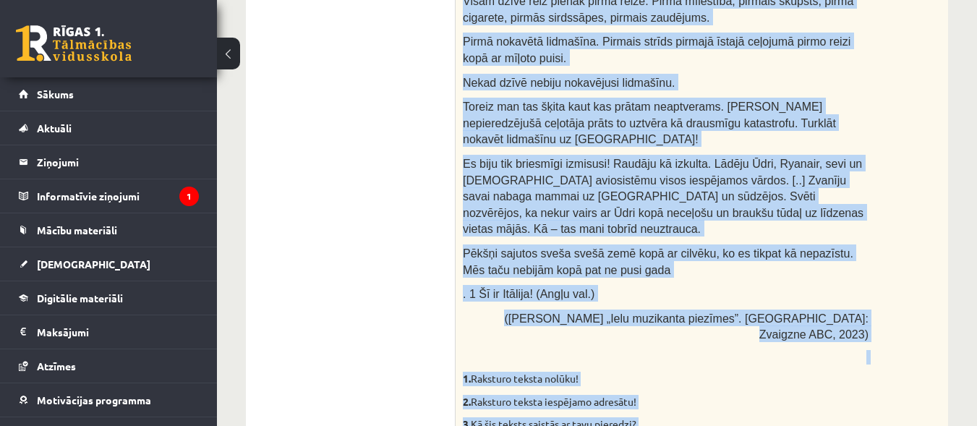
drag, startPoint x: 464, startPoint y: 7, endPoint x: 819, endPoint y: 324, distance: 476.2
copy div "Izlasi tekstu un atbildi uz jautājumiem! Kopā 14 punkti (2p.- atbilde ir pamato…"
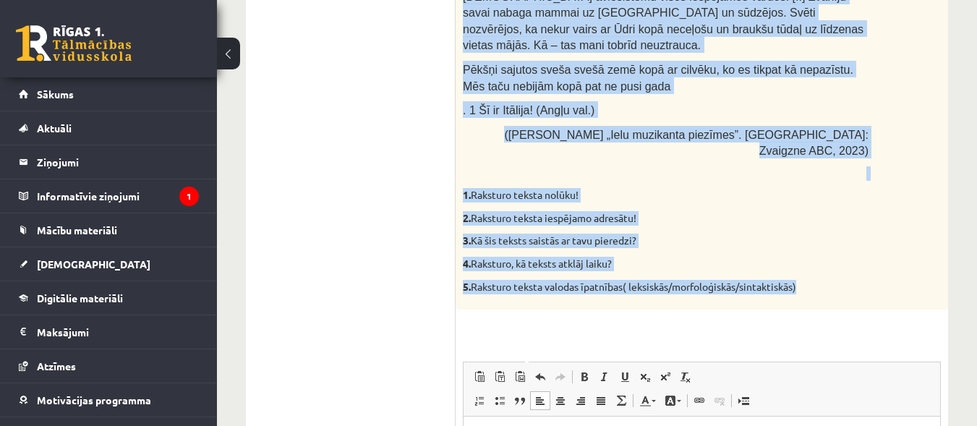
scroll to position [1568, 0]
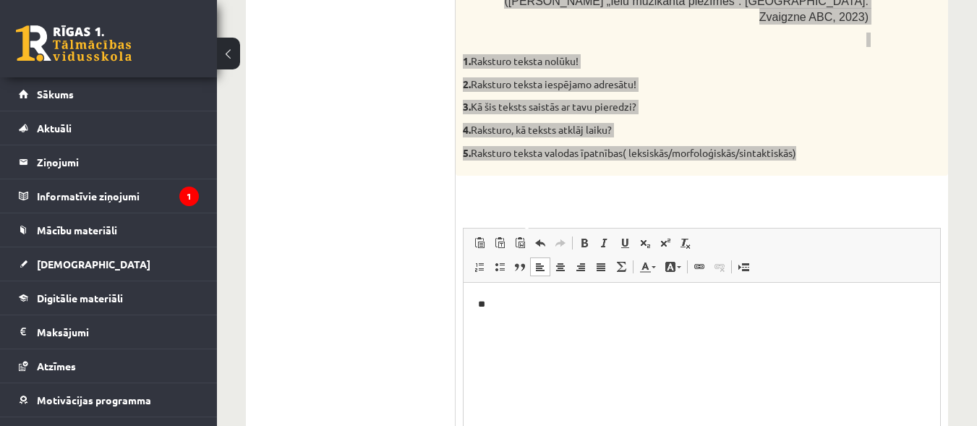
click at [521, 317] on html "**" at bounding box center [701, 304] width 476 height 44
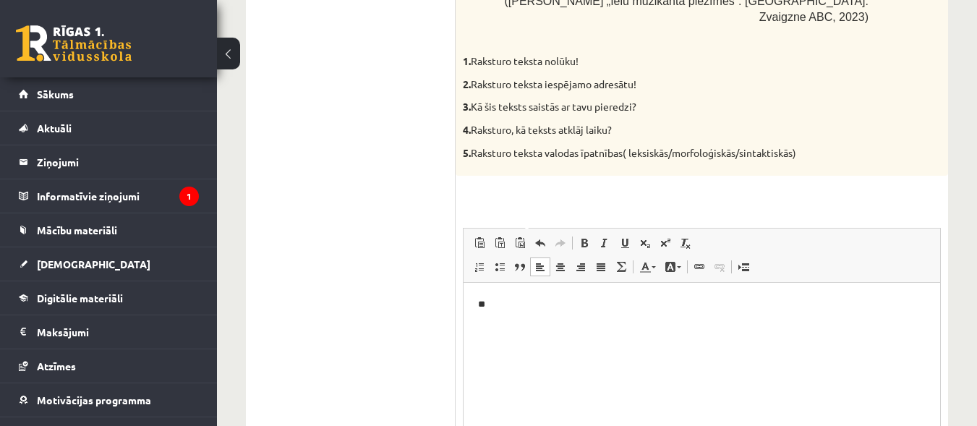
click at [667, 183] on div at bounding box center [702, 190] width 478 height 15
click at [500, 310] on p "**" at bounding box center [702, 303] width 448 height 15
click at [623, 299] on p "**********" at bounding box center [702, 303] width 448 height 15
click at [697, 299] on p "**********" at bounding box center [702, 303] width 448 height 15
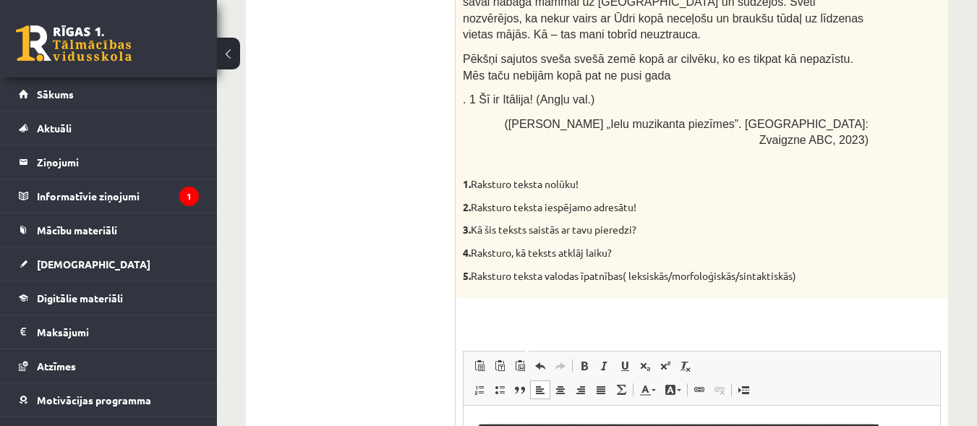
scroll to position [1456, 0]
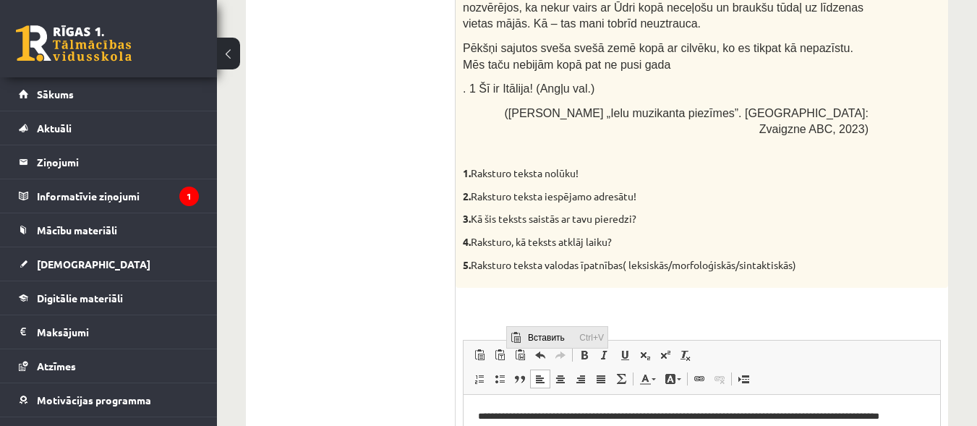
click at [525, 332] on span "Вставить" at bounding box center [549, 336] width 51 height 21
click at [585, 349] on span at bounding box center [584, 355] width 12 height 12
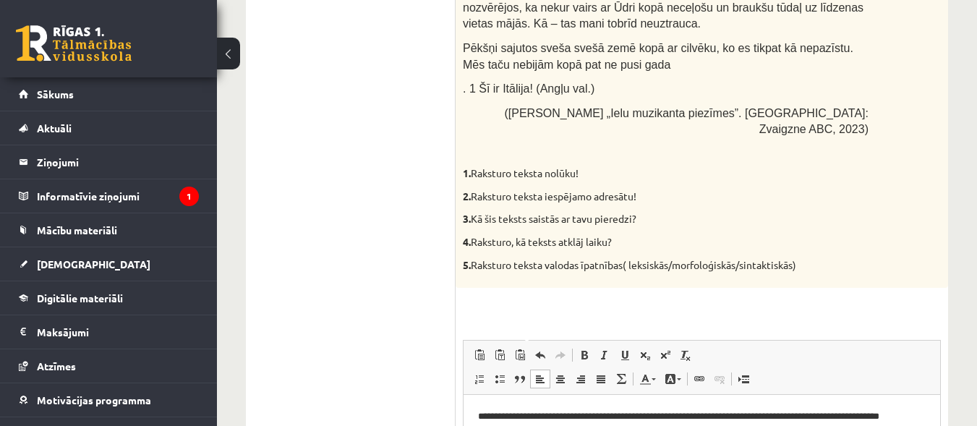
scroll to position [16, 0]
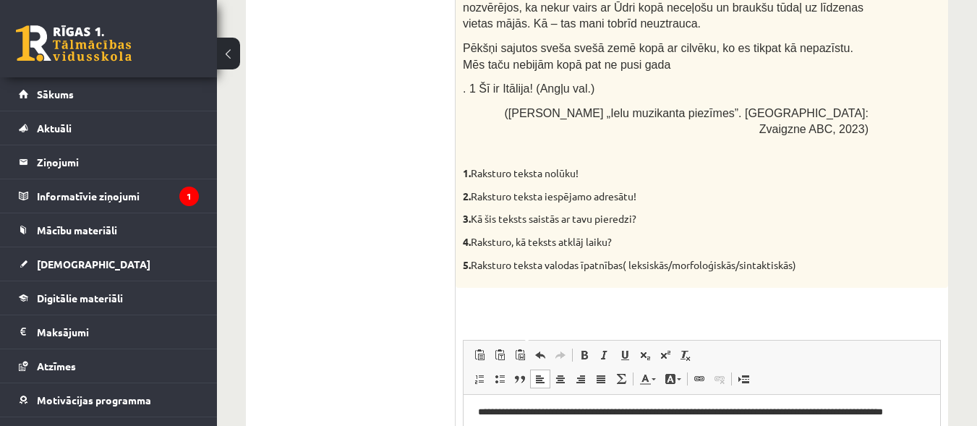
scroll to position [48, 0]
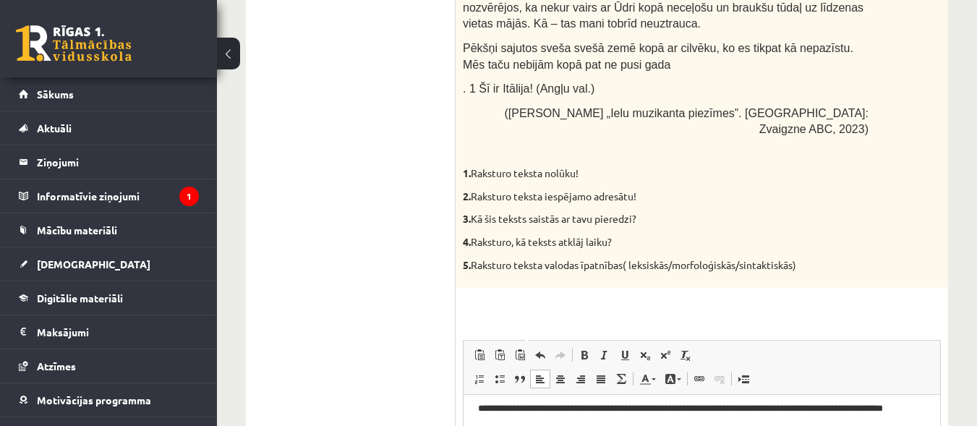
click at [527, 424] on p "**********" at bounding box center [696, 416] width 437 height 30
drag, startPoint x: 933, startPoint y: 470, endPoint x: 1400, endPoint y: 786, distance: 563.9
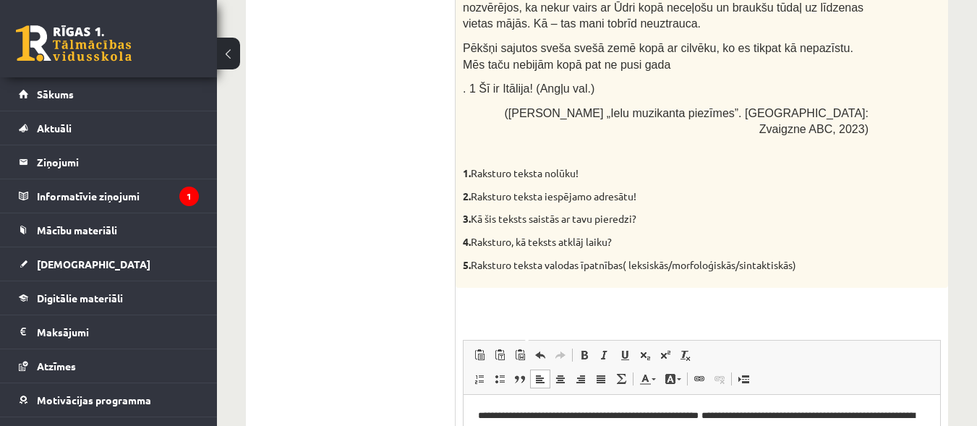
scroll to position [104, 0]
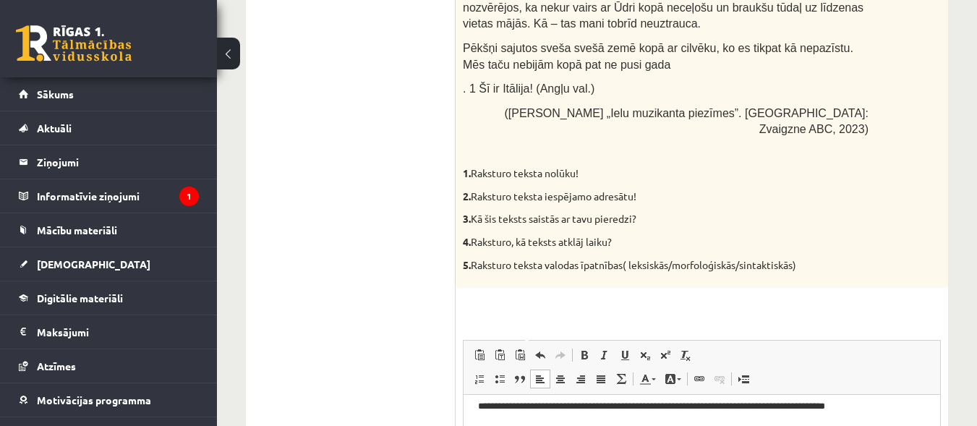
click at [612, 395] on span "Вставить" at bounding box center [636, 395] width 51 height 21
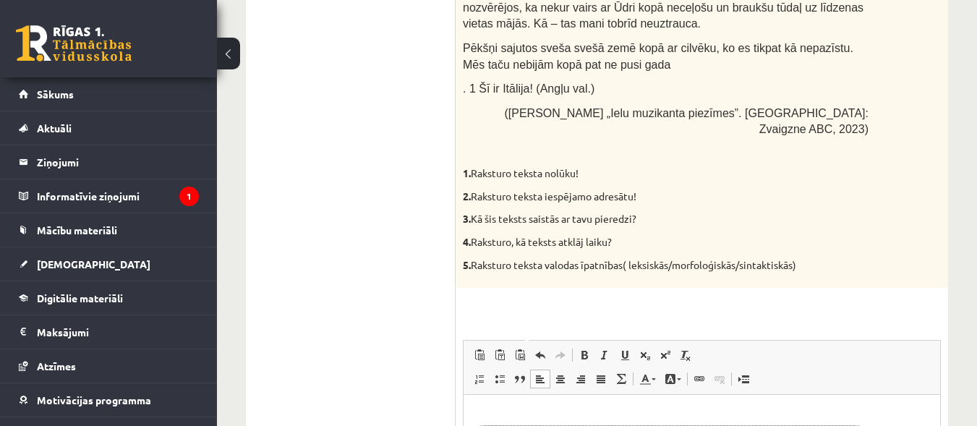
drag, startPoint x: 933, startPoint y: 491, endPoint x: 1405, endPoint y: 768, distance: 547.3
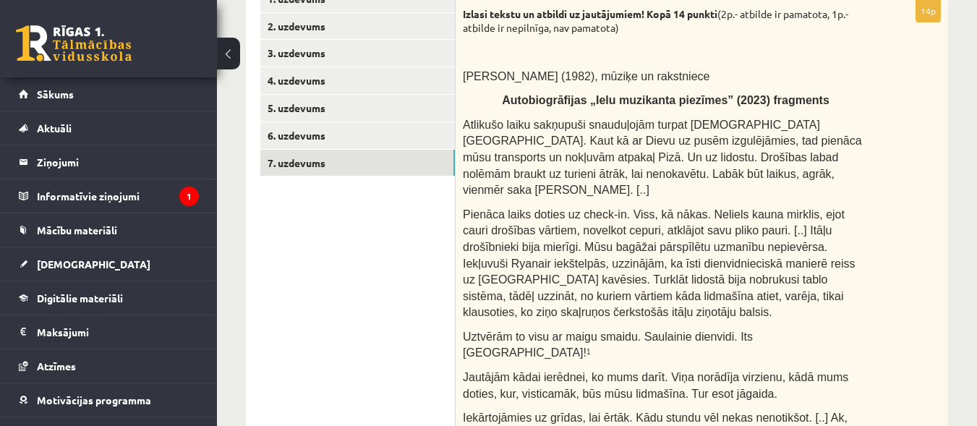
scroll to position [0, 0]
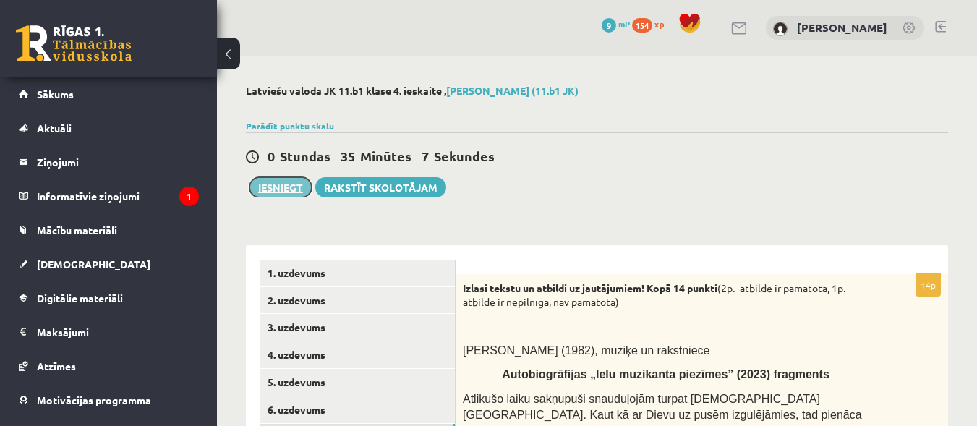
click at [287, 189] on button "Iesniegt" at bounding box center [280, 187] width 62 height 20
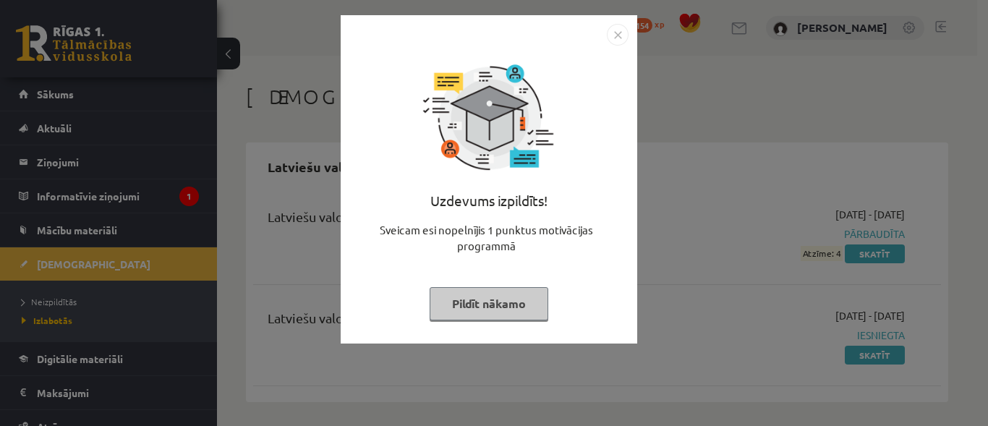
click at [625, 30] on img "Close" at bounding box center [618, 35] width 22 height 22
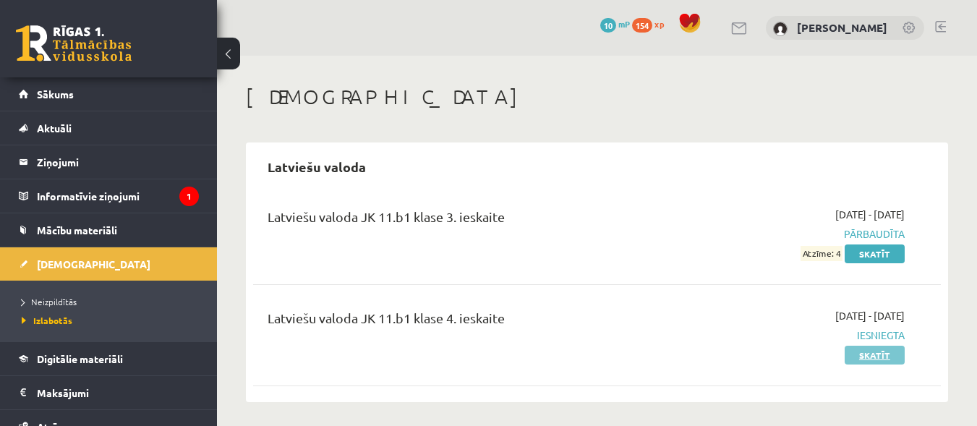
click at [868, 355] on link "Skatīt" at bounding box center [874, 355] width 60 height 19
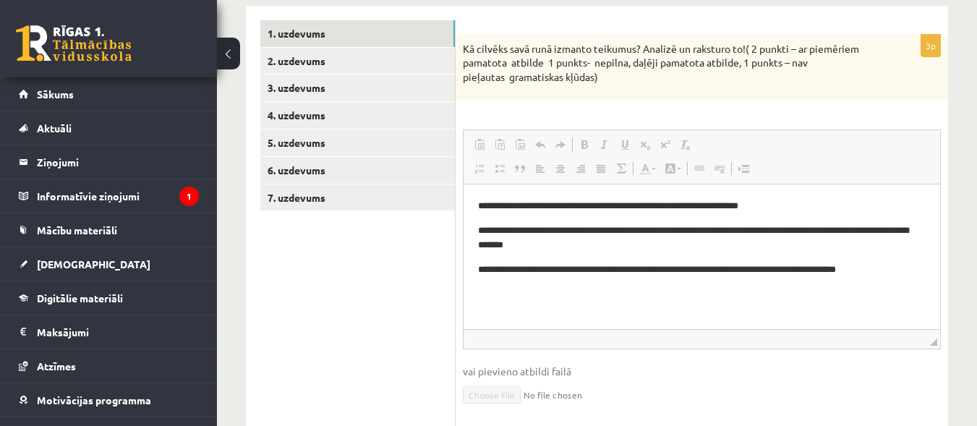
scroll to position [210, 0]
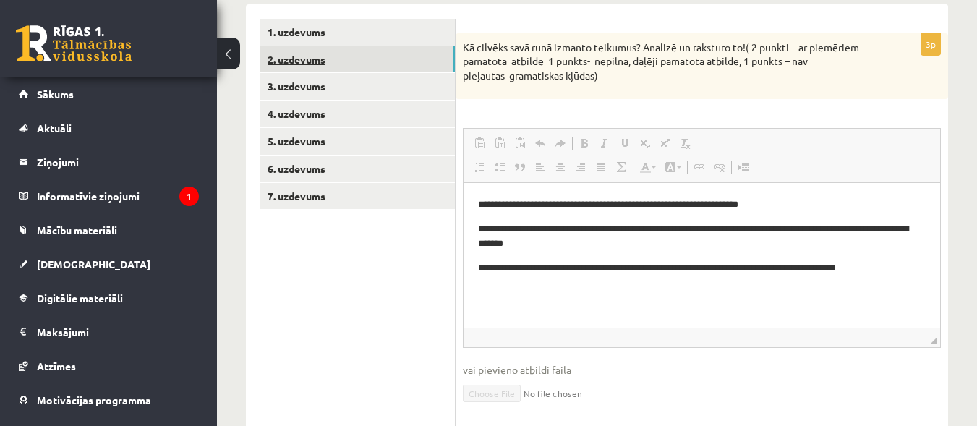
click at [291, 64] on link "2. uzdevums" at bounding box center [357, 59] width 194 height 27
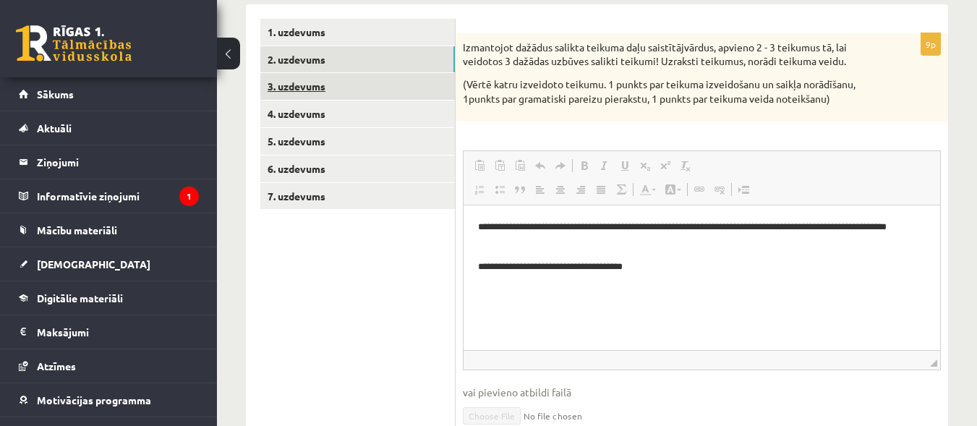
scroll to position [0, 0]
click at [293, 87] on link "3. uzdevums" at bounding box center [357, 86] width 194 height 27
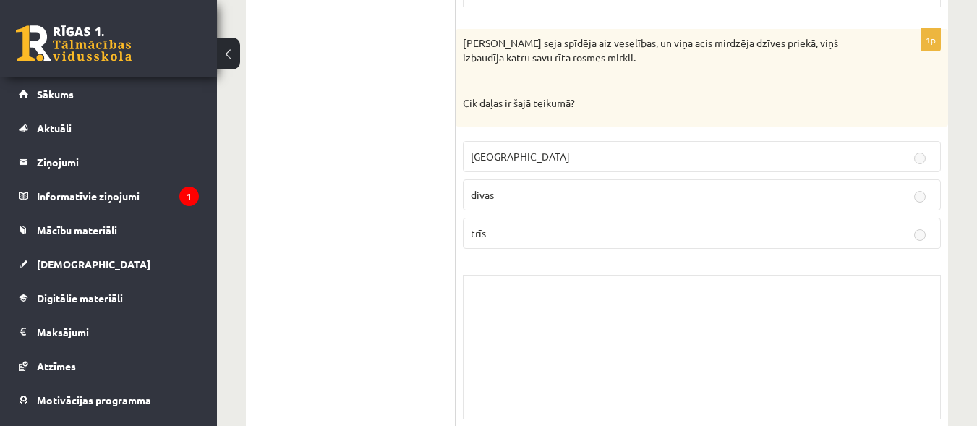
scroll to position [3653, 0]
